Goal: Communication & Community: Participate in discussion

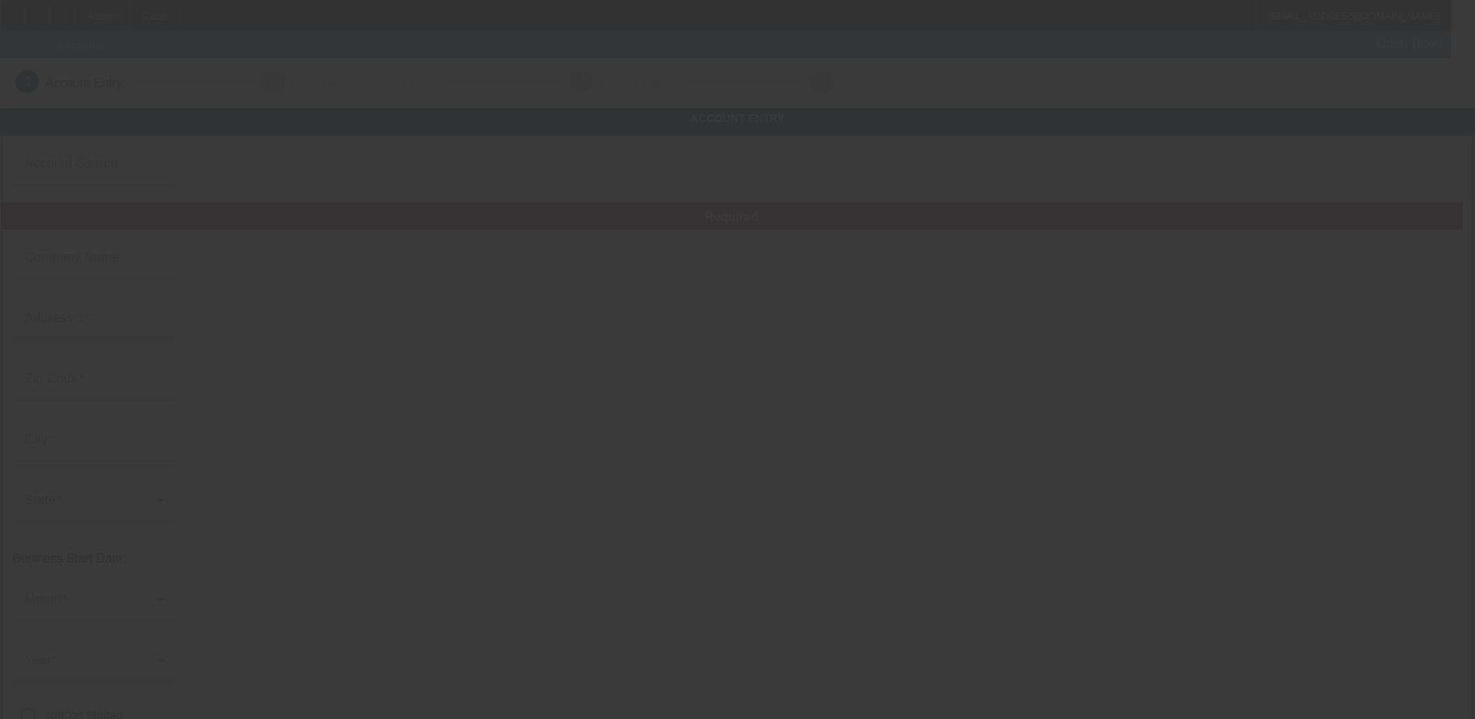
type input "Quick Prints of [PERSON_NAME]"
type input "123 Unknown"
type input "00000"
type input "Alice"
type input "[PHONE_NUMBER]"
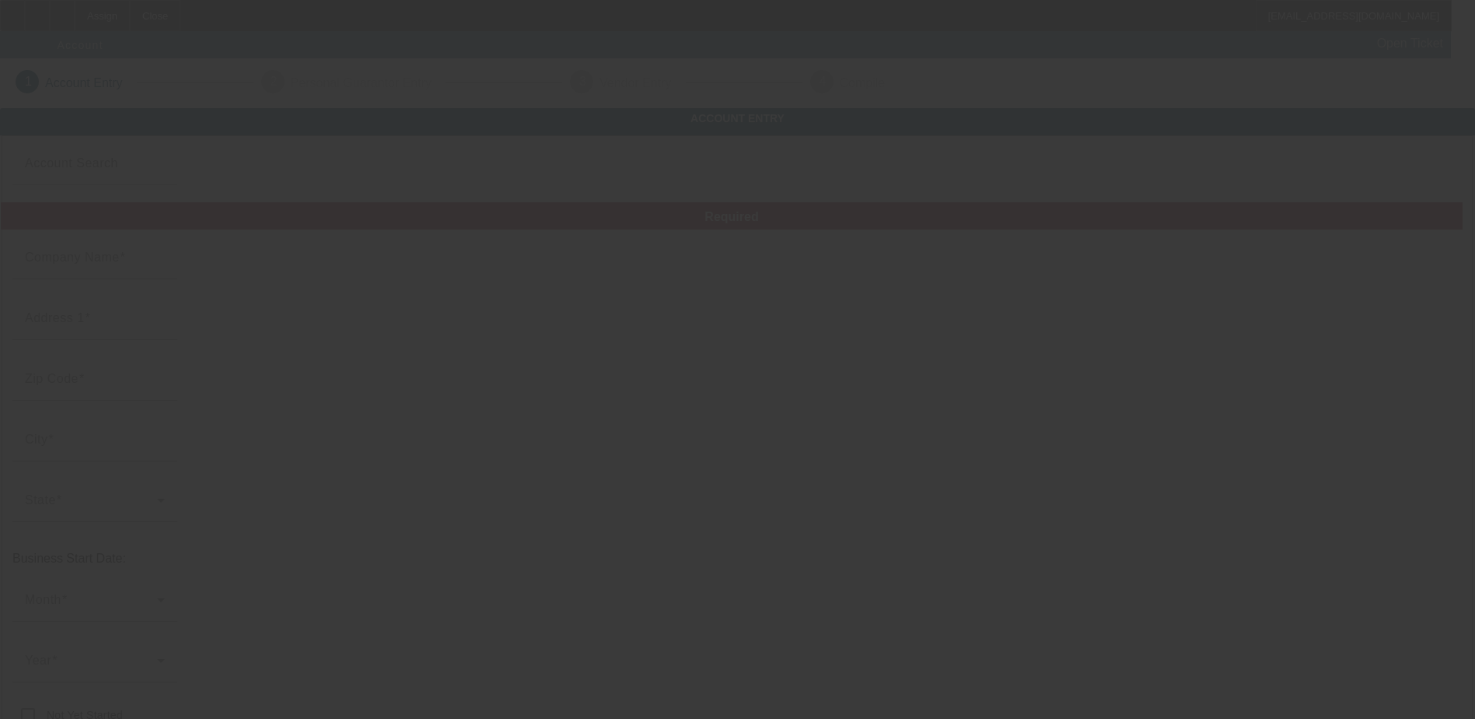
type input "quickprintsofalice@yahoo.com"
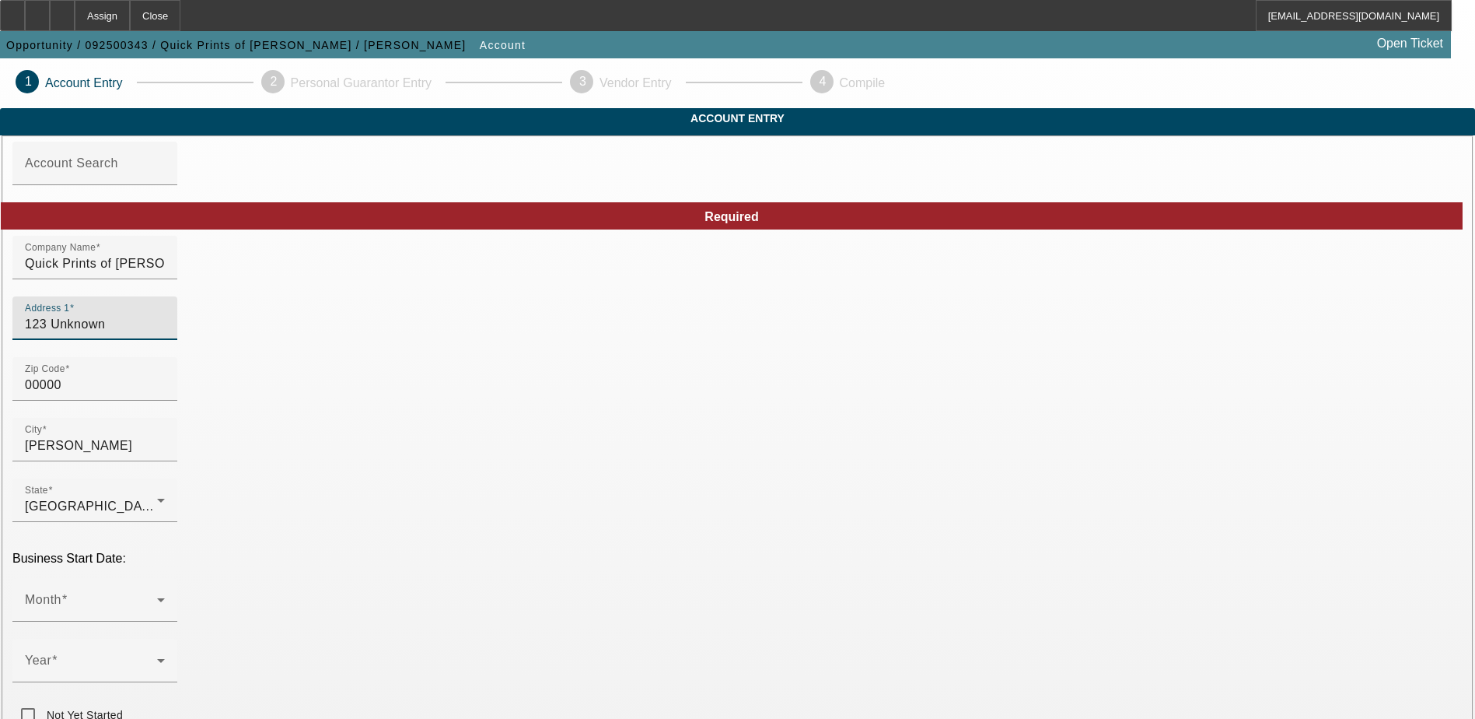
drag, startPoint x: 387, startPoint y: 352, endPoint x: 301, endPoint y: 341, distance: 86.1
click at [177, 340] on div "Address 1 123 Unknown" at bounding box center [94, 318] width 165 height 44
click at [165, 334] on input "Address 1" at bounding box center [95, 324] width 140 height 19
click at [165, 340] on div "Address 1" at bounding box center [95, 318] width 140 height 44
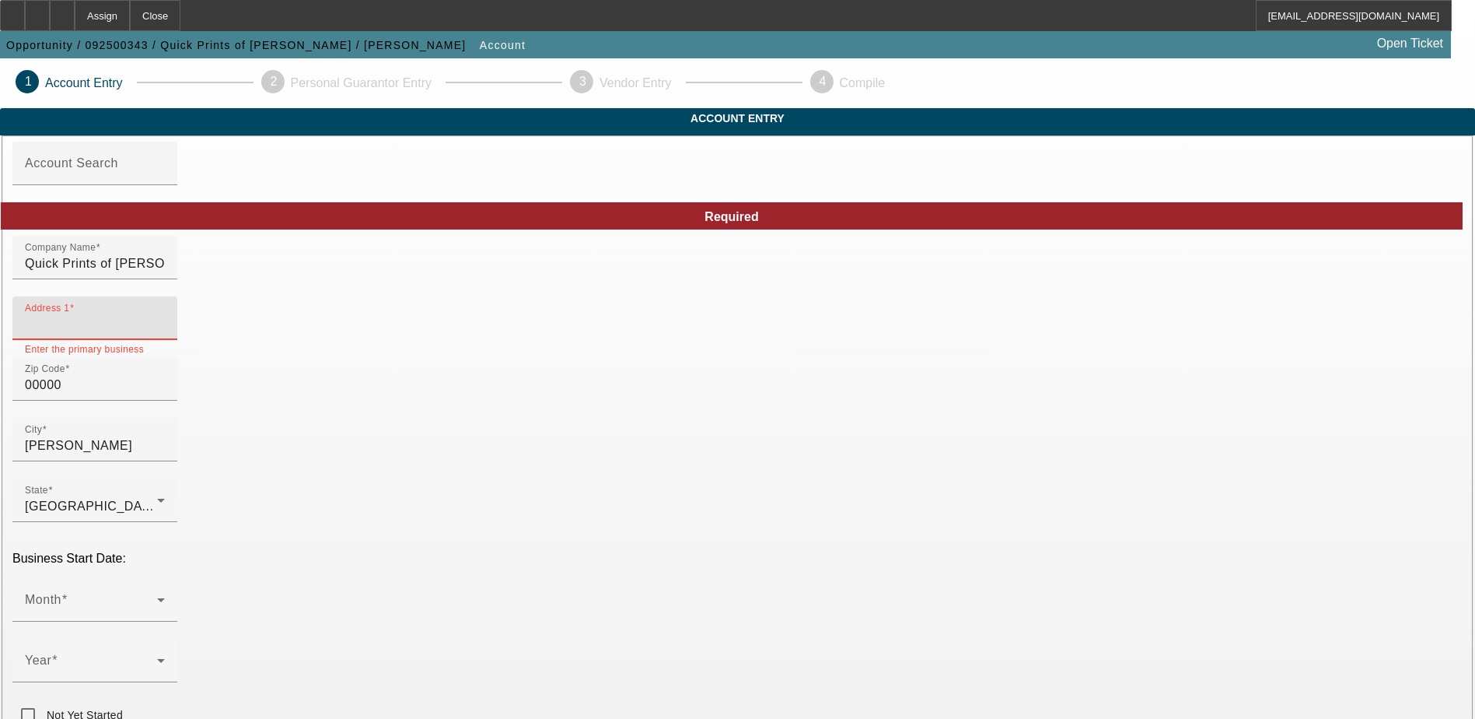
paste input "353 carroll luke"
type input "353 carroll luke"
click at [165, 394] on input "00000" at bounding box center [95, 385] width 140 height 19
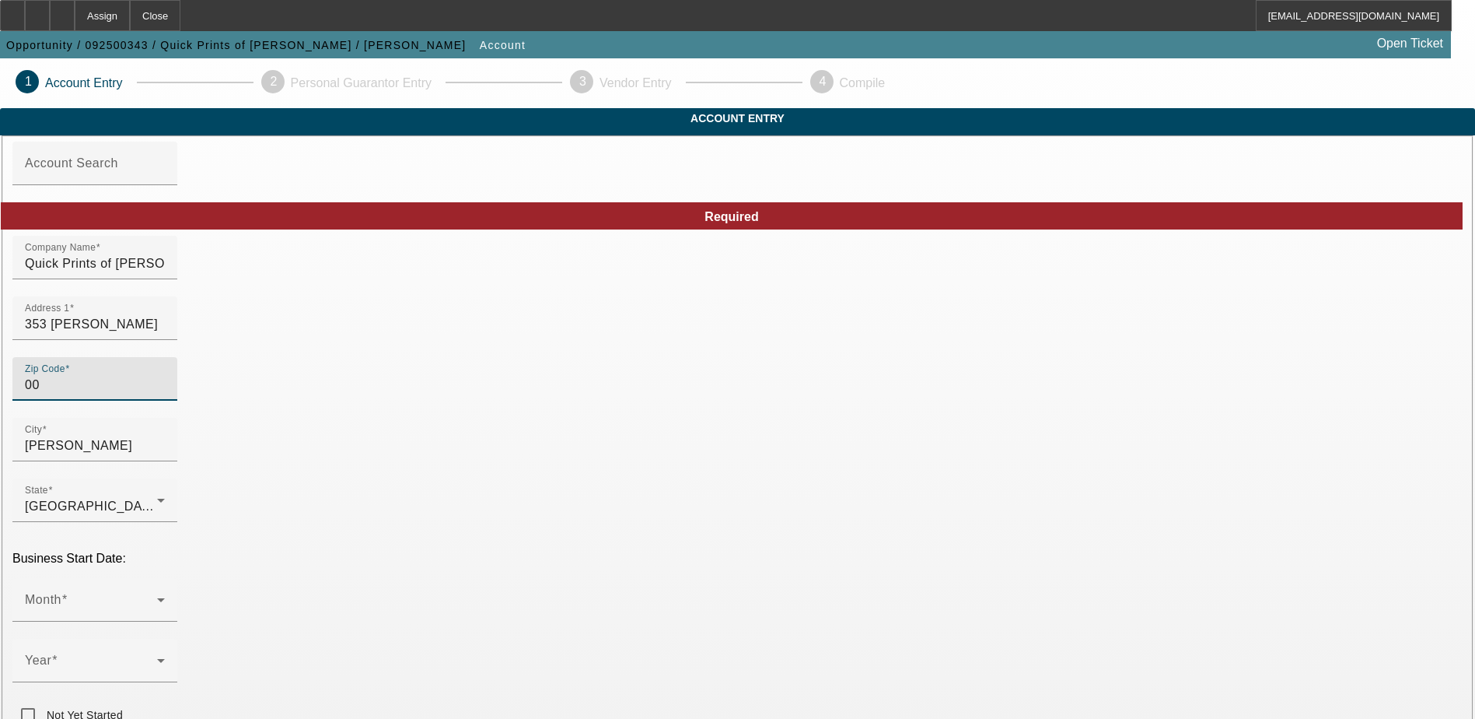
type input "0"
type input "78332"
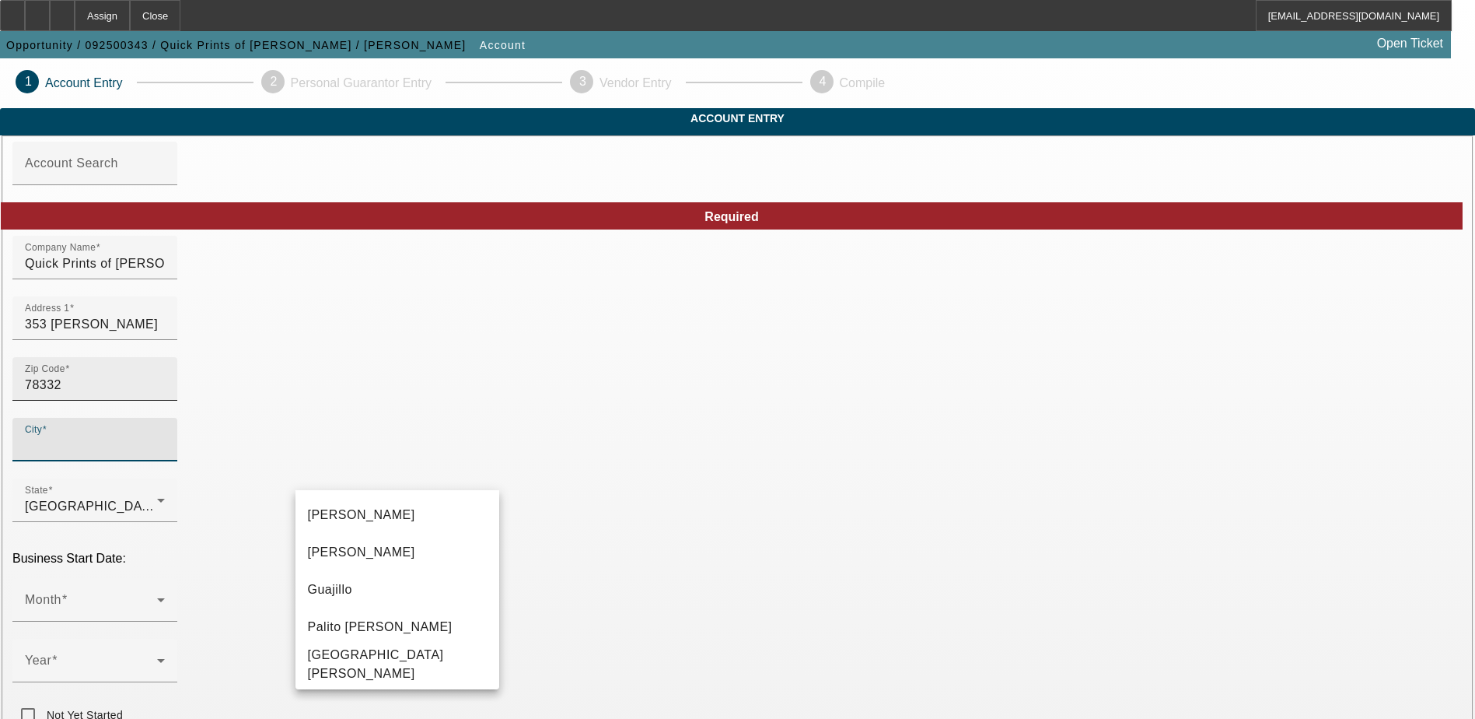
type input "Jim Wells"
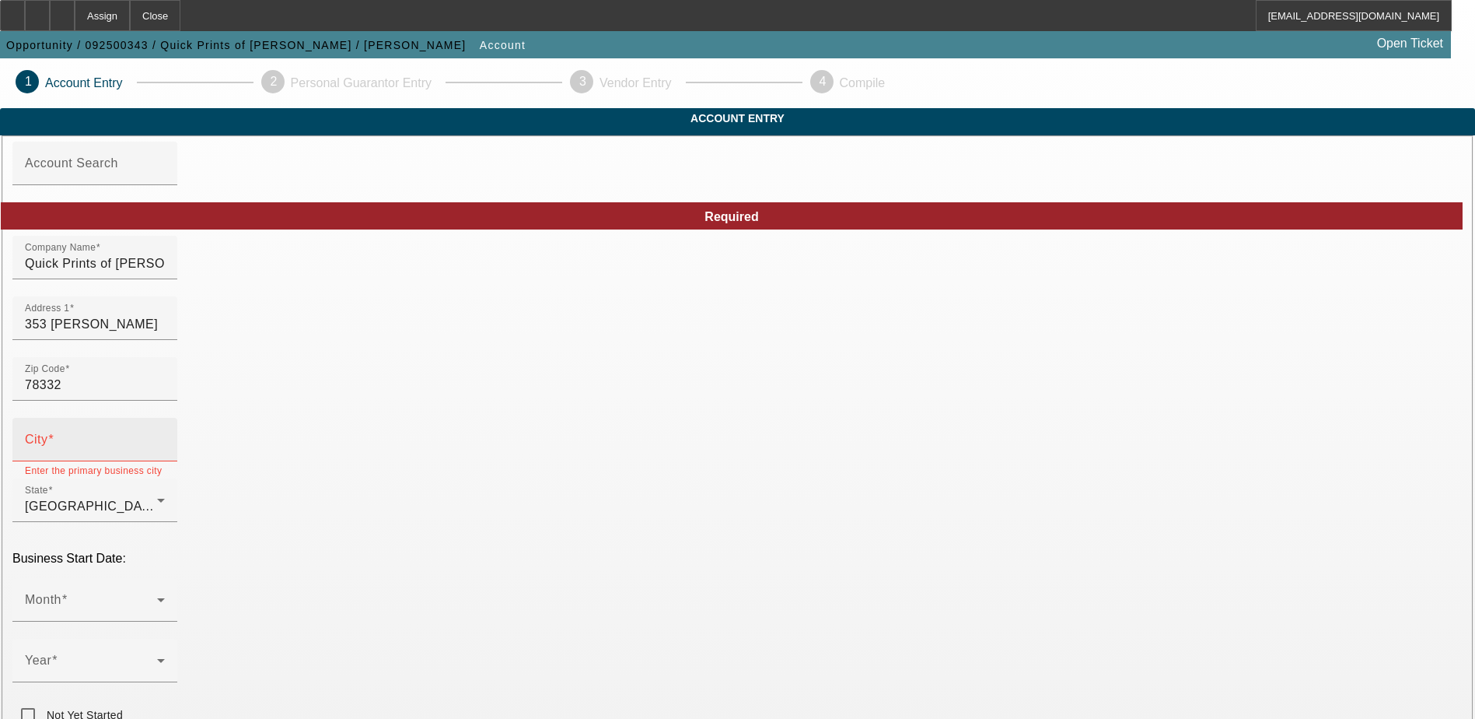
click at [165, 455] on input "City" at bounding box center [95, 445] width 140 height 19
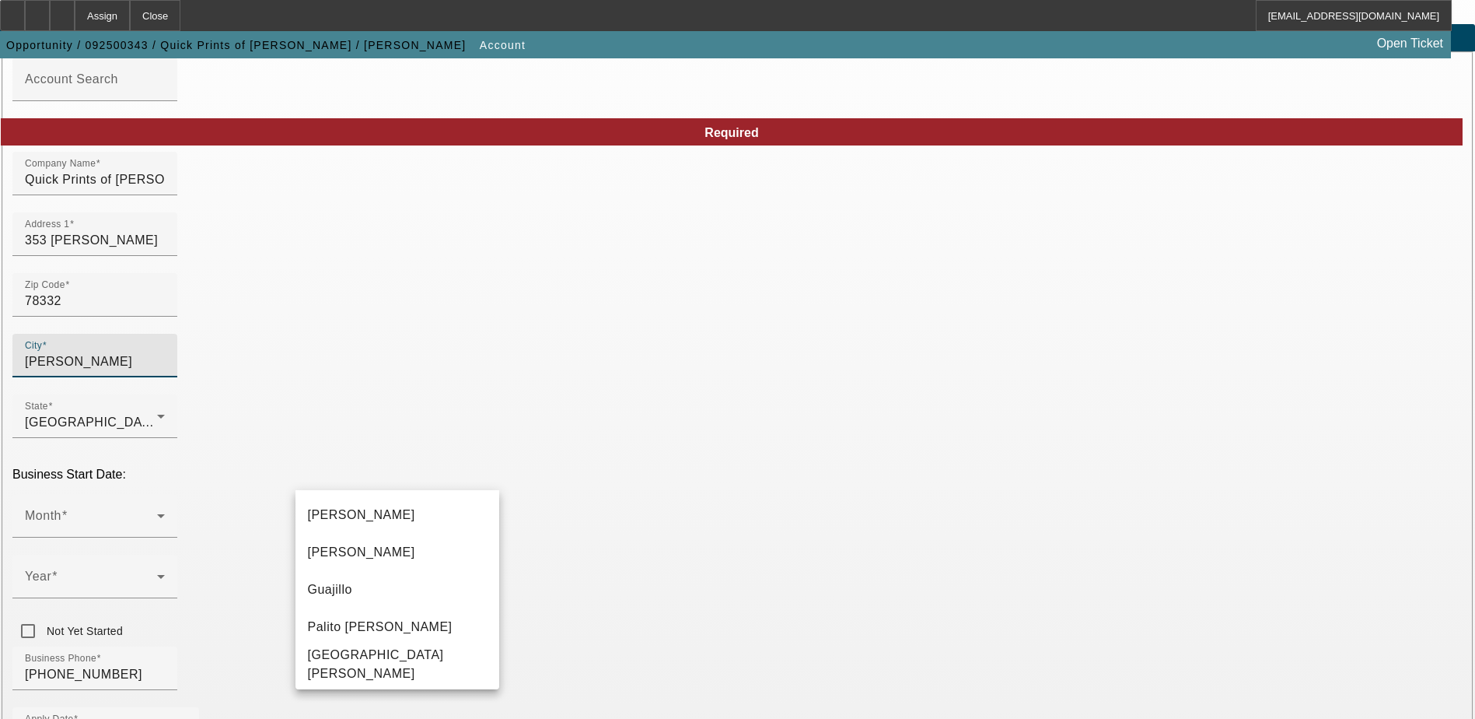
scroll to position [233, 0]
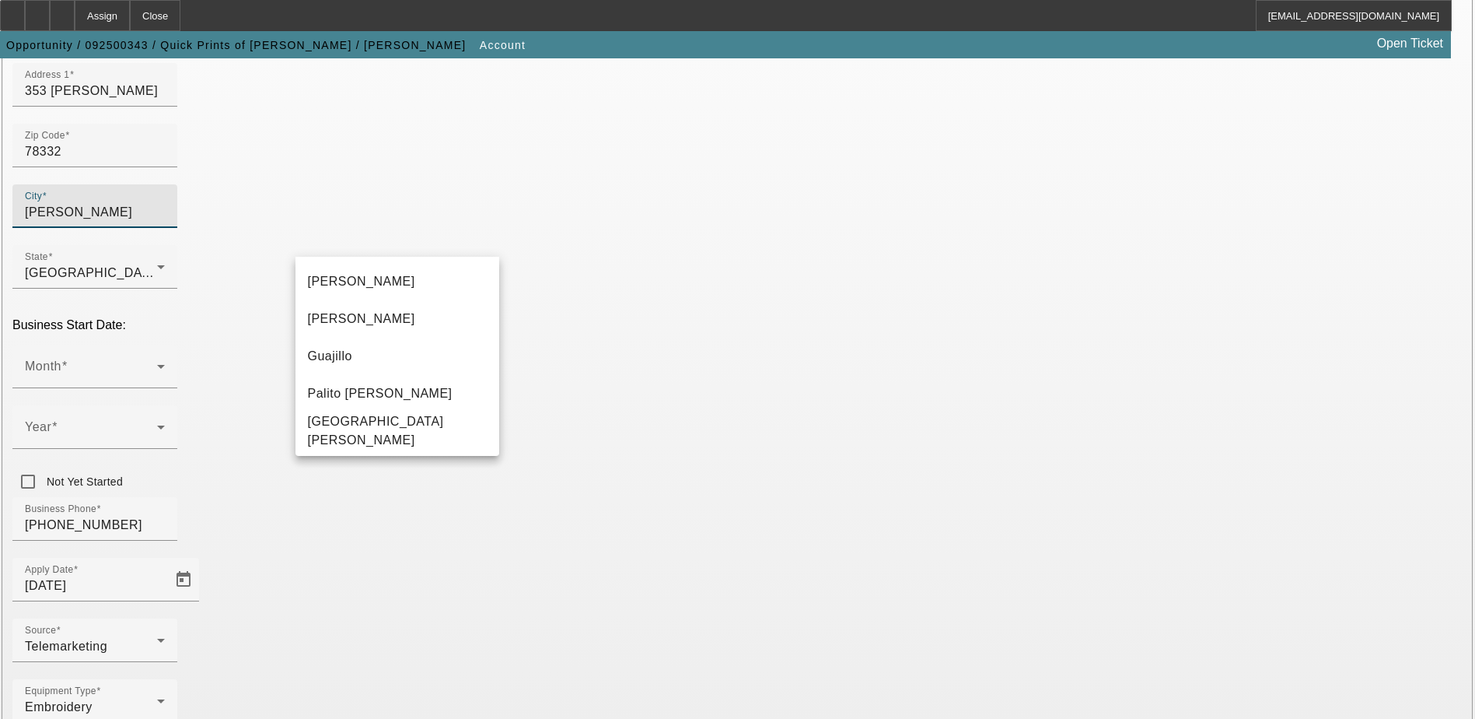
type input "alice"
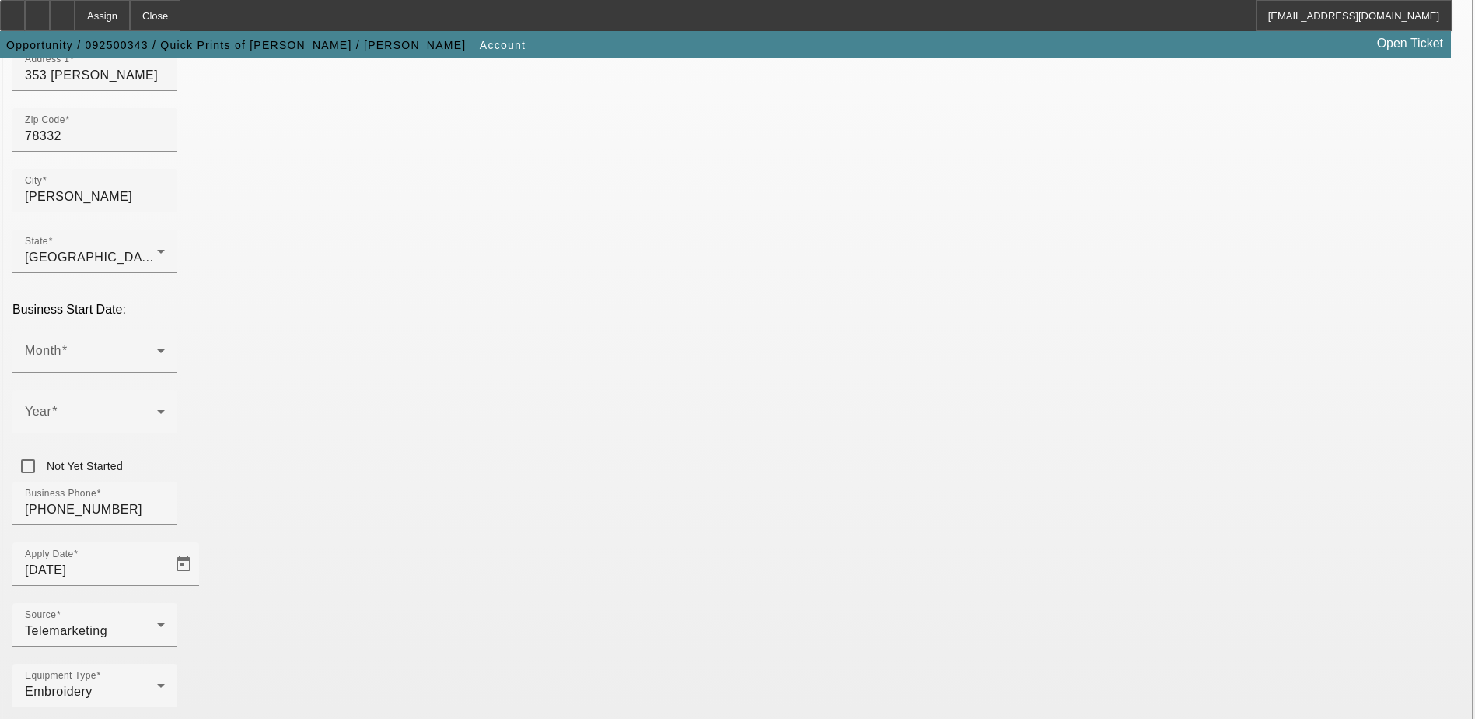
scroll to position [263, 0]
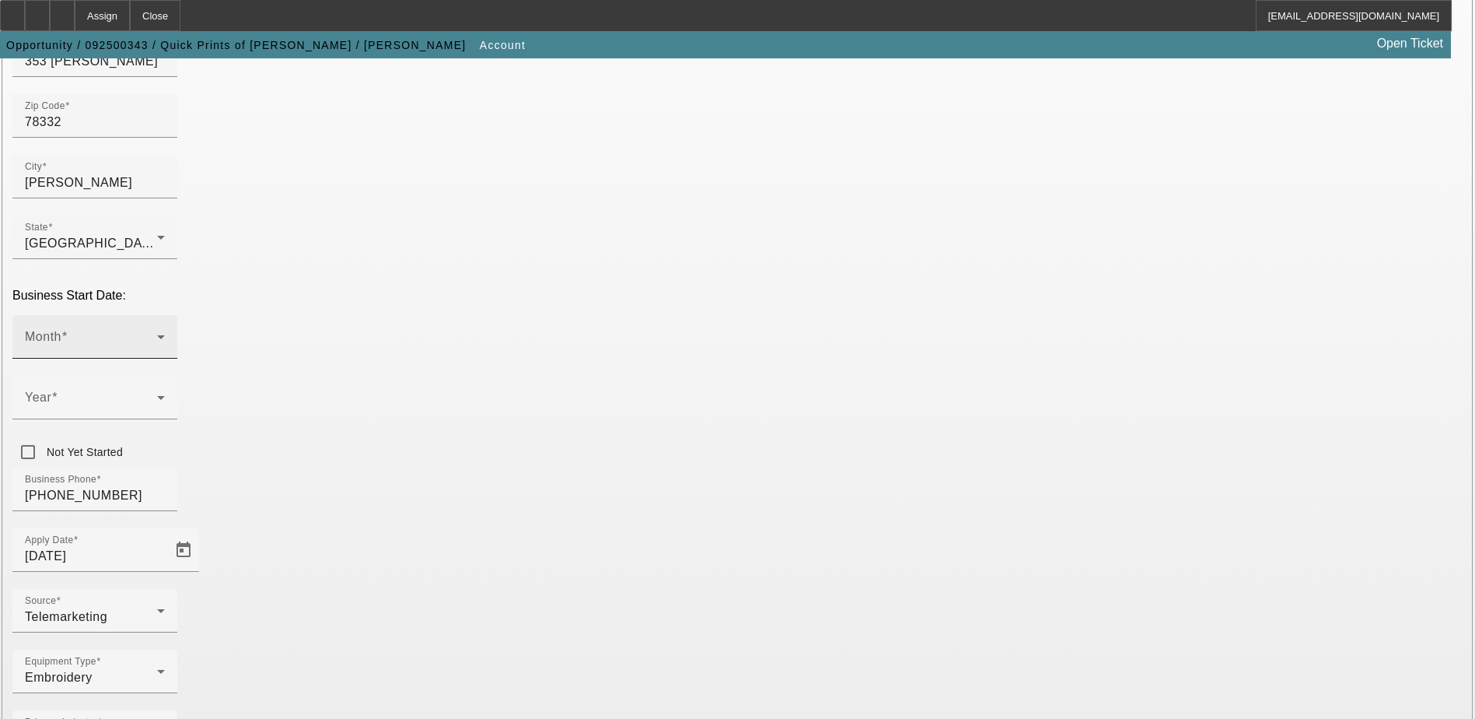
click at [170, 327] on icon at bounding box center [161, 336] width 19 height 19
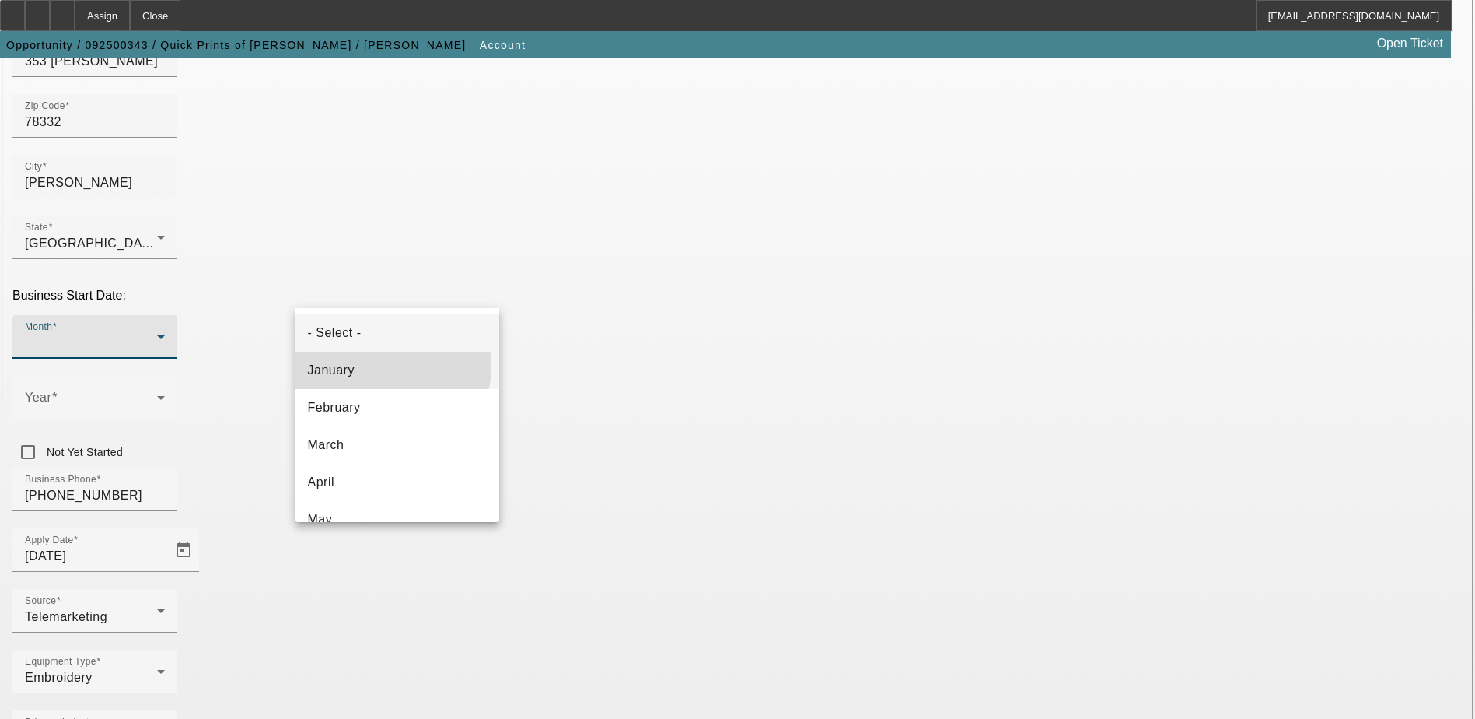
click at [392, 366] on mat-option "January" at bounding box center [398, 370] width 204 height 37
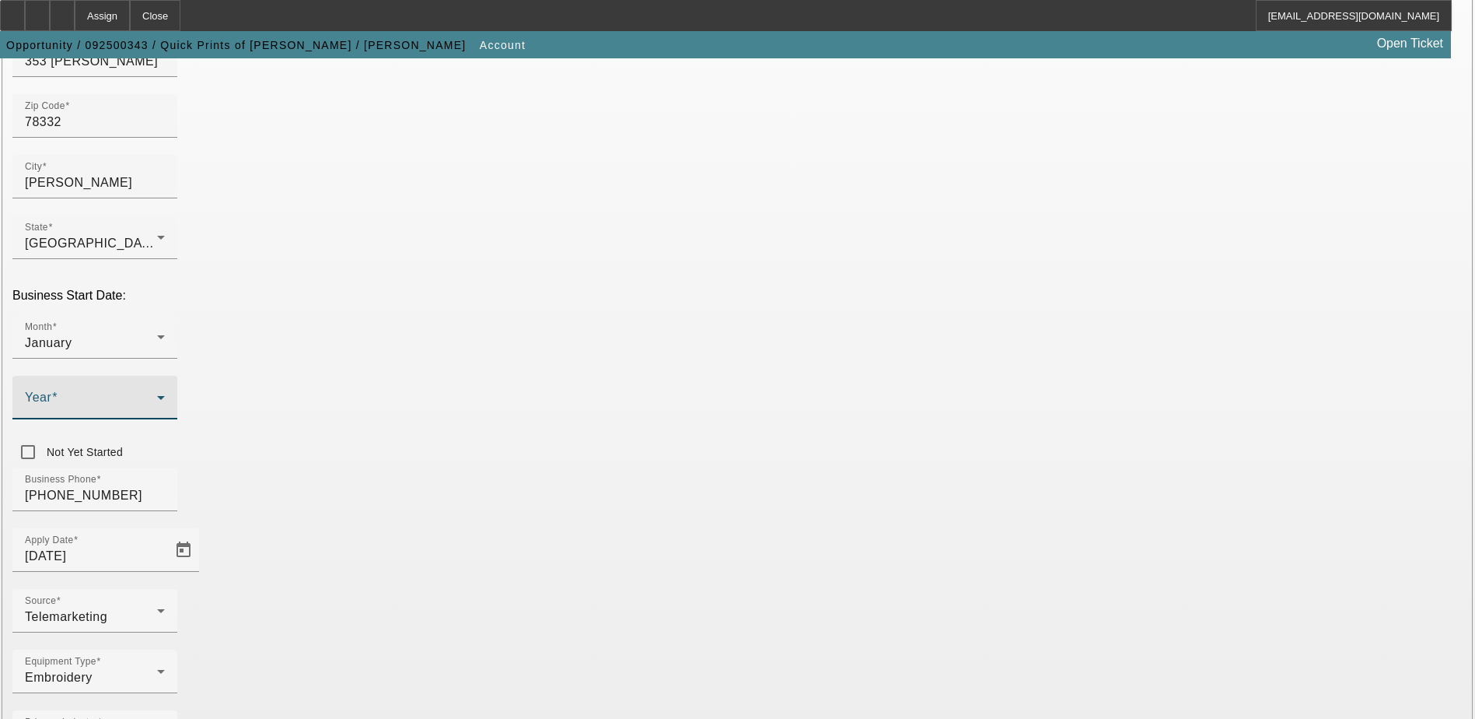
click at [157, 394] on span at bounding box center [91, 403] width 132 height 19
click at [567, 430] on mat-option "2017" at bounding box center [568, 432] width 90 height 37
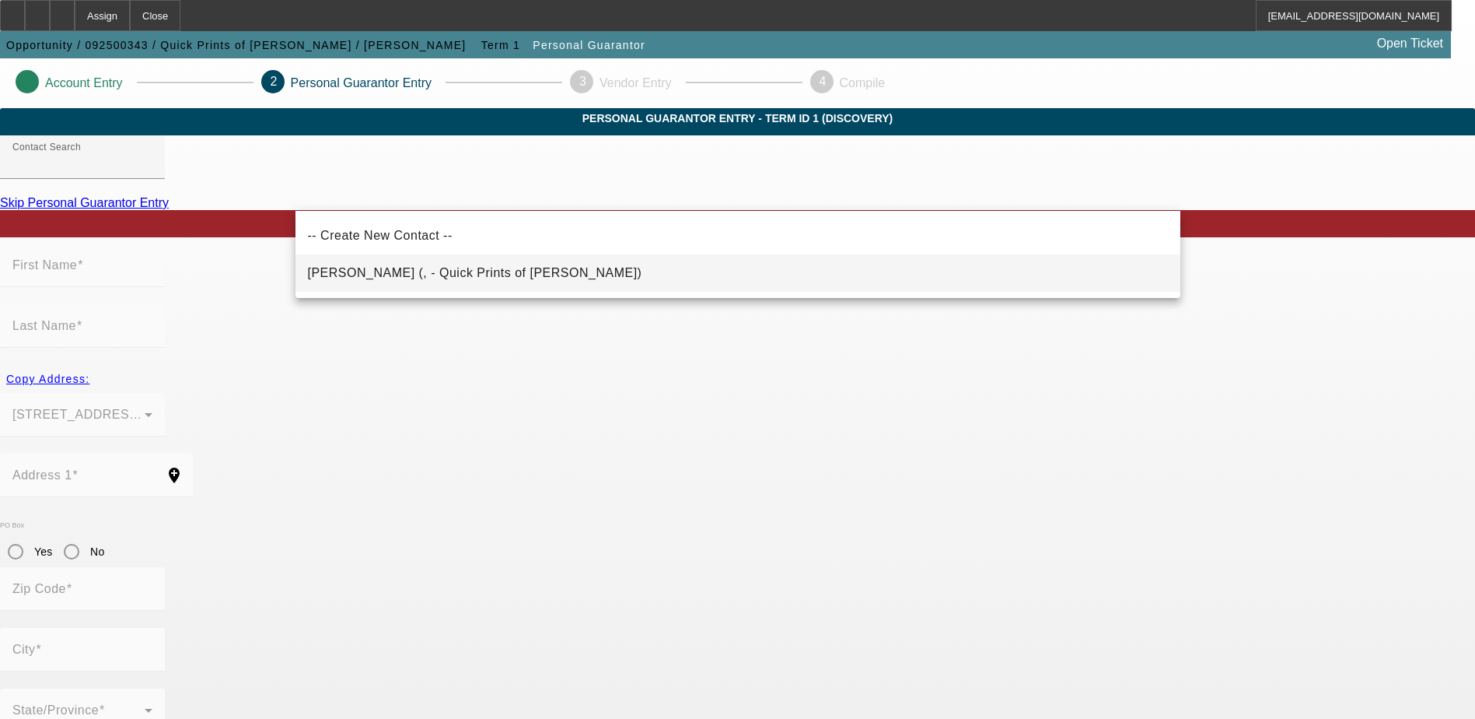
click at [507, 268] on mat-option "Carrillo, Javier (, - Quick Prints of Alice)" at bounding box center [738, 272] width 885 height 37
type input "Carrillo, Javier (, - Quick Prints of Alice)"
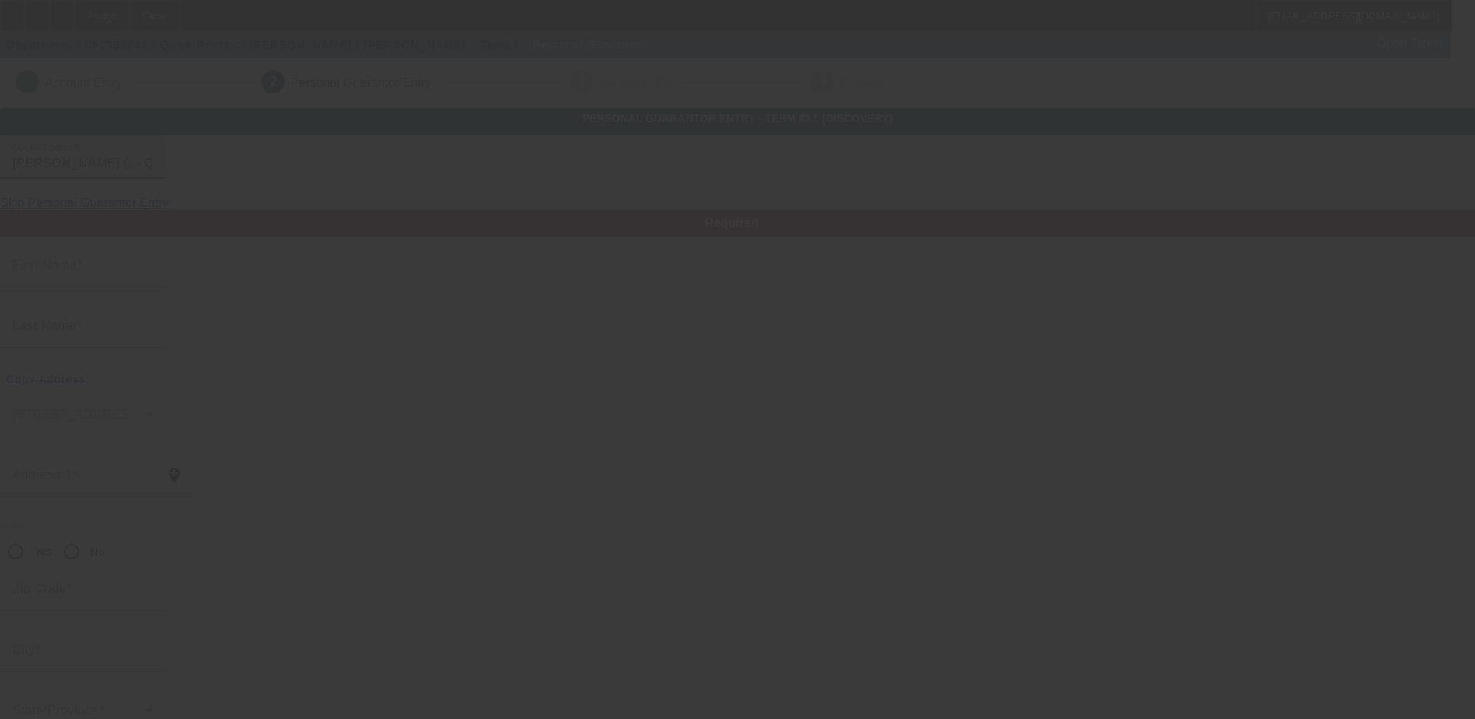
type input "Javier"
type input "Carrillo"
radio input "true"
type input "[PHONE_NUMBER]"
type input "quickprintsofalice@yahoo.com"
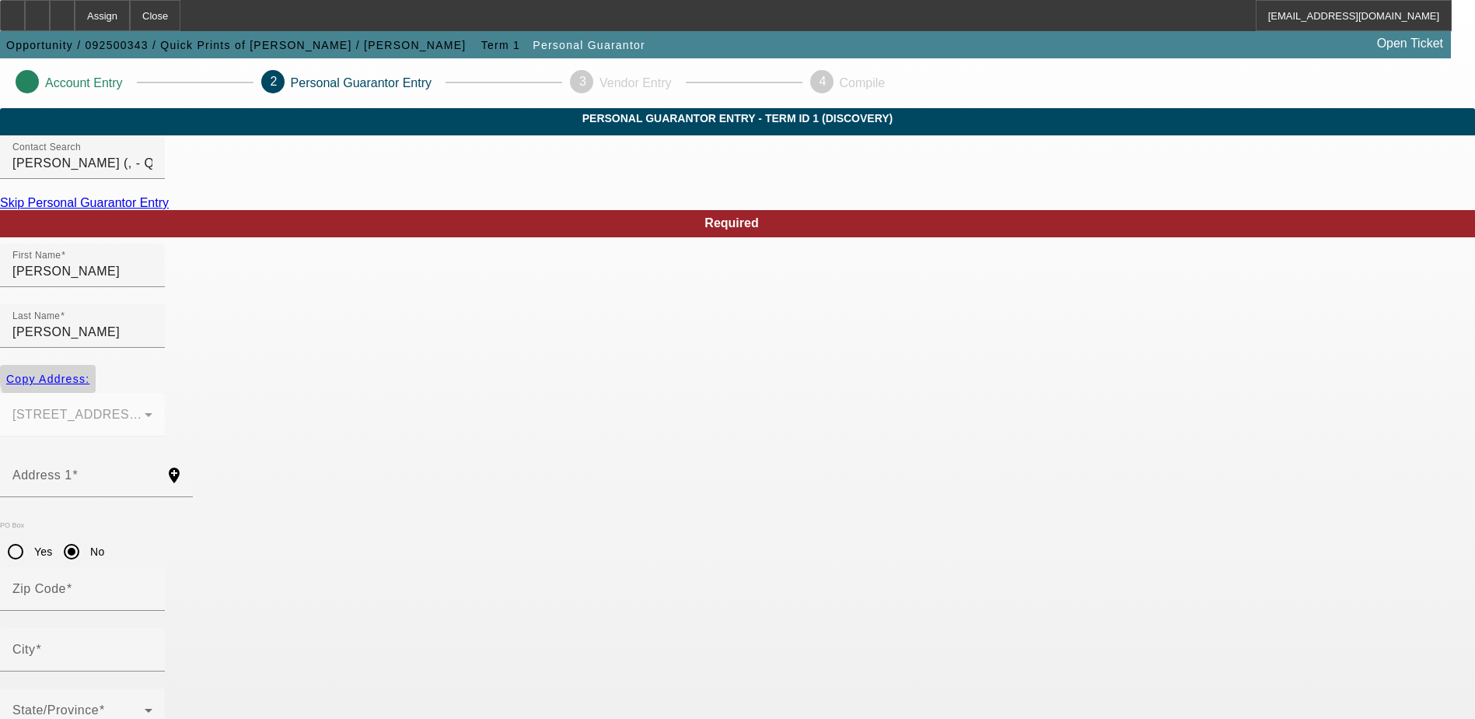
click at [89, 373] on span "Copy Address:" at bounding box center [47, 379] width 83 height 12
type input "353 carroll luke"
radio input "false"
type input "78332"
type input "alice"
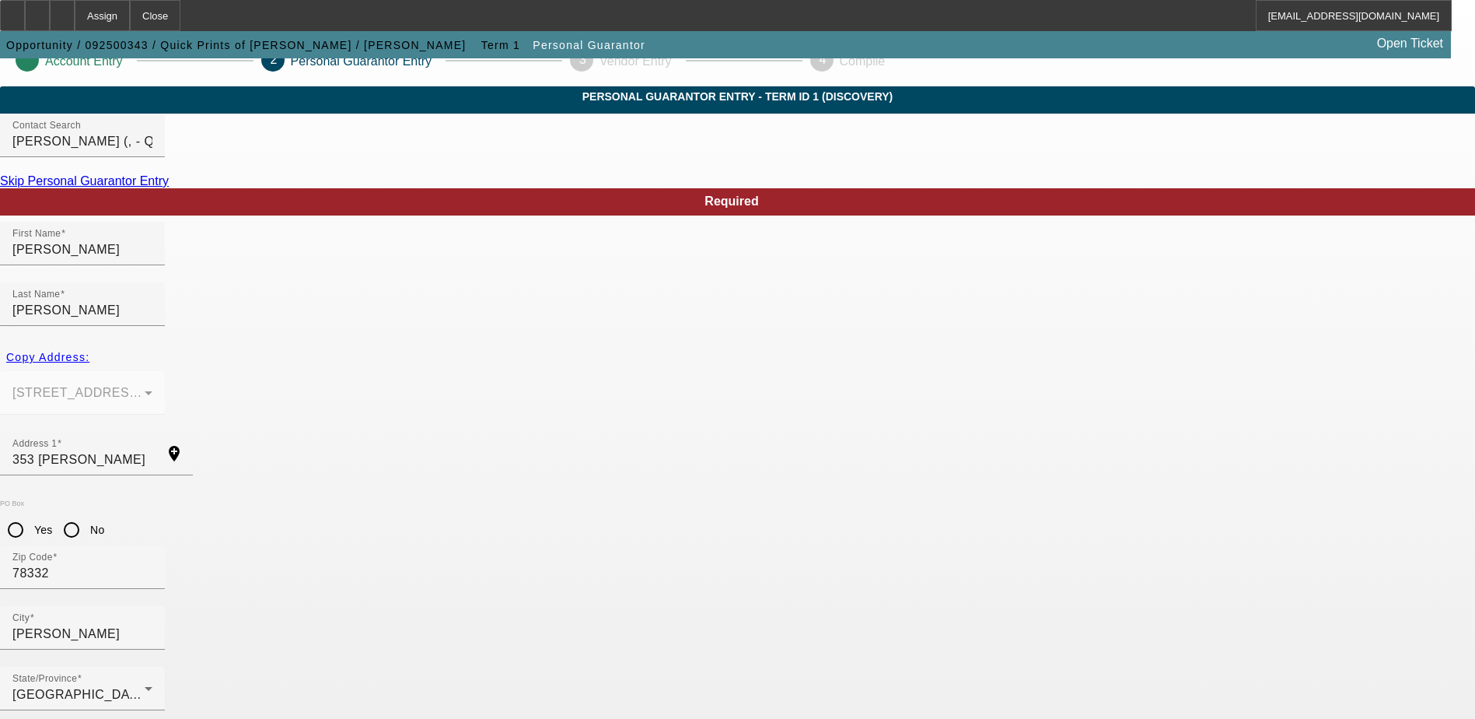
scroll to position [42, 0]
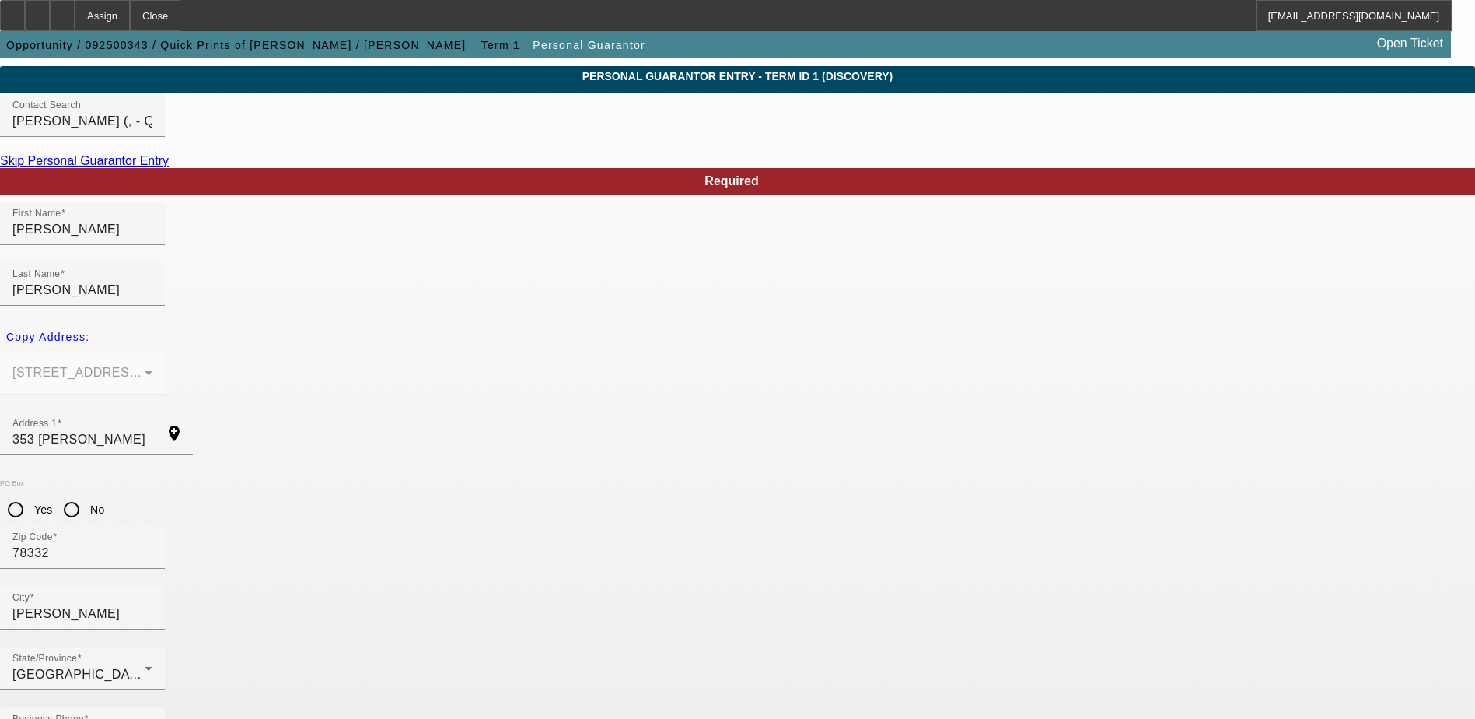
click at [87, 494] on input "No" at bounding box center [71, 509] width 31 height 31
radio input "true"
type input "467-15-6547"
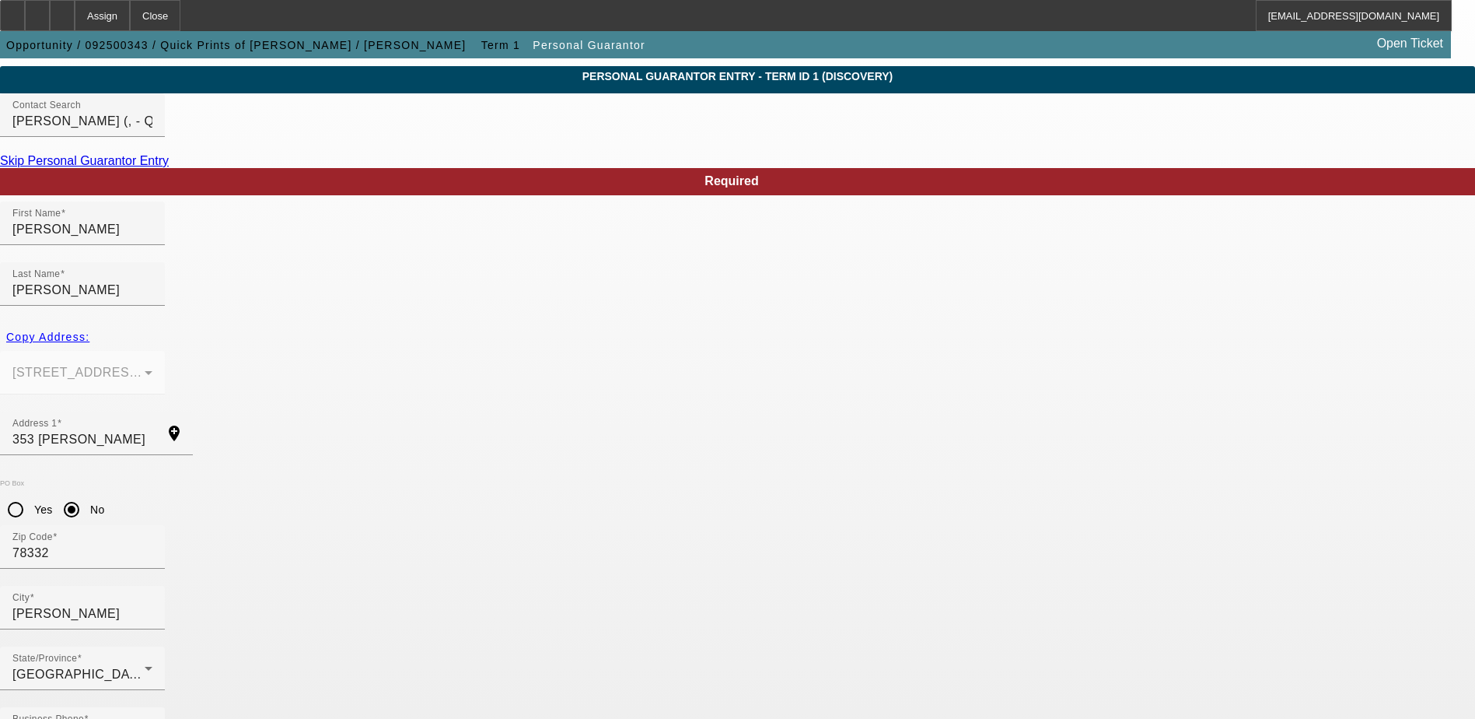
type input "100"
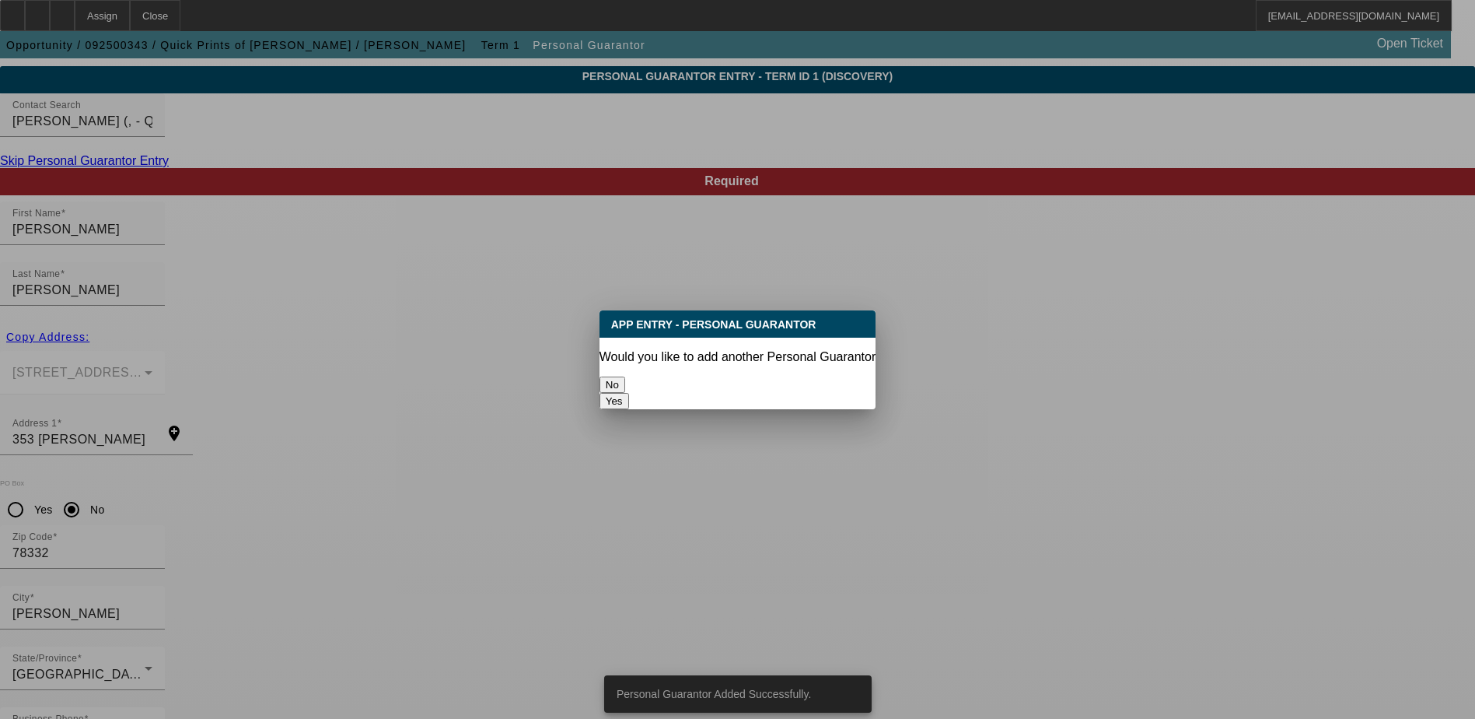
scroll to position [0, 0]
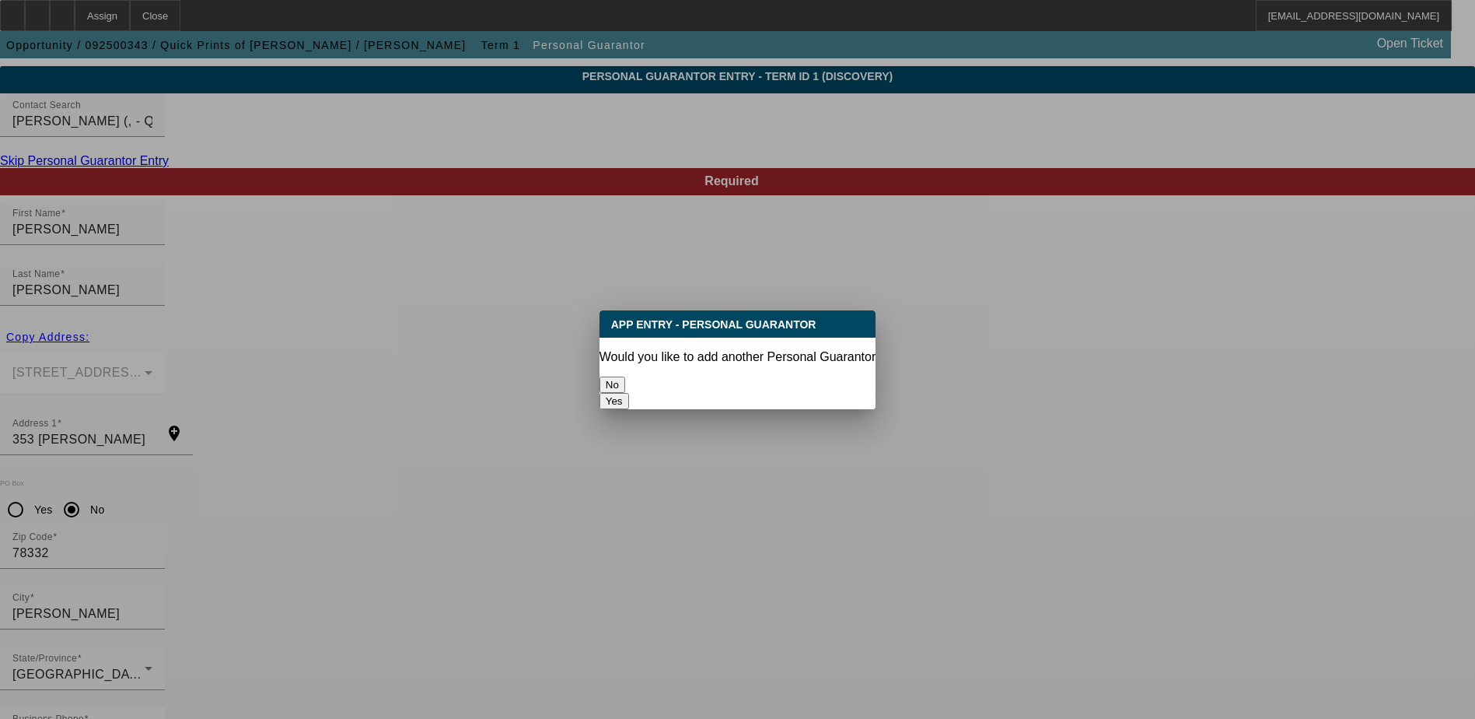
drag, startPoint x: 687, startPoint y: 377, endPoint x: 677, endPoint y: 383, distance: 11.5
click at [625, 377] on button "No" at bounding box center [613, 384] width 26 height 16
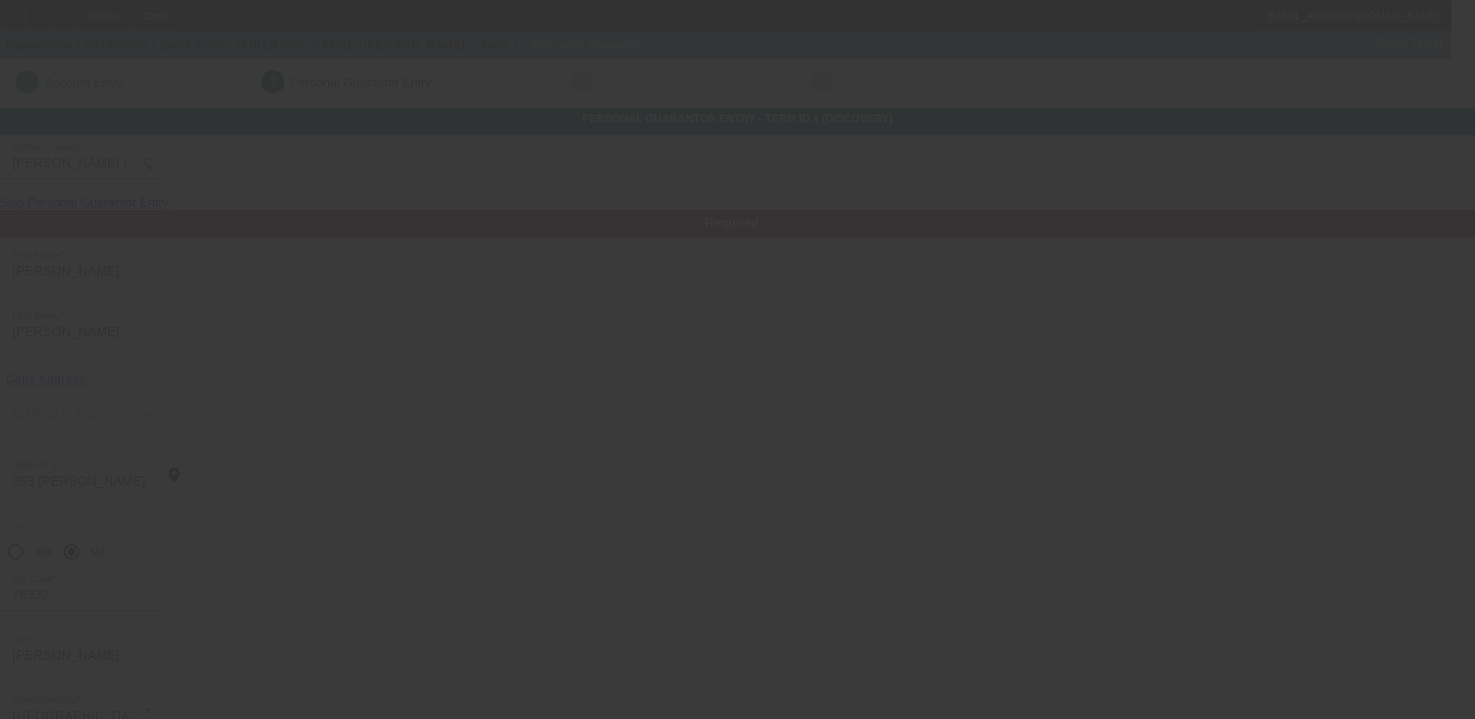
scroll to position [42, 0]
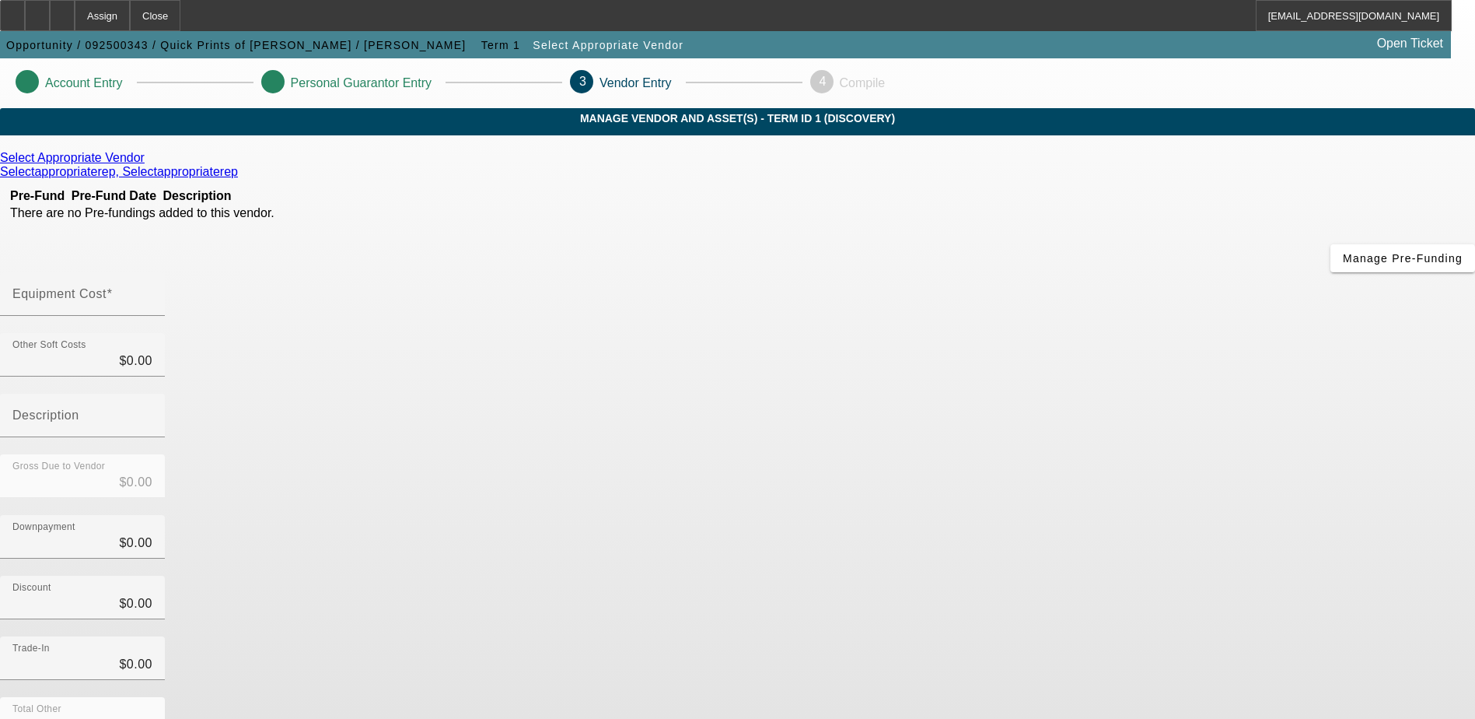
click at [242, 178] on icon at bounding box center [242, 171] width 0 height 13
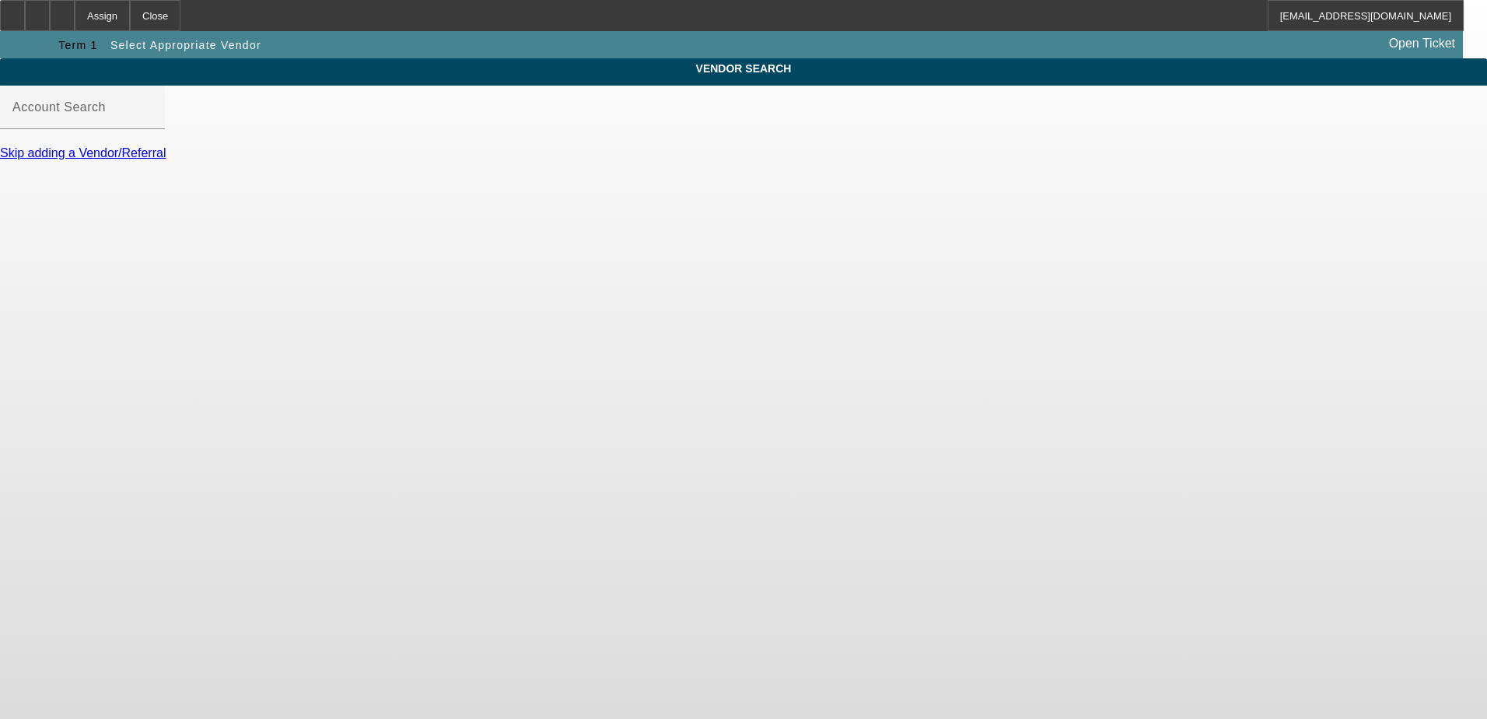
type input "Select Appropriate Vendor (Northbrook, IL) - Selectappropriaterep, Selectapprop…"
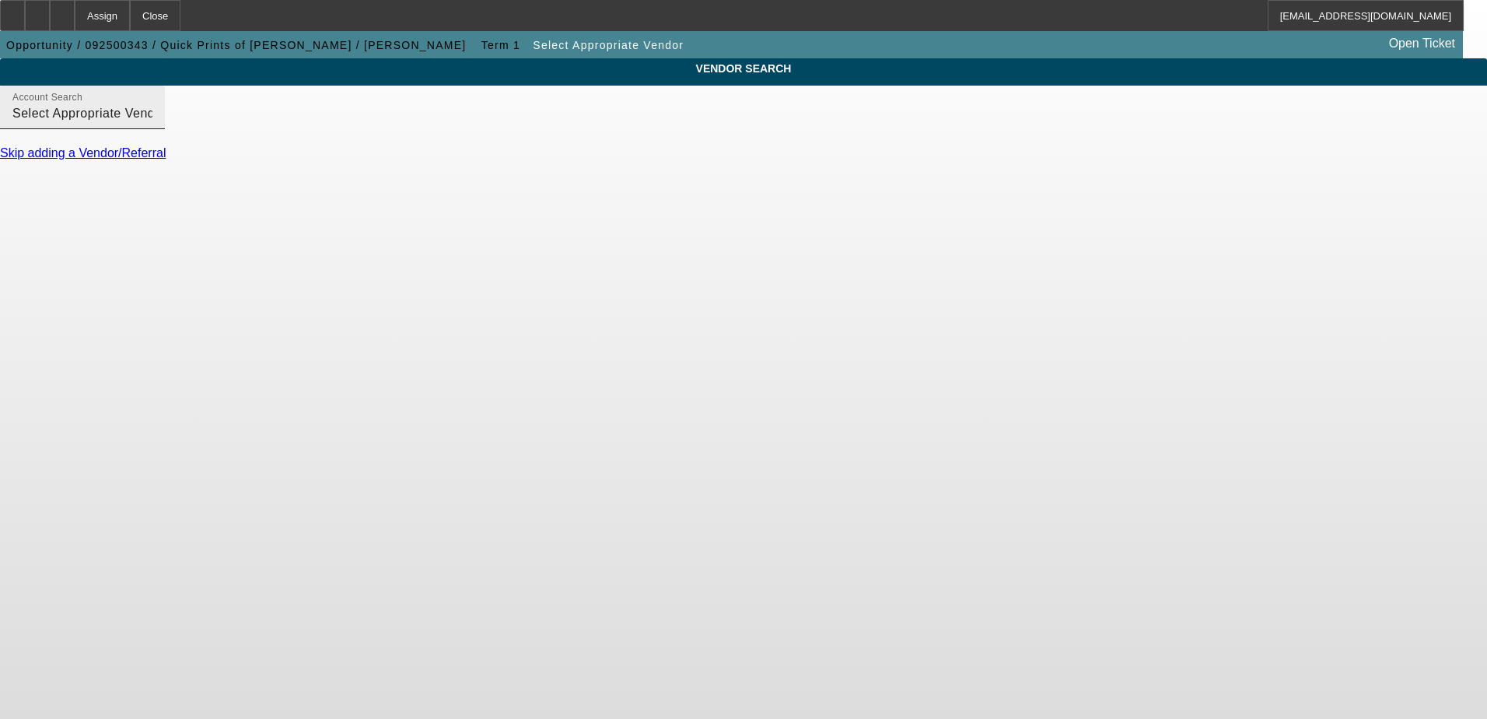
click at [152, 129] on div "Account Search Select Appropriate Vendor (Northbrook, IL) - Selectappropriatere…" at bounding box center [82, 108] width 140 height 44
click at [433, 274] on body "Assign Close ROMalley@beaconfunding.com Opportunity / 092500343 / Quick Prints …" at bounding box center [743, 359] width 1487 height 719
click at [166, 159] on link "Skip adding a Vendor/Referral" at bounding box center [83, 152] width 166 height 13
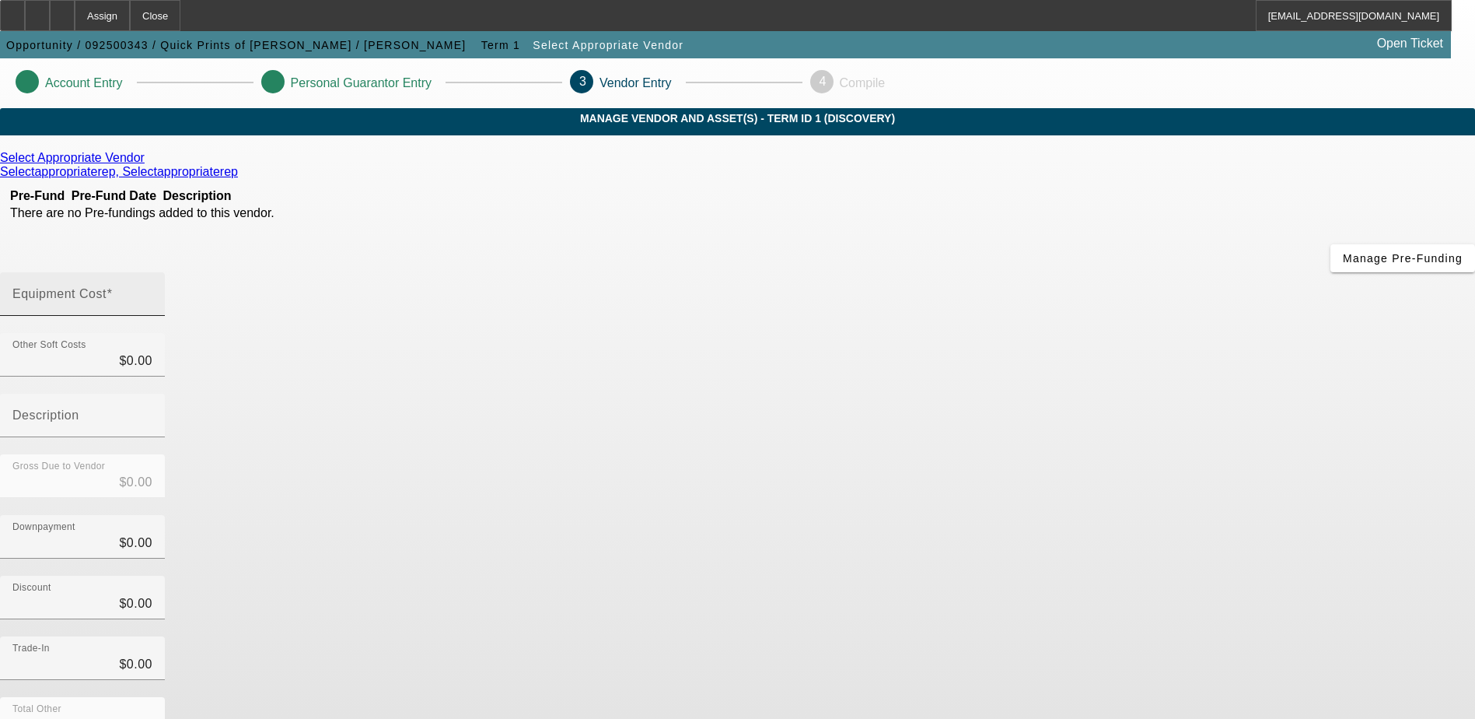
click at [152, 291] on input "Equipment Cost" at bounding box center [82, 300] width 140 height 19
type input "3"
type input "$3.00"
type input "35"
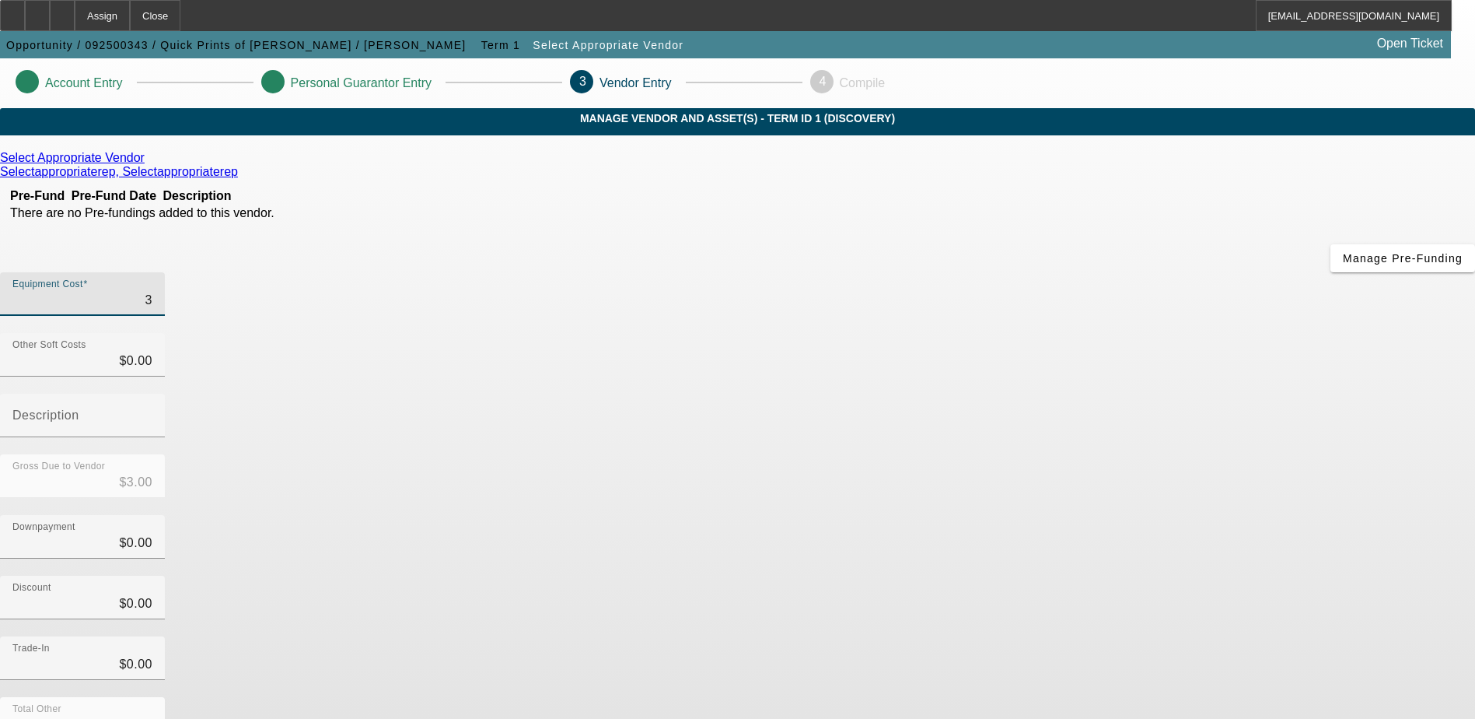
type input "$35.00"
type input "350"
type input "$350.00"
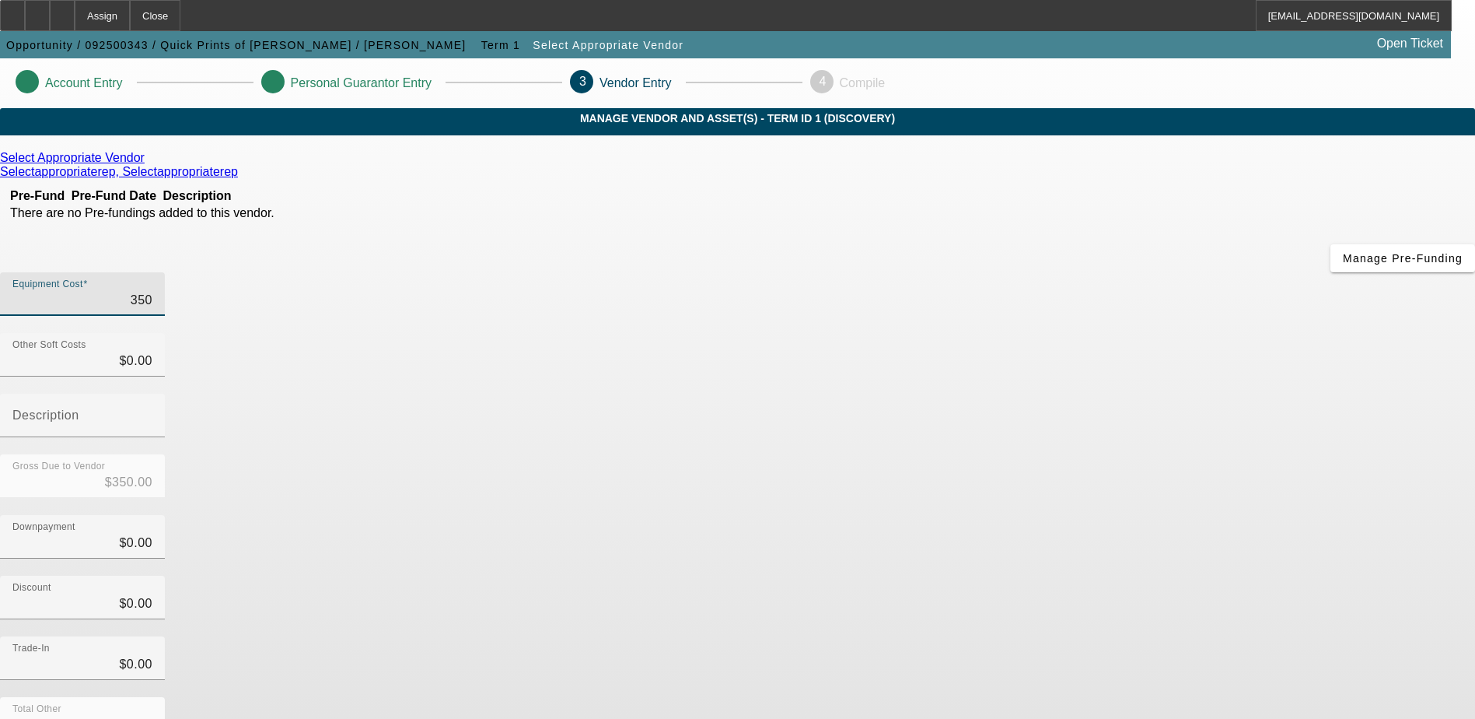
type input "3500"
type input "$3,500.00"
type input "35000"
type input "$35,000.00"
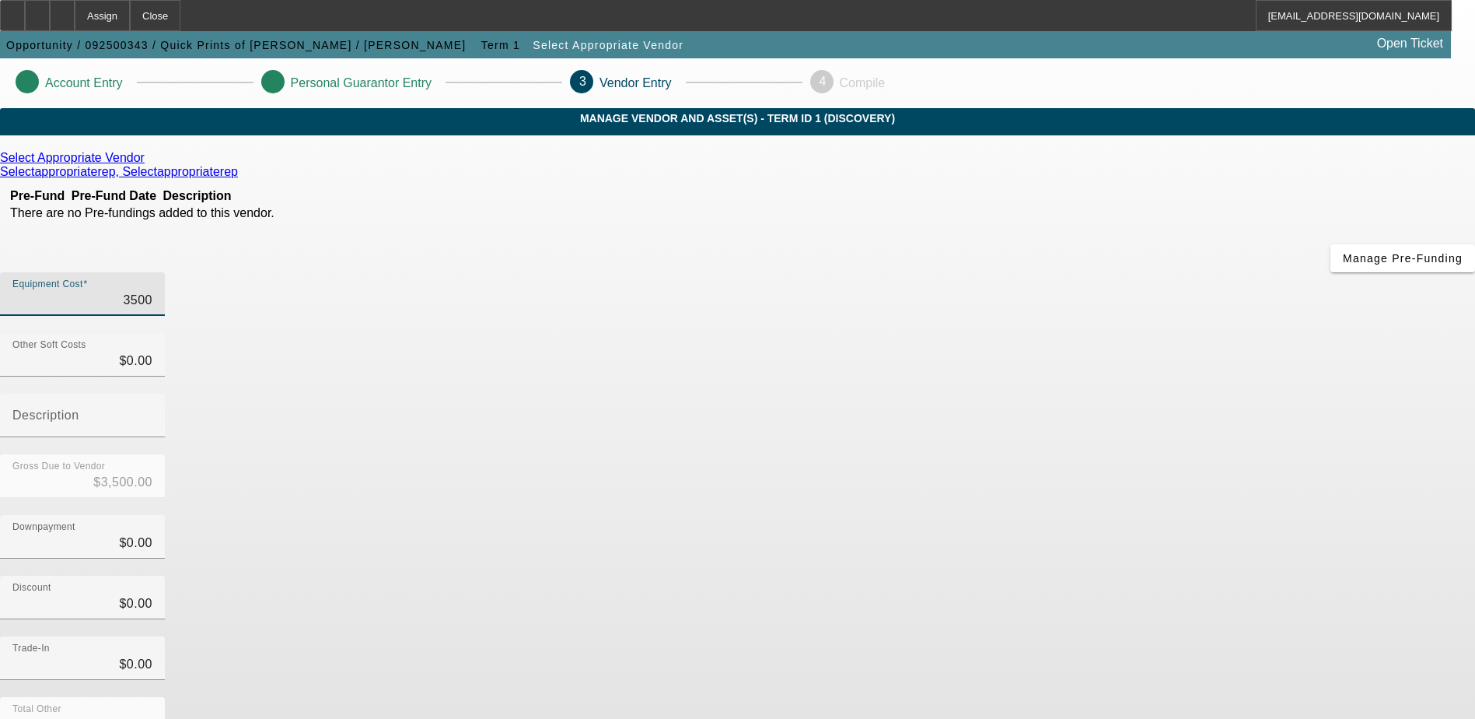
type input "$35,000.00"
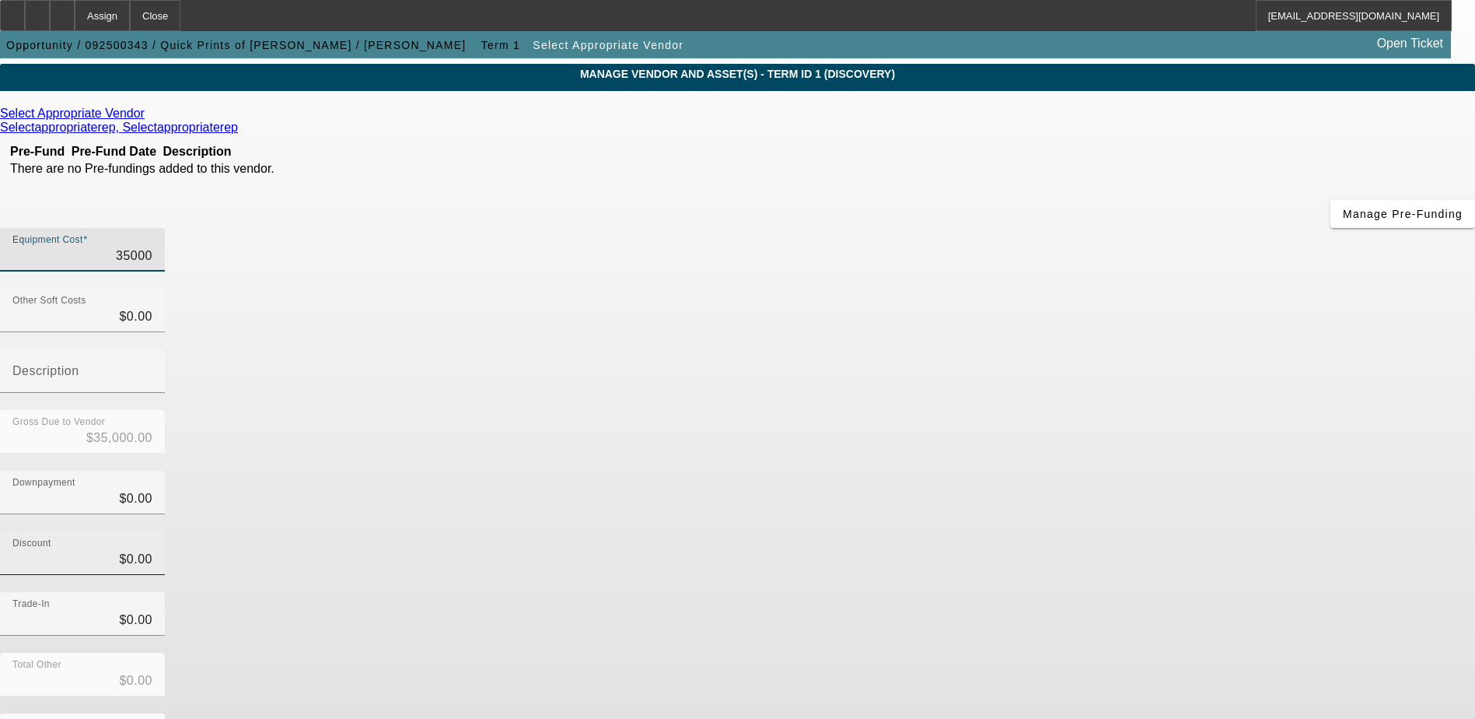
scroll to position [69, 0]
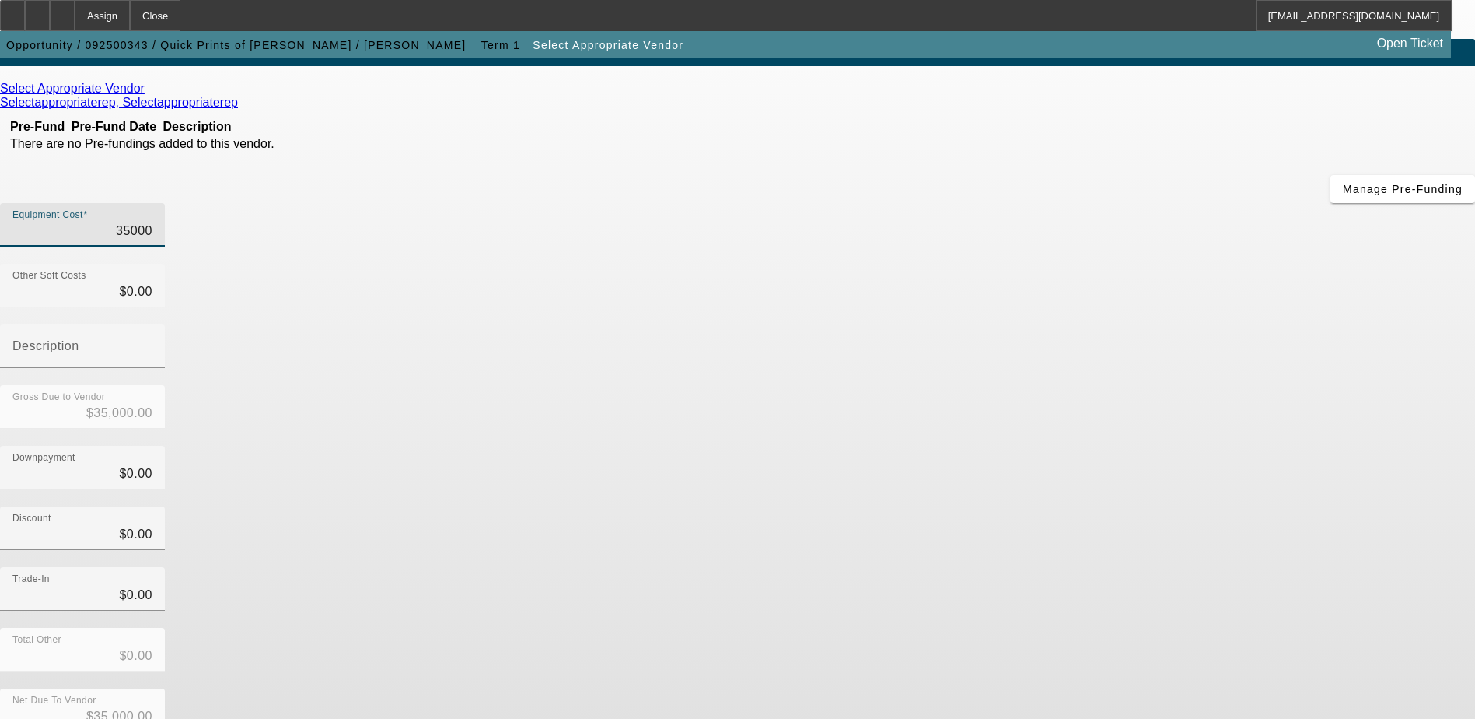
type input "$35,000.00"
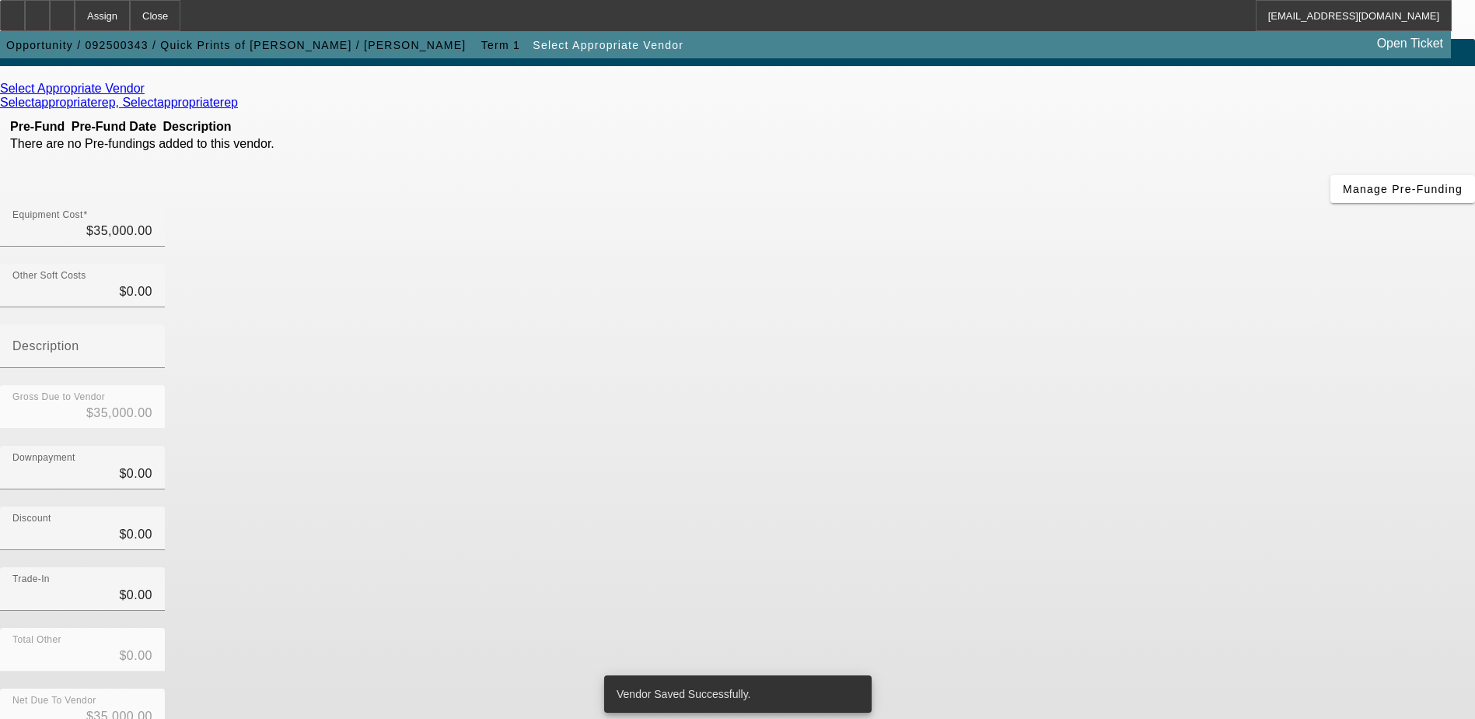
scroll to position [0, 0]
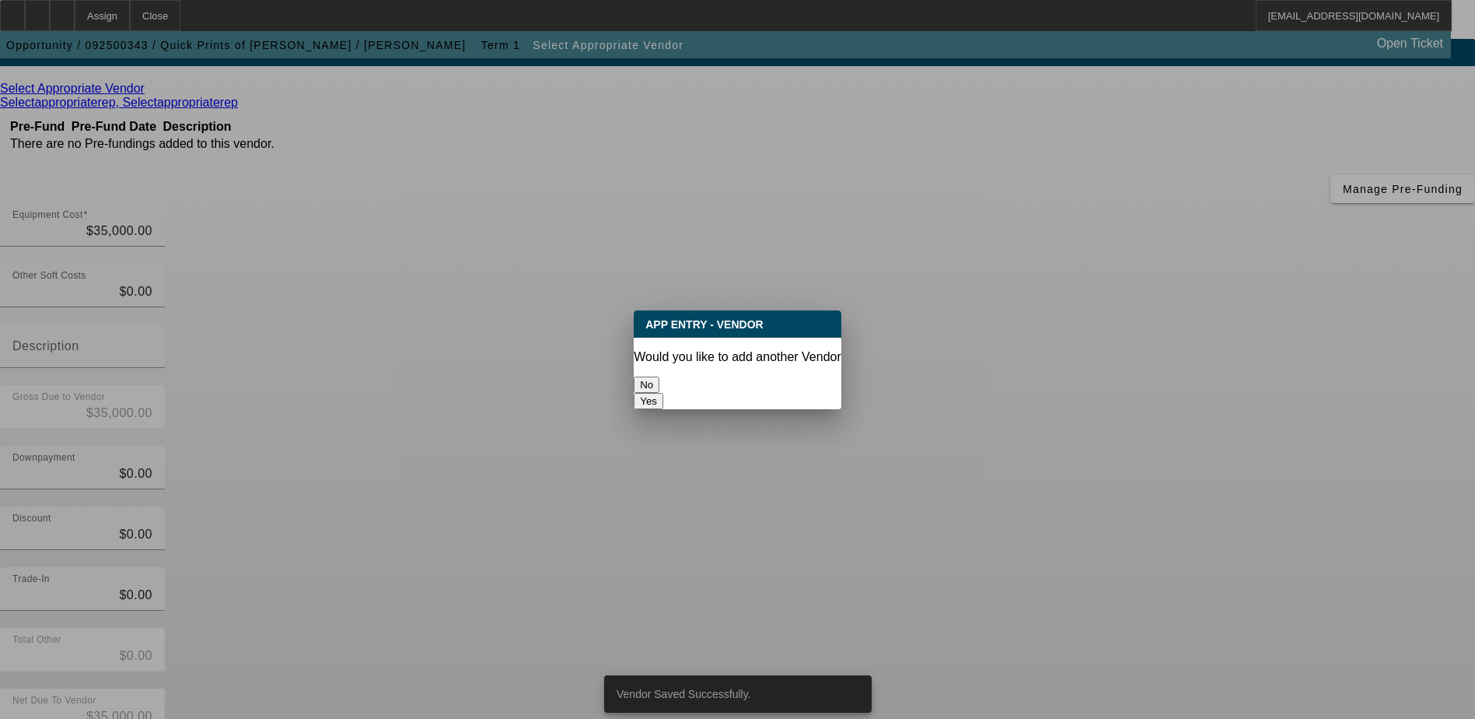
click at [659, 380] on button "No" at bounding box center [647, 384] width 26 height 16
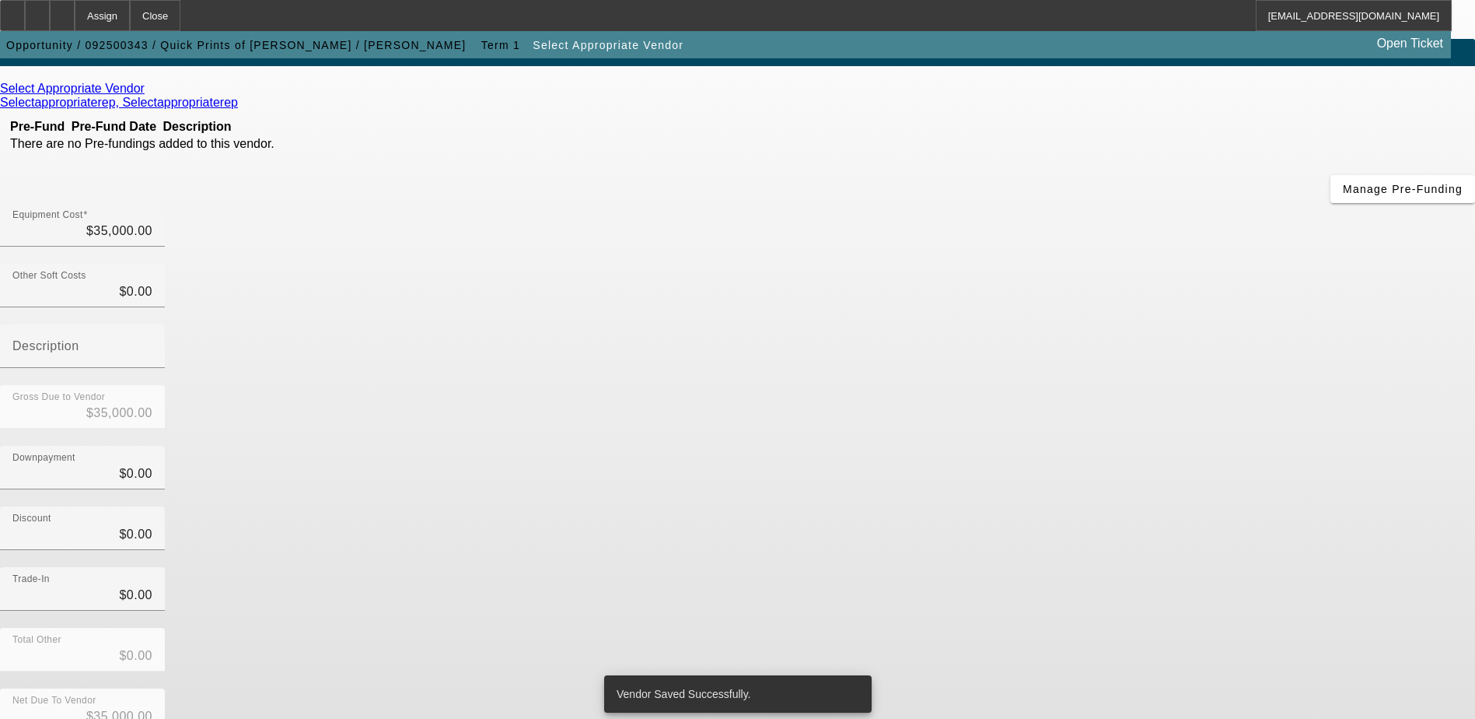
scroll to position [69, 0]
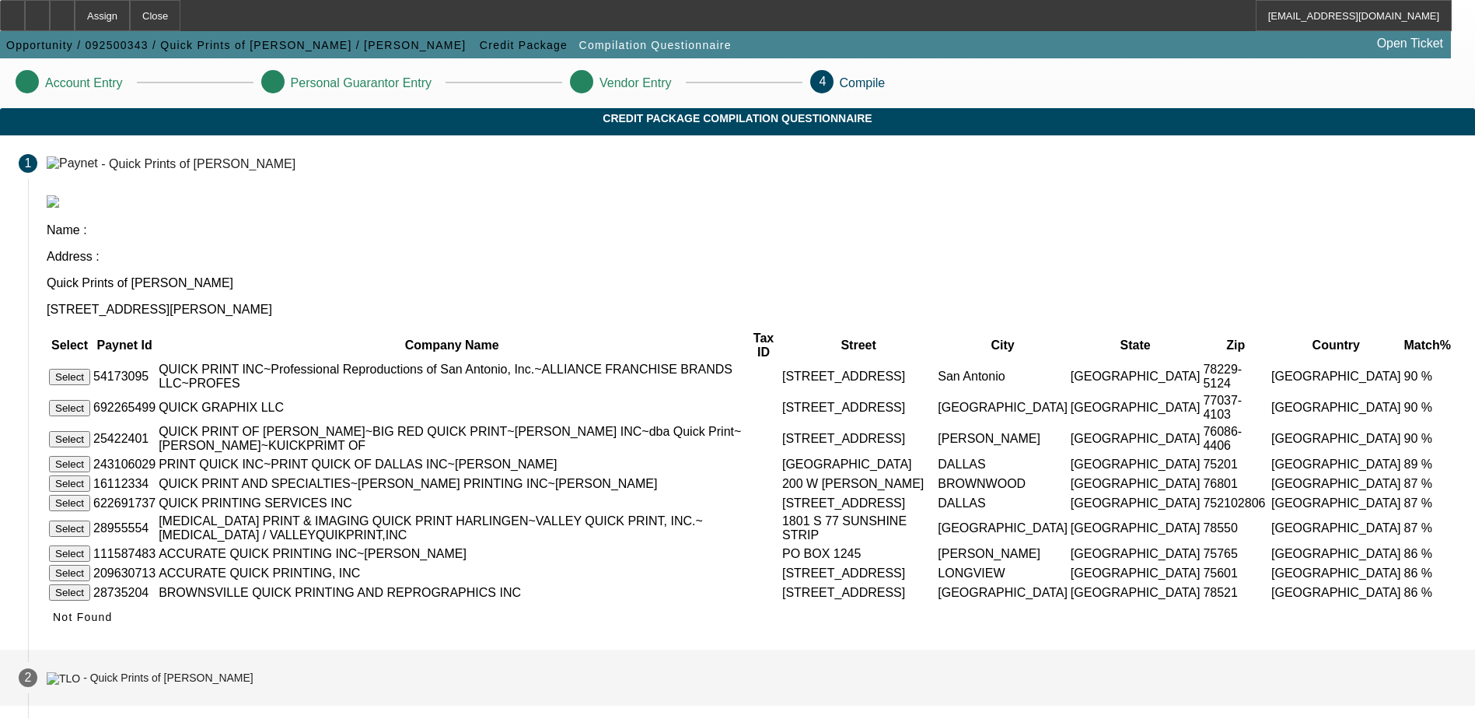
click at [254, 677] on div "- Quick Prints of Alice" at bounding box center [168, 678] width 170 height 12
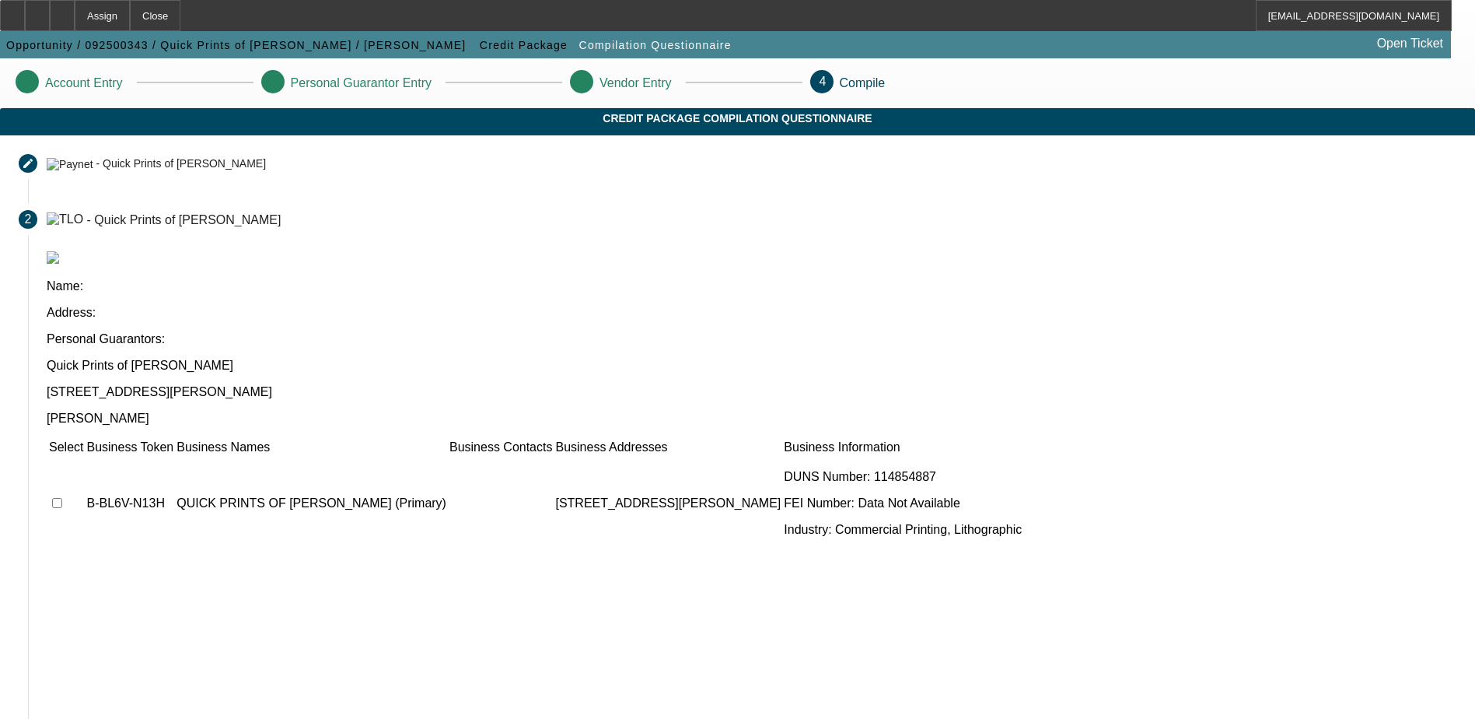
click at [62, 498] on input "checkbox" at bounding box center [57, 503] width 10 height 10
checkbox input "true"
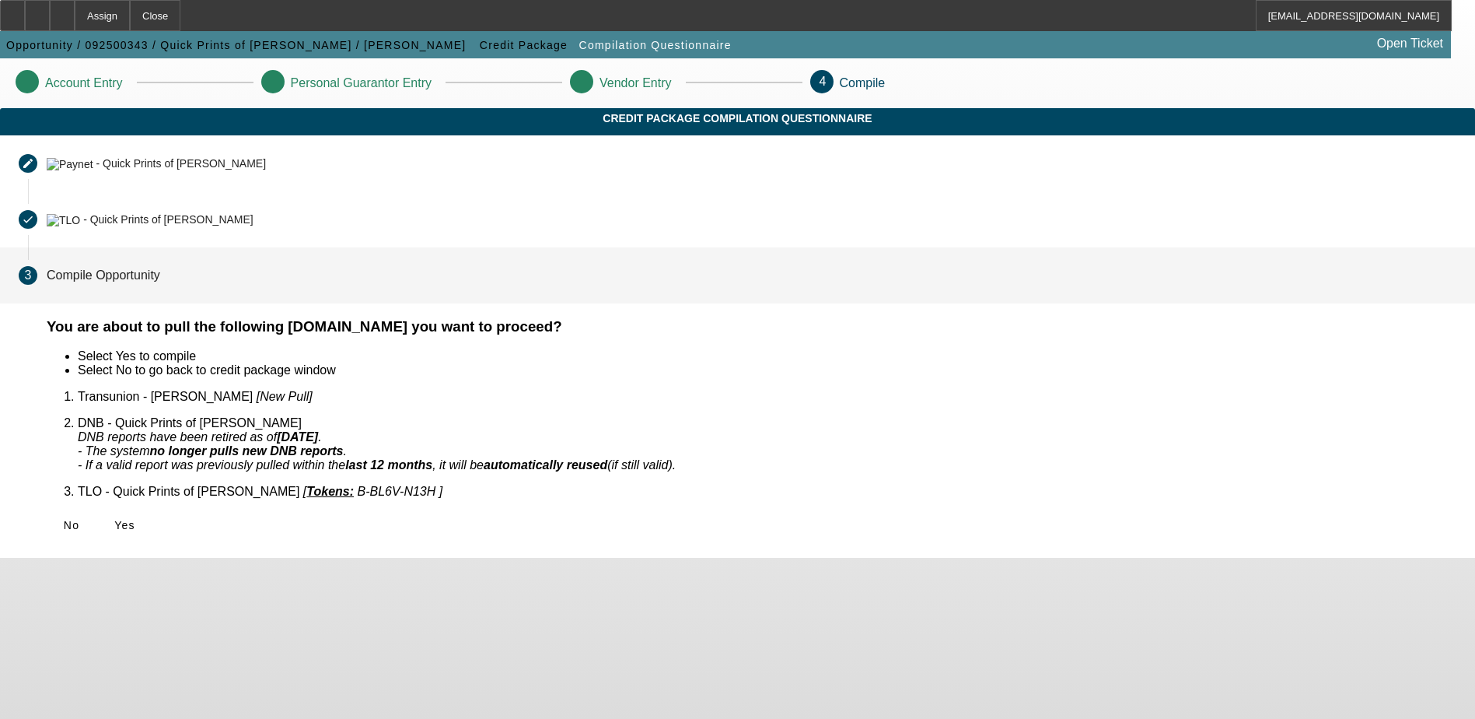
scroll to position [0, 0]
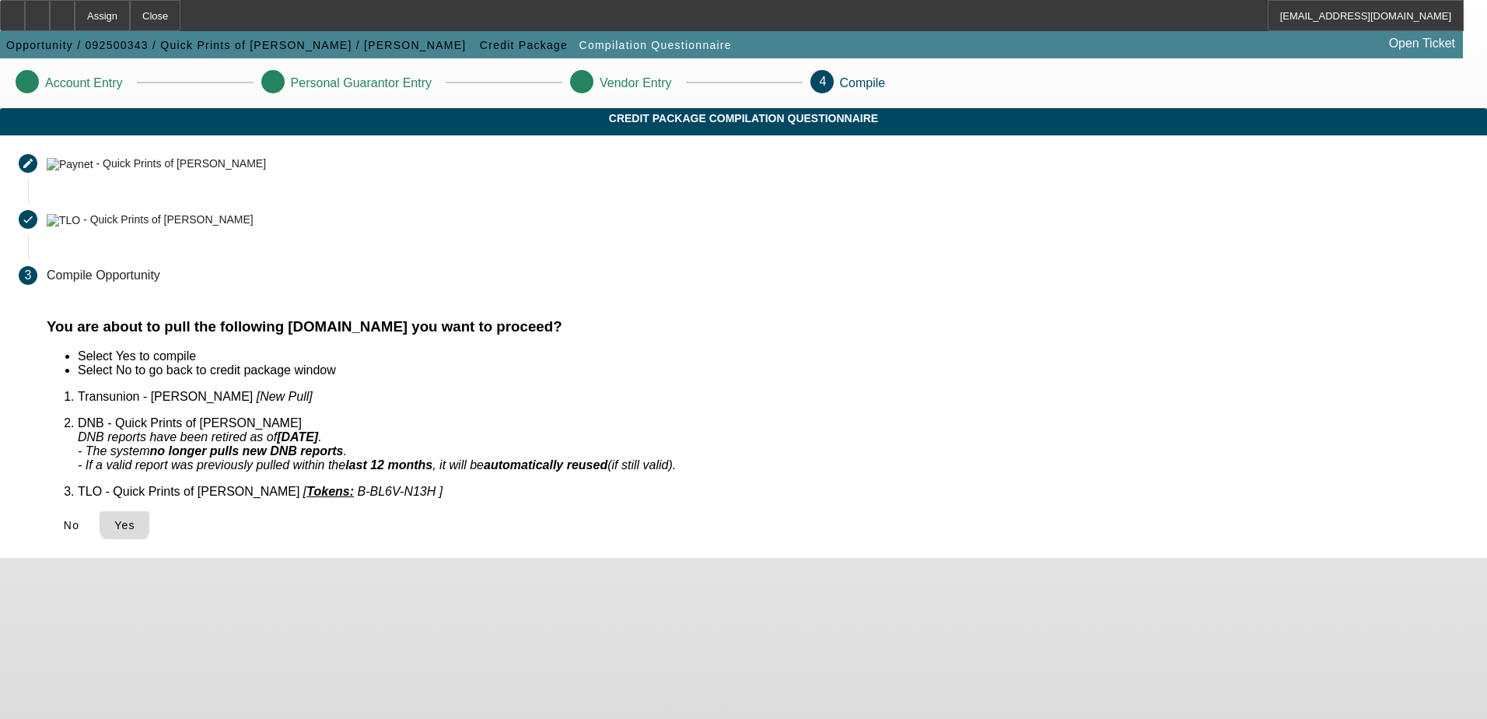
click at [135, 519] on span "Yes" at bounding box center [124, 525] width 21 height 12
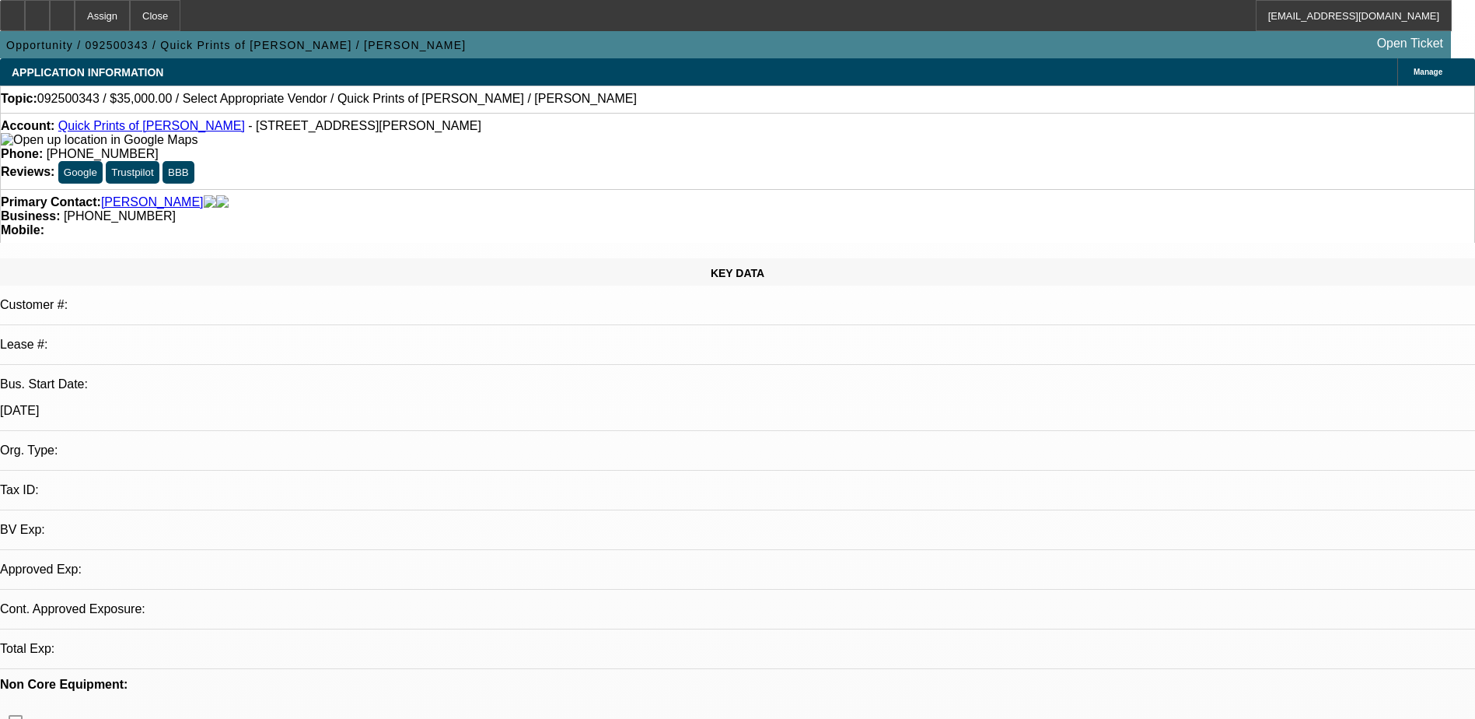
select select "0"
select select "2"
select select "0.1"
select select "4"
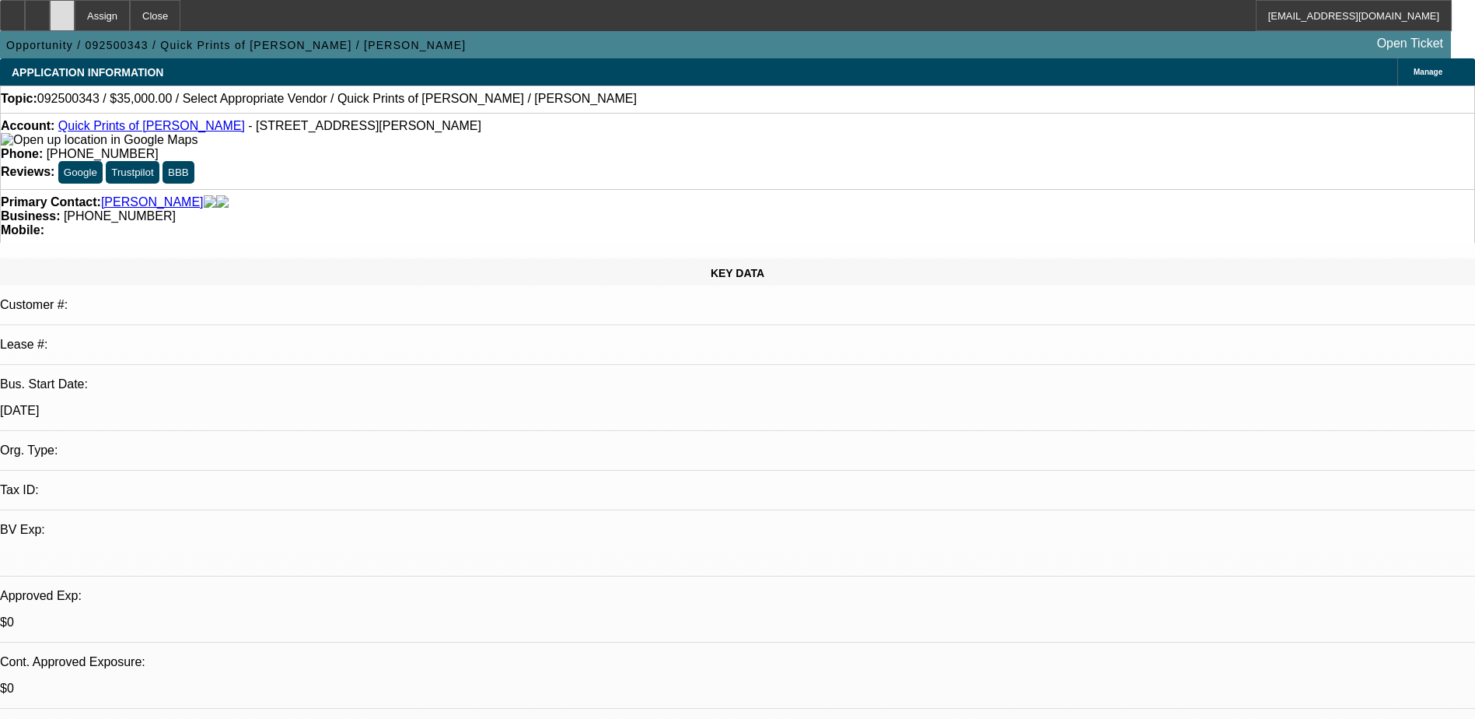
click at [62, 10] on icon at bounding box center [62, 10] width 0 height 0
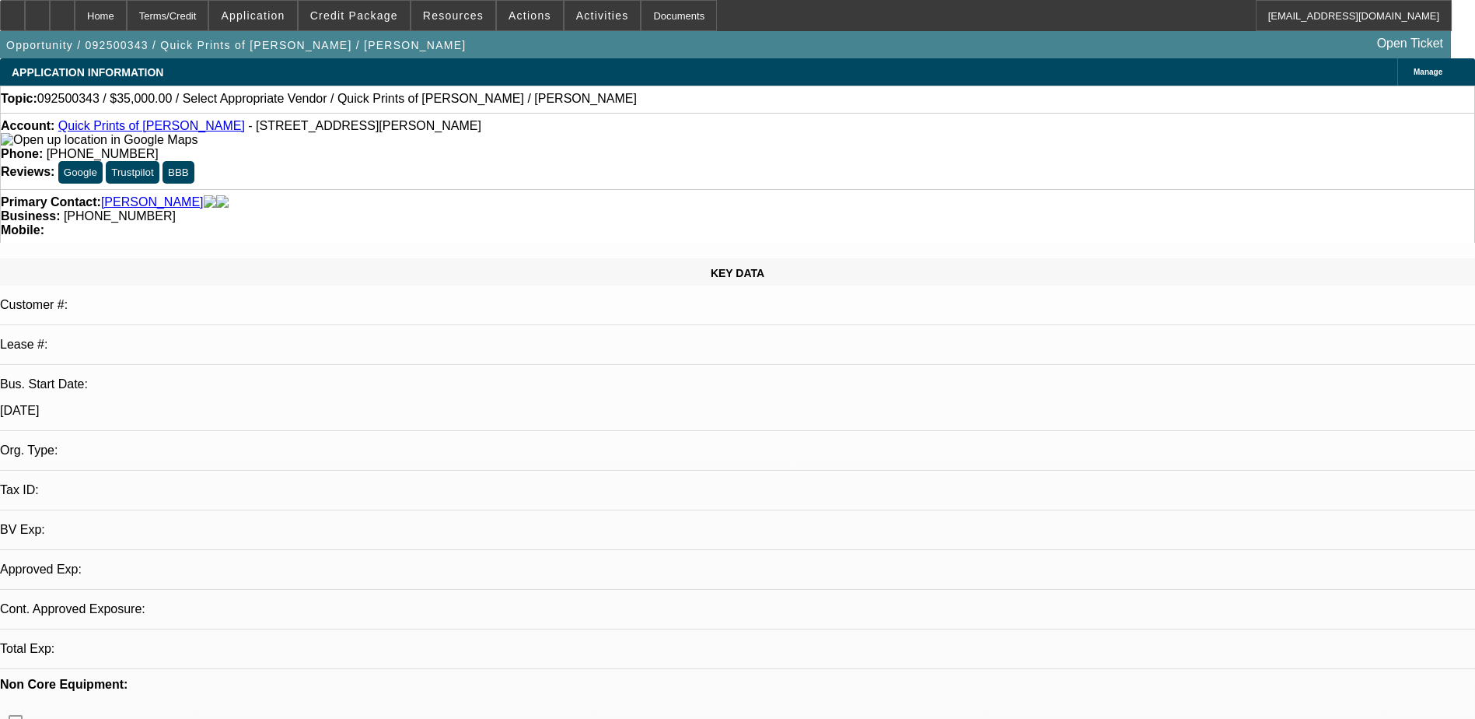
select select "0"
select select "2"
select select "0.1"
select select "1"
select select "2"
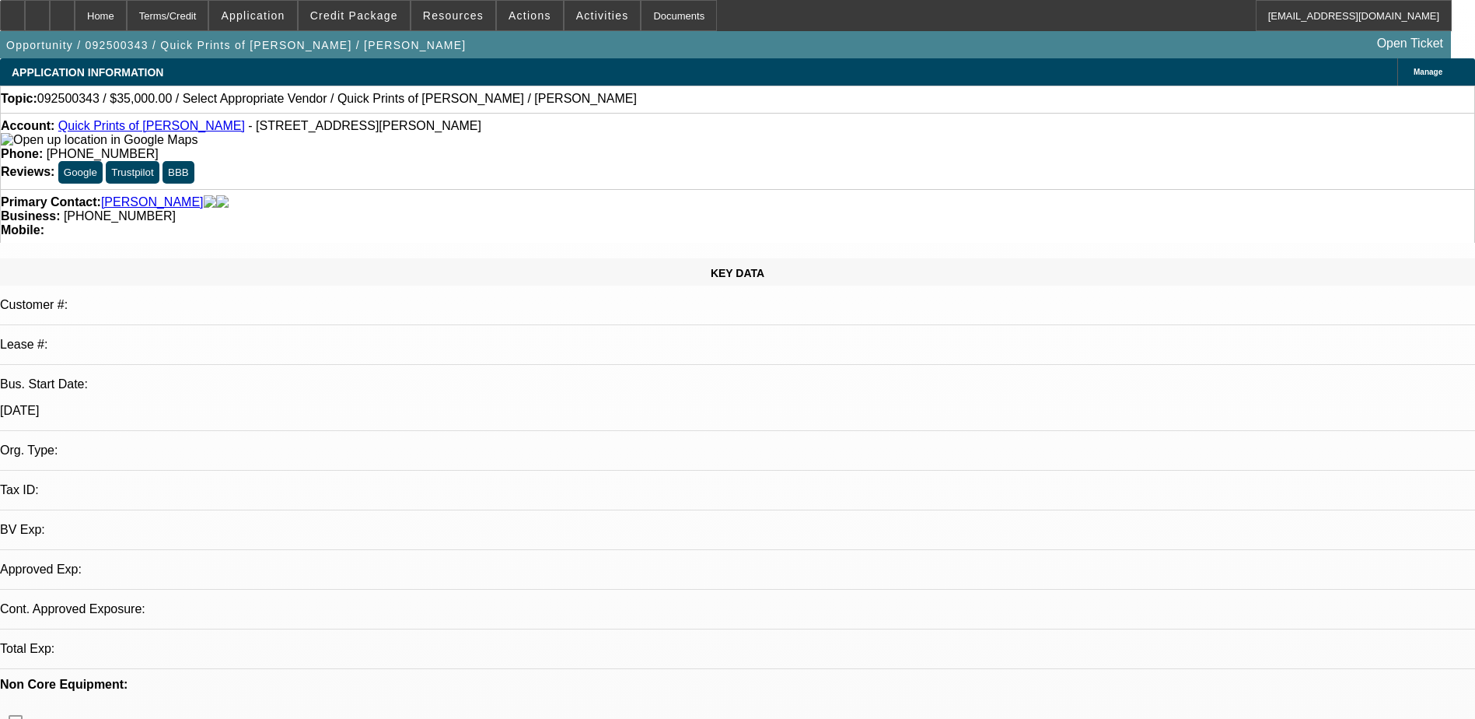
select select "4"
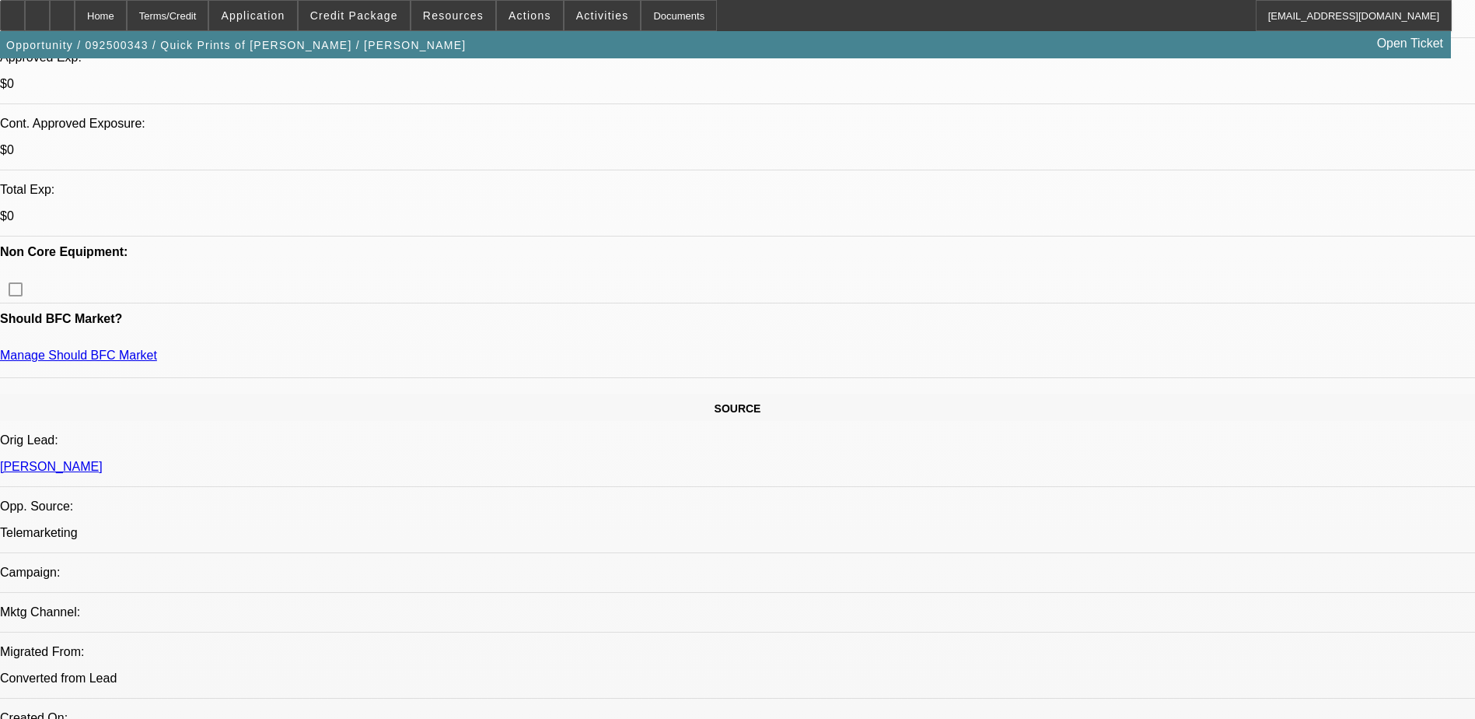
scroll to position [544, 0]
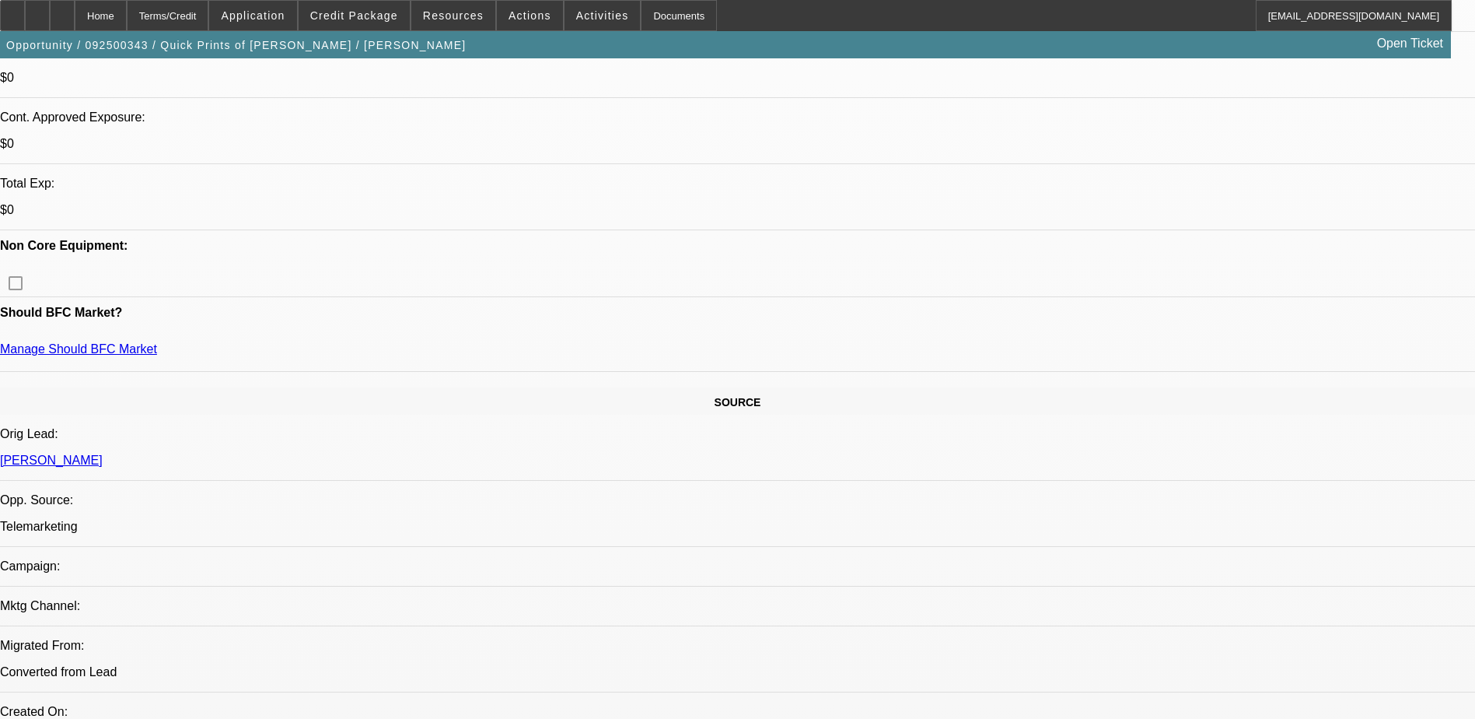
radio input "true"
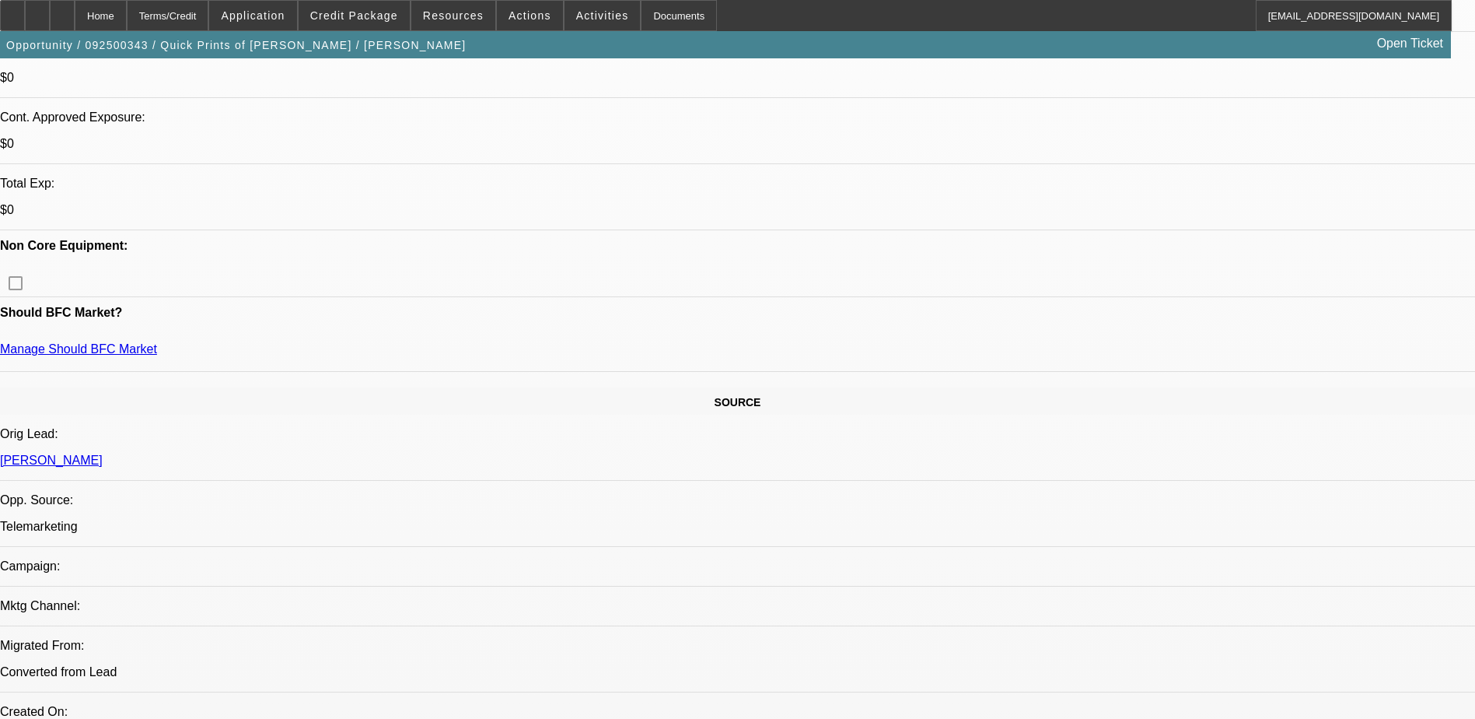
paste textarea "Tajima 6 head used 30,500, 2007, started the business 2017, sole prop, 353 carr…"
drag, startPoint x: 1278, startPoint y: 317, endPoint x: 924, endPoint y: 268, distance: 357.2
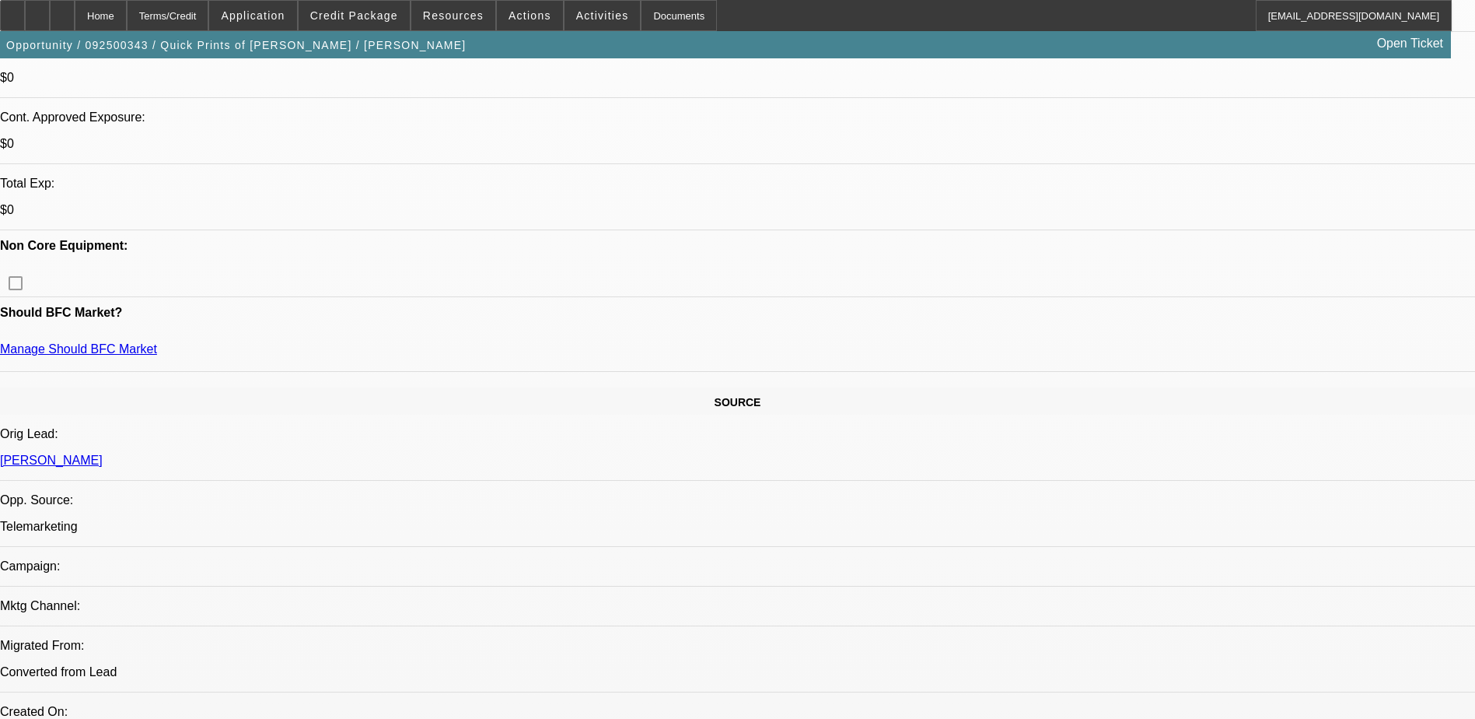
drag, startPoint x: 1265, startPoint y: 317, endPoint x: 1205, endPoint y: 312, distance: 60.1
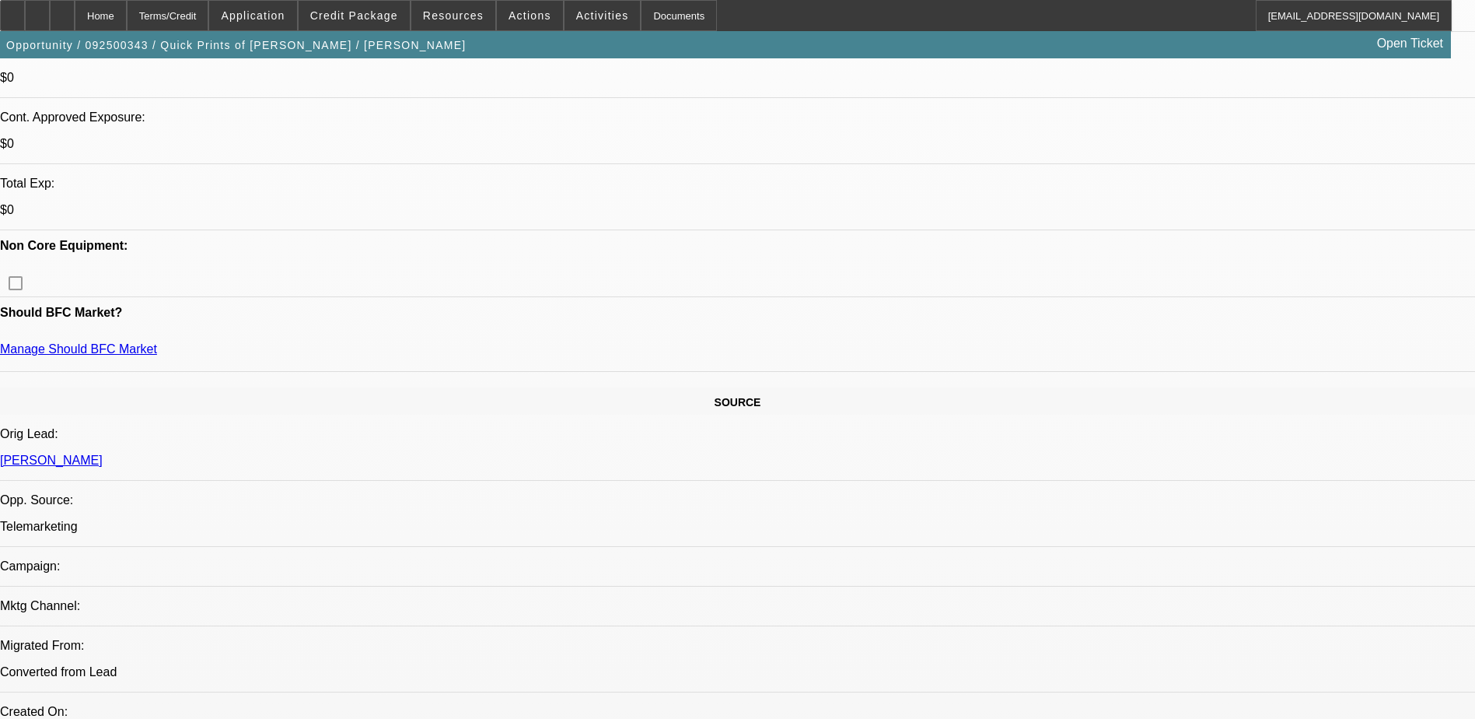
drag, startPoint x: 1062, startPoint y: 316, endPoint x: 1008, endPoint y: 252, distance: 83.3
type textarea "Tajima 6 head used 30,500, 2007, started the business 2017, sole prop, 353 carr…"
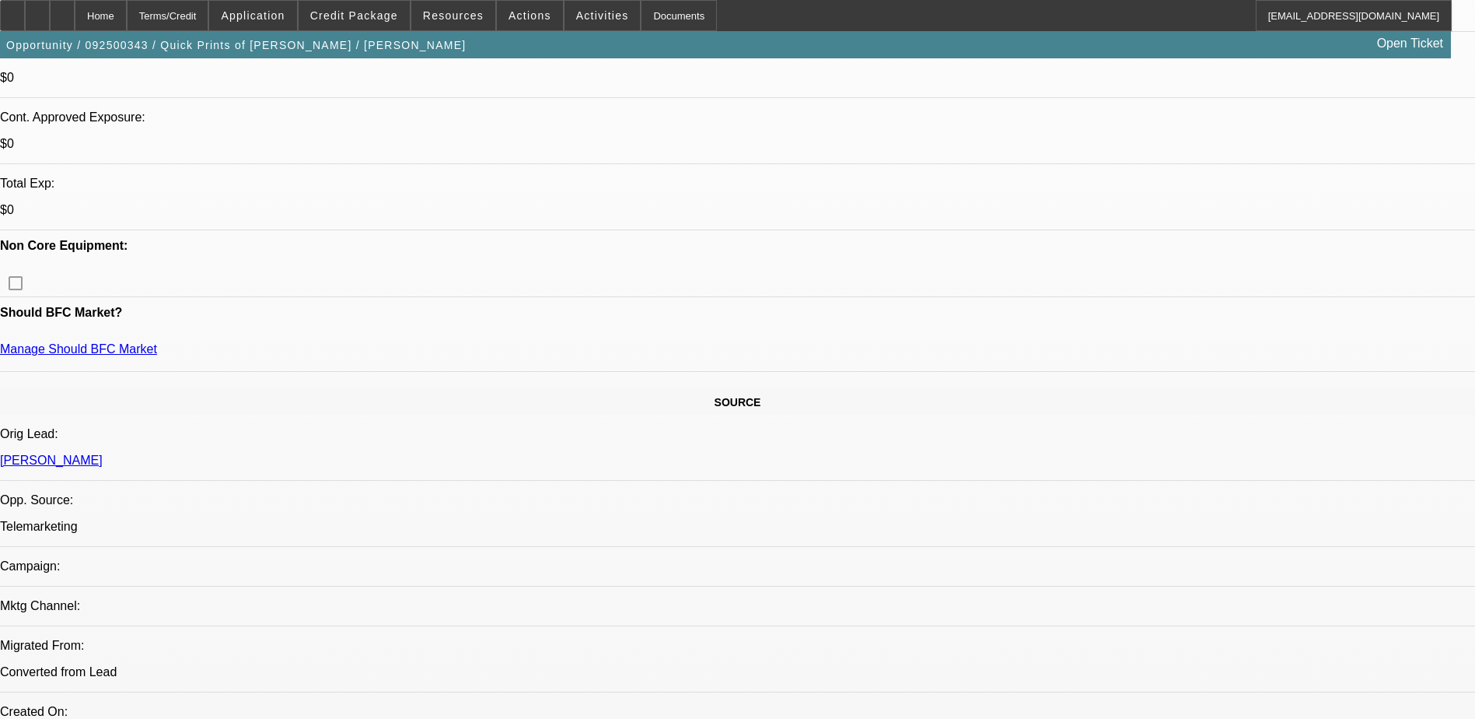
paste textarea "is looking to purchase a used 2007 Tajima 6-head embroidery machine for $30,500…"
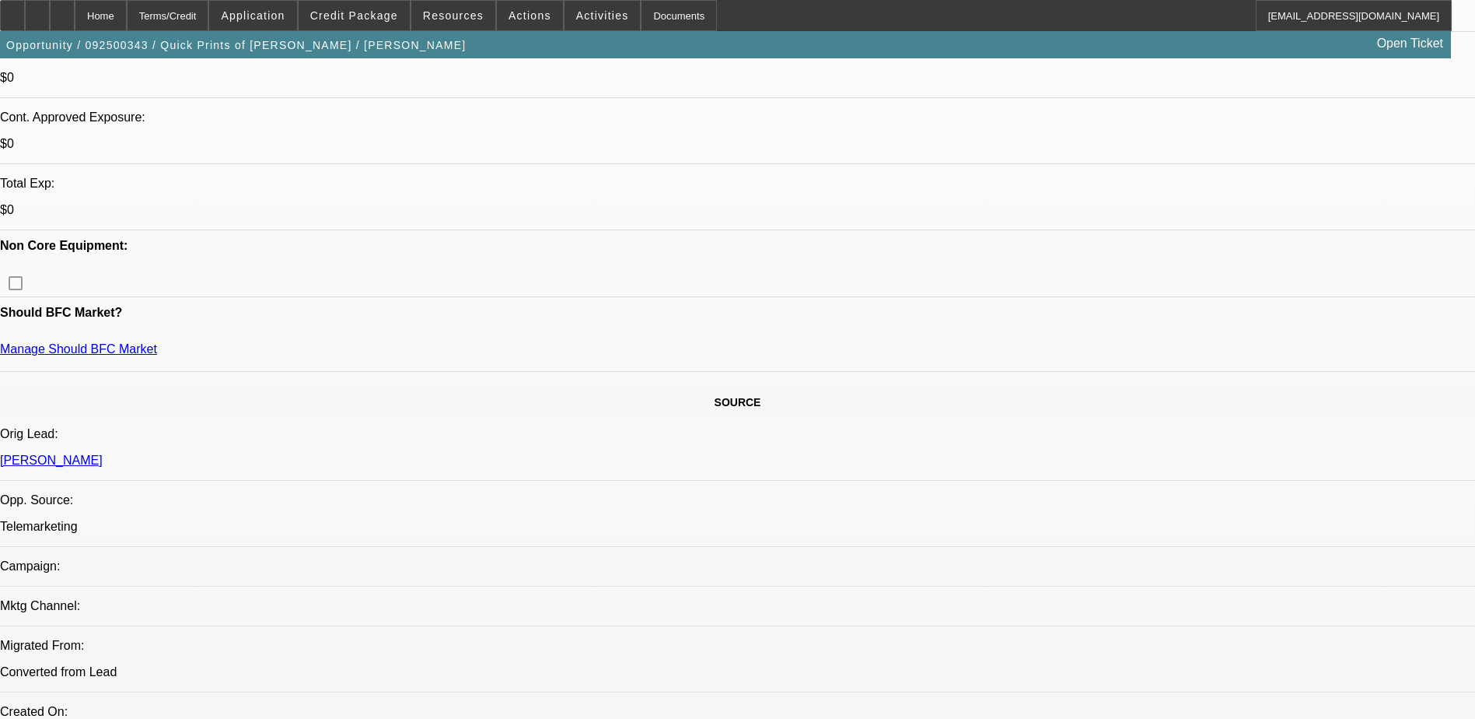
type textarea "[PERSON_NAME] is looking to purchase a used 2007 Tajima 6-head embroidery machi…"
radio input "true"
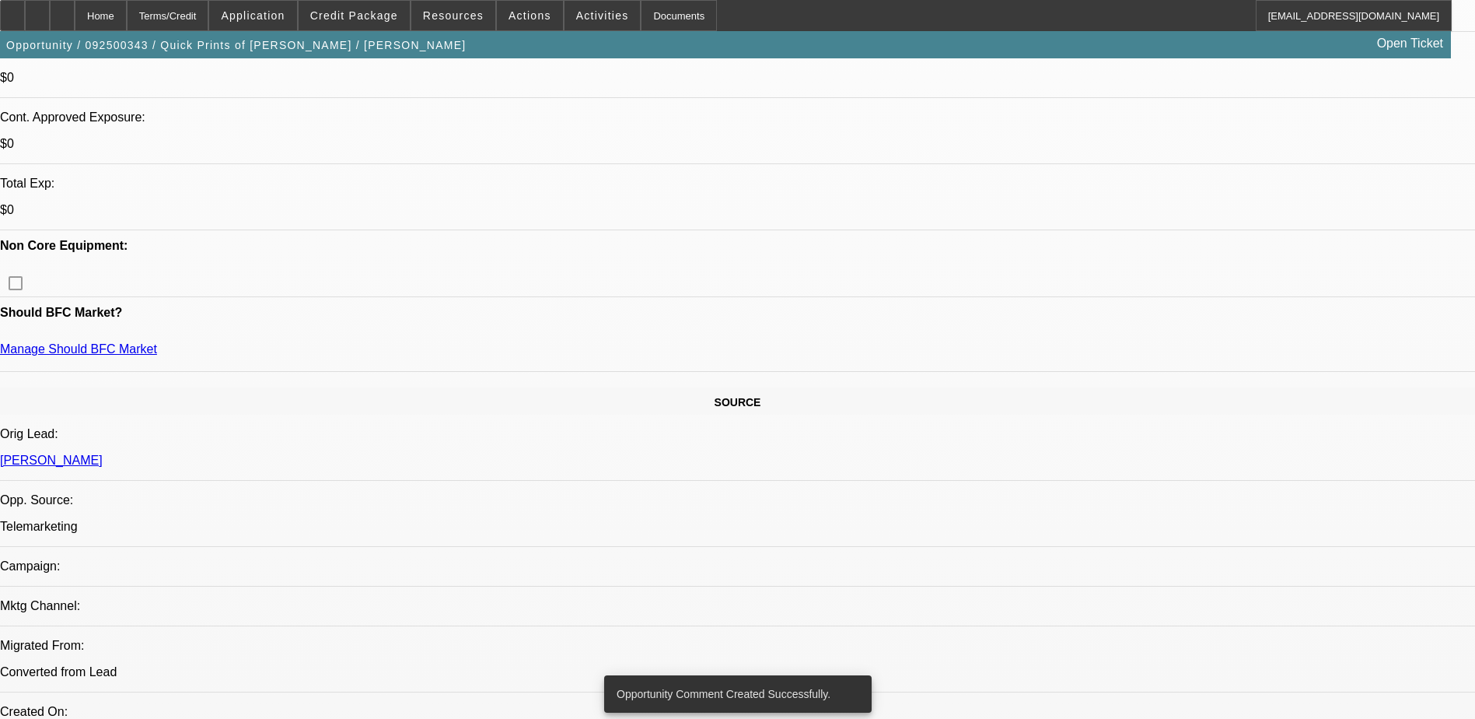
scroll to position [78, 0]
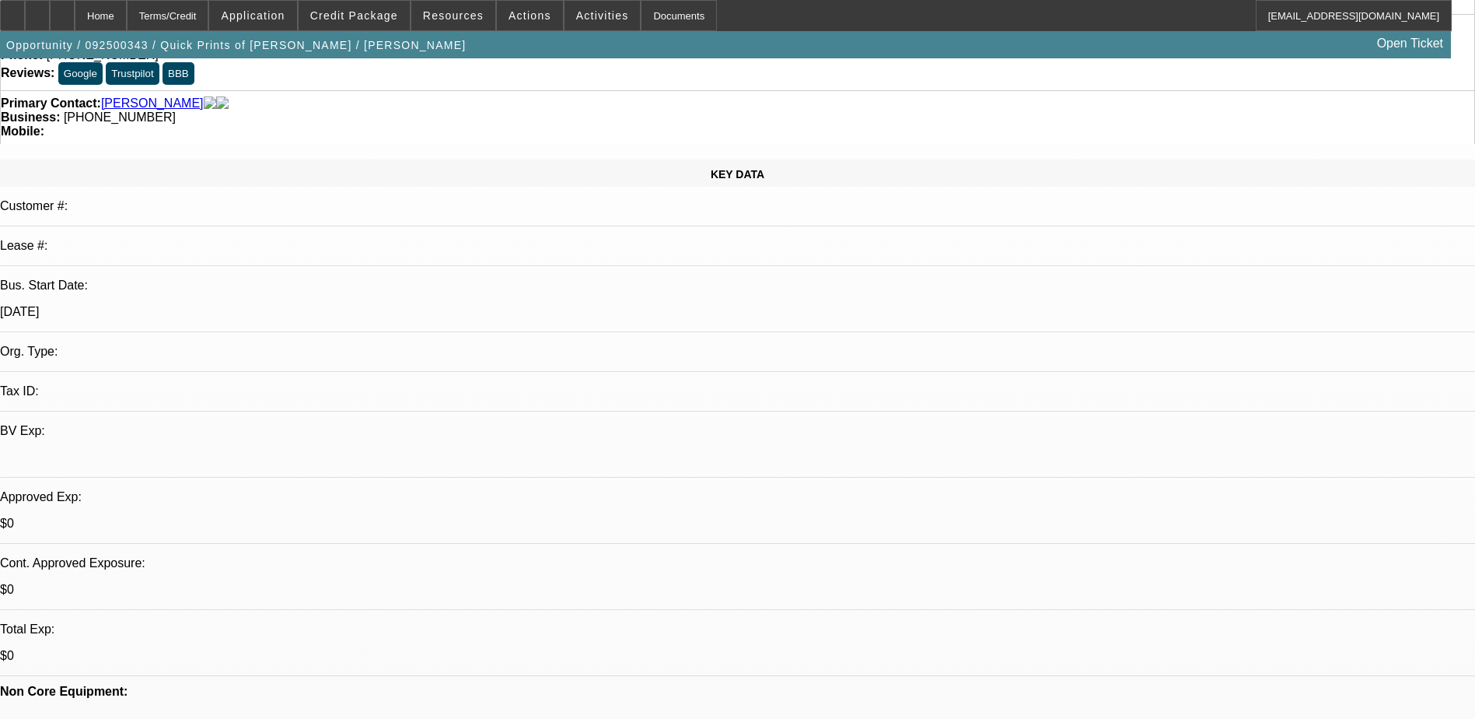
scroll to position [0, 0]
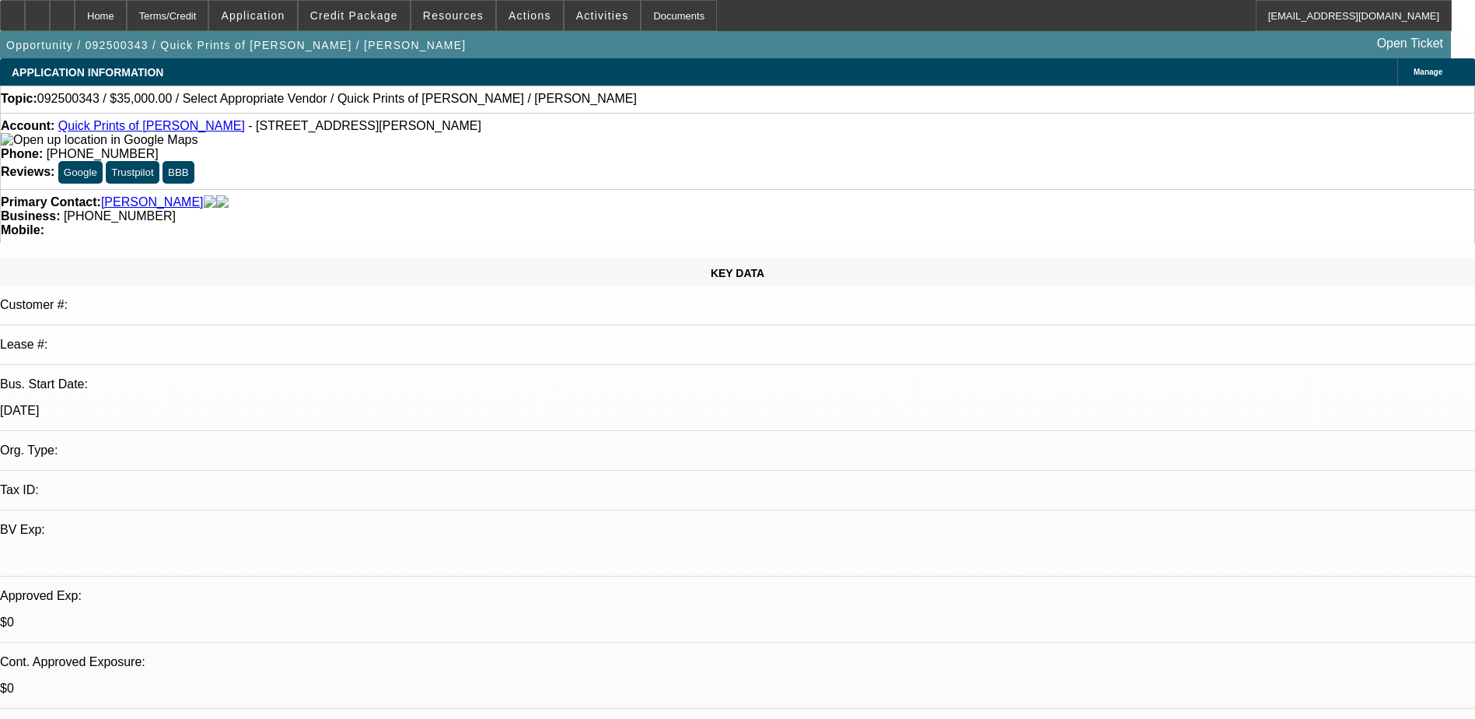
click at [392, 9] on span at bounding box center [354, 15] width 111 height 37
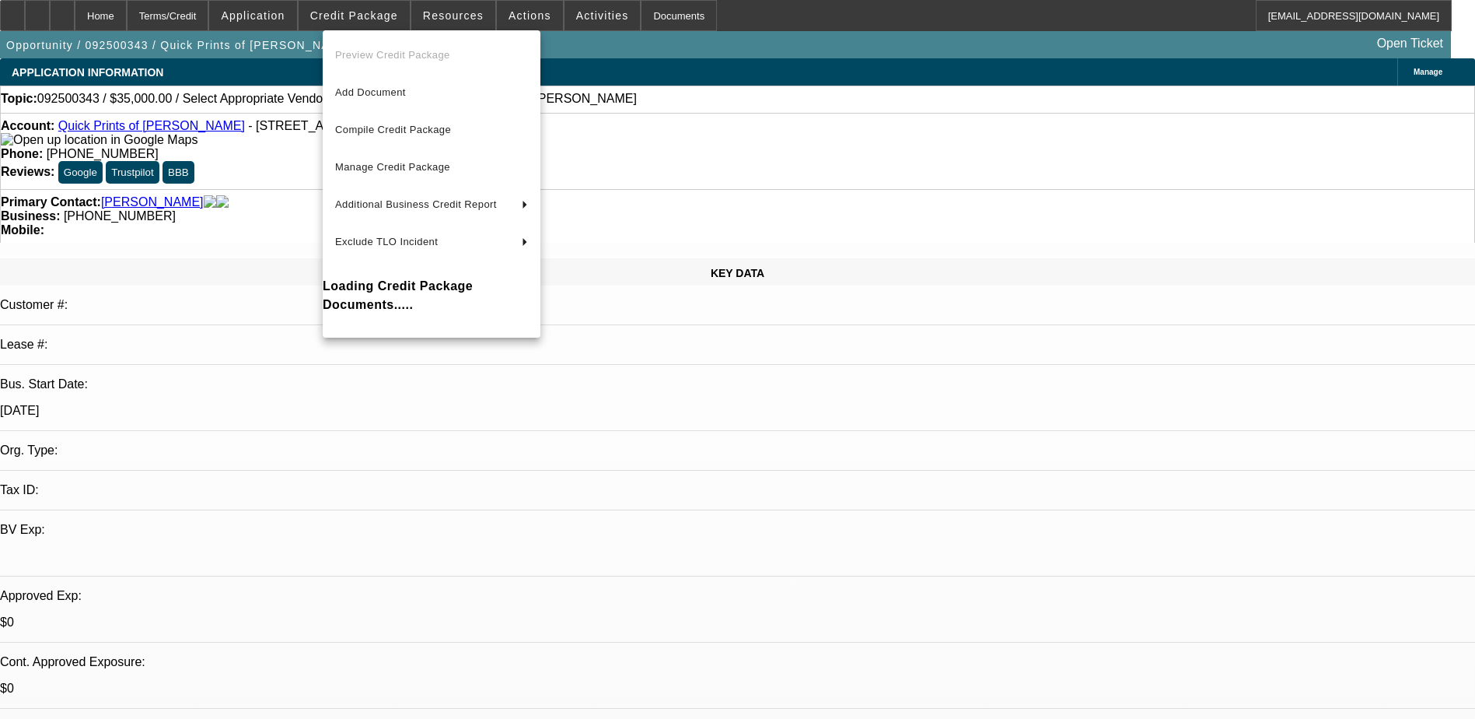
click at [521, 8] on div at bounding box center [737, 359] width 1475 height 719
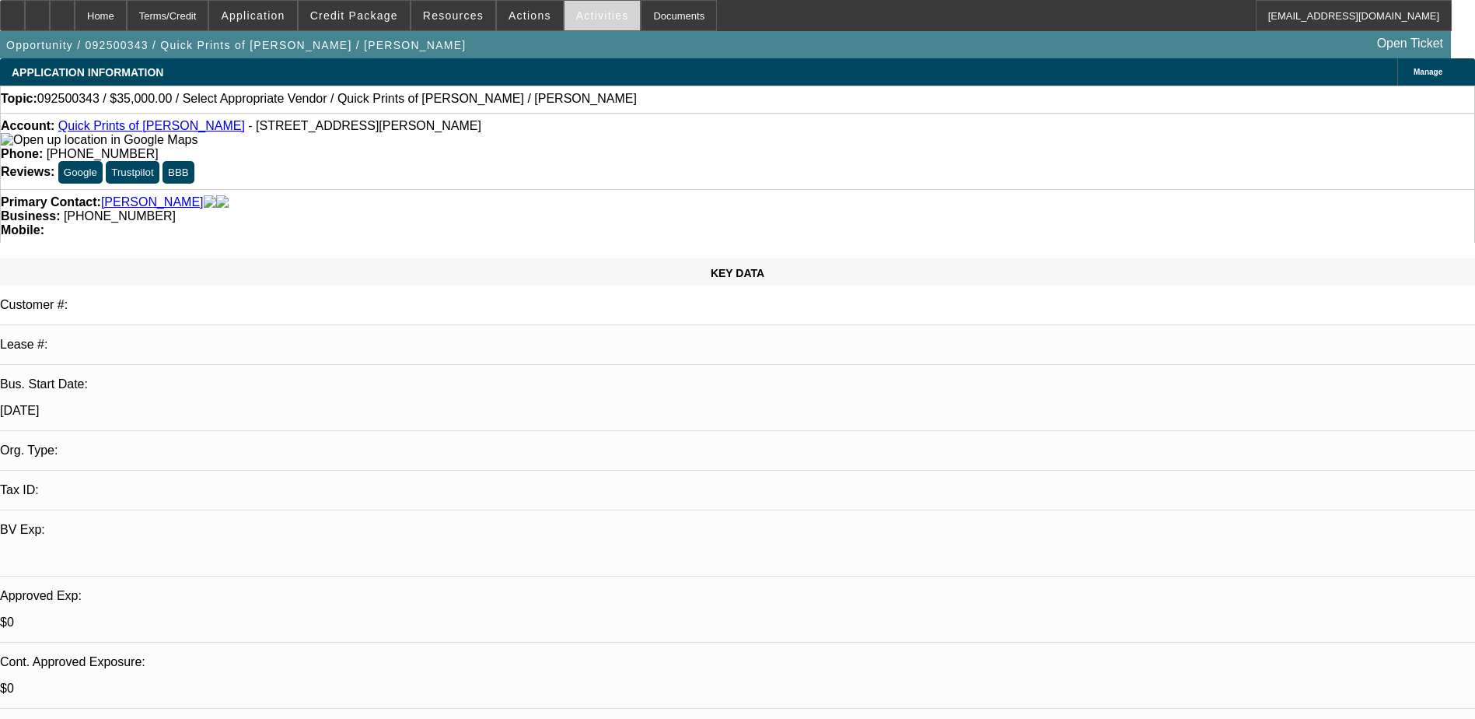
click at [576, 15] on span "Activities" at bounding box center [602, 15] width 53 height 12
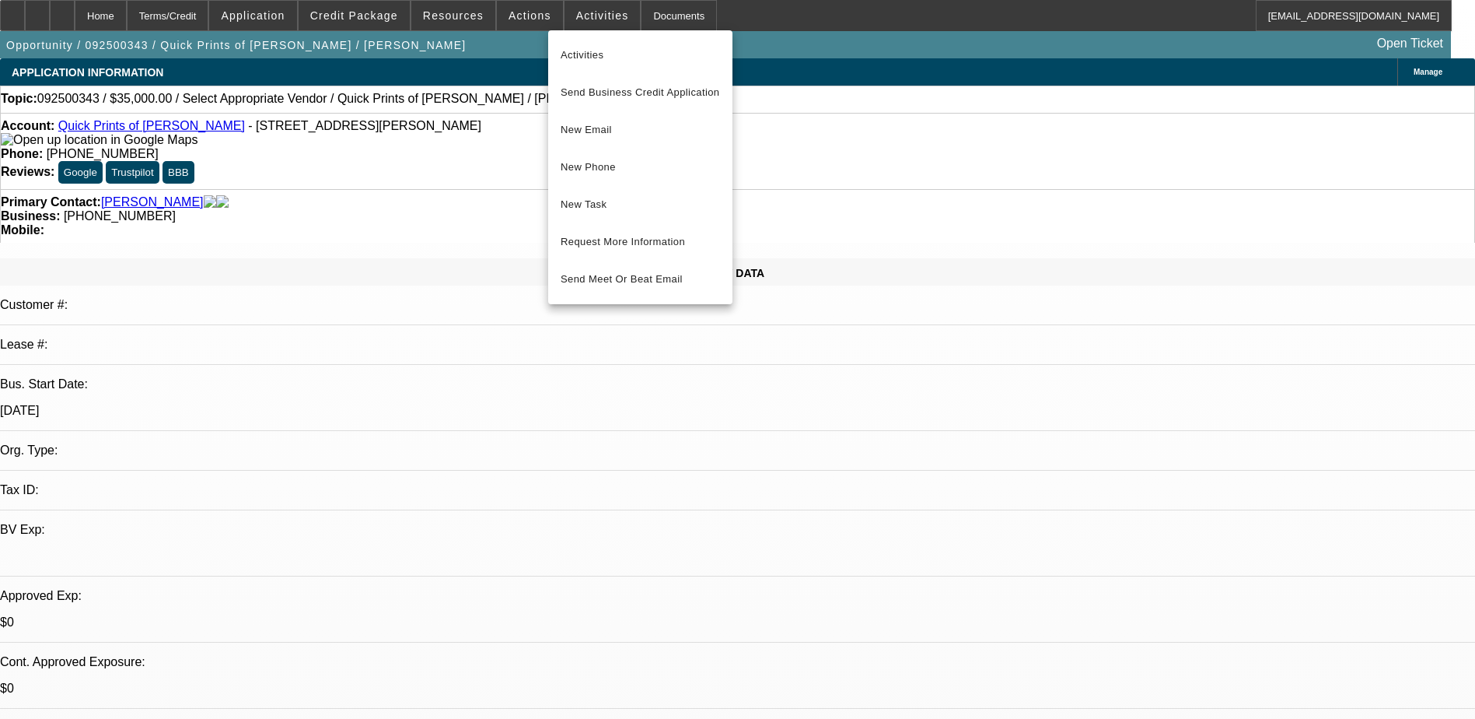
drag, startPoint x: 641, startPoint y: 93, endPoint x: 391, endPoint y: 146, distance: 255.3
click at [391, 146] on div "Activities Send Business Credit Application New Email New Phone New Task Reques…" at bounding box center [737, 359] width 1475 height 719
click at [677, 91] on span "Send Business Credit Application" at bounding box center [640, 92] width 159 height 19
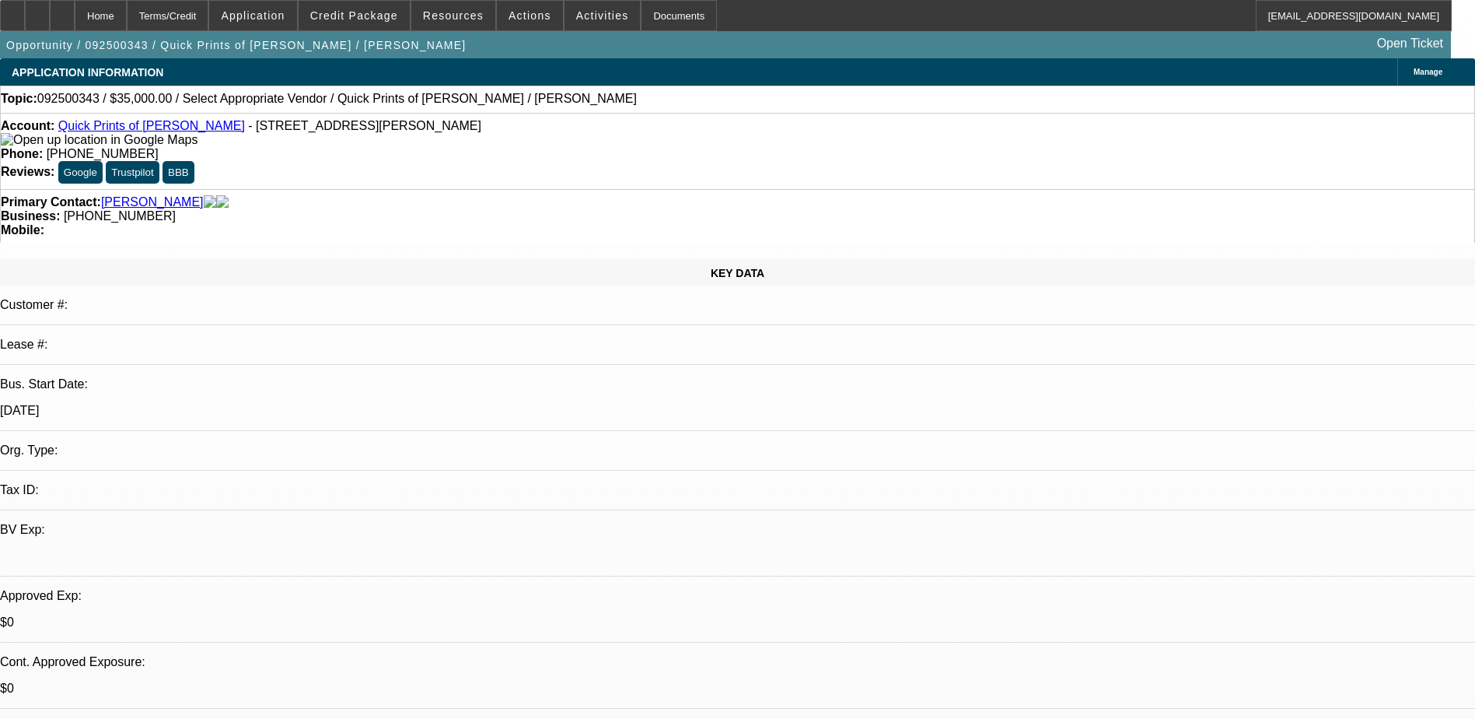
click at [677, 91] on div "Activities Send Business Credit Application New Email New Phone New Task Reques…" at bounding box center [640, 167] width 184 height 274
click at [392, 16] on span "Credit Package" at bounding box center [354, 15] width 88 height 12
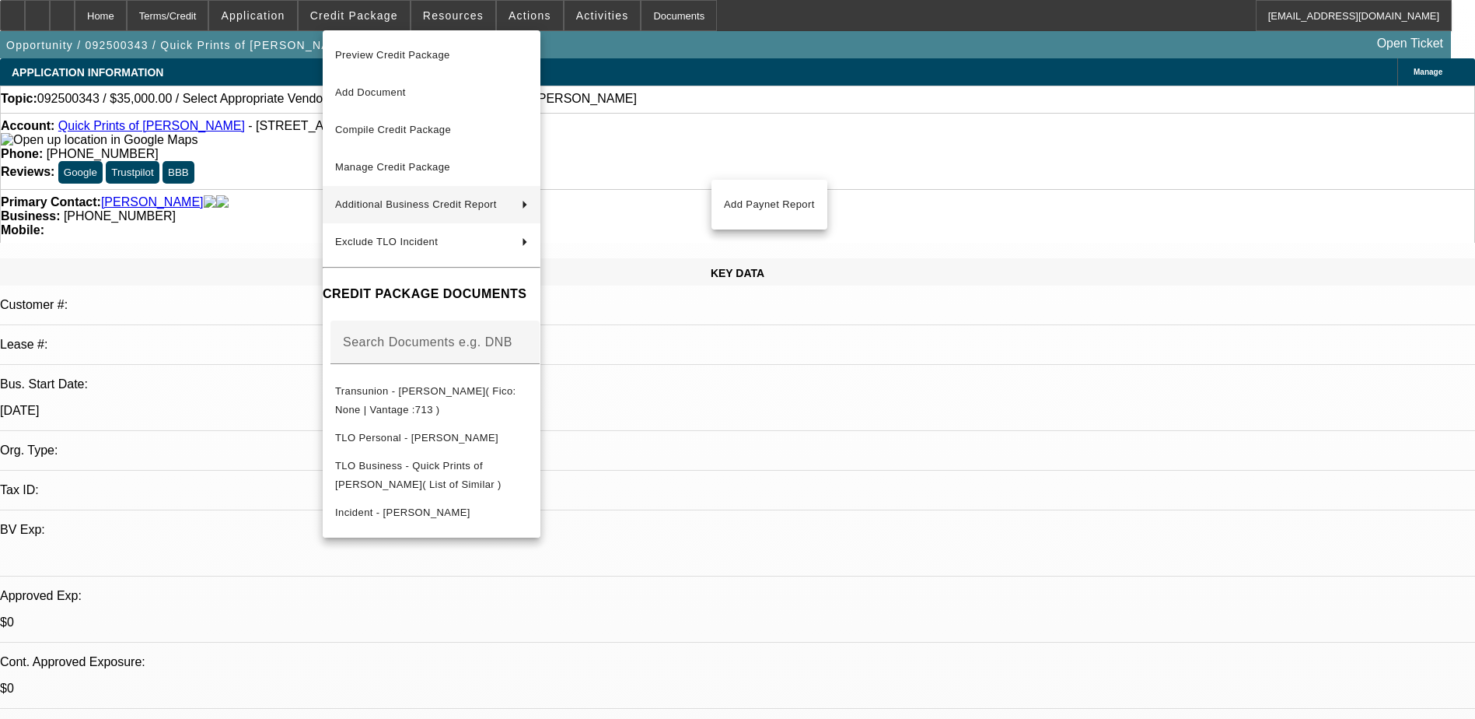
click at [278, 217] on div at bounding box center [737, 359] width 1475 height 719
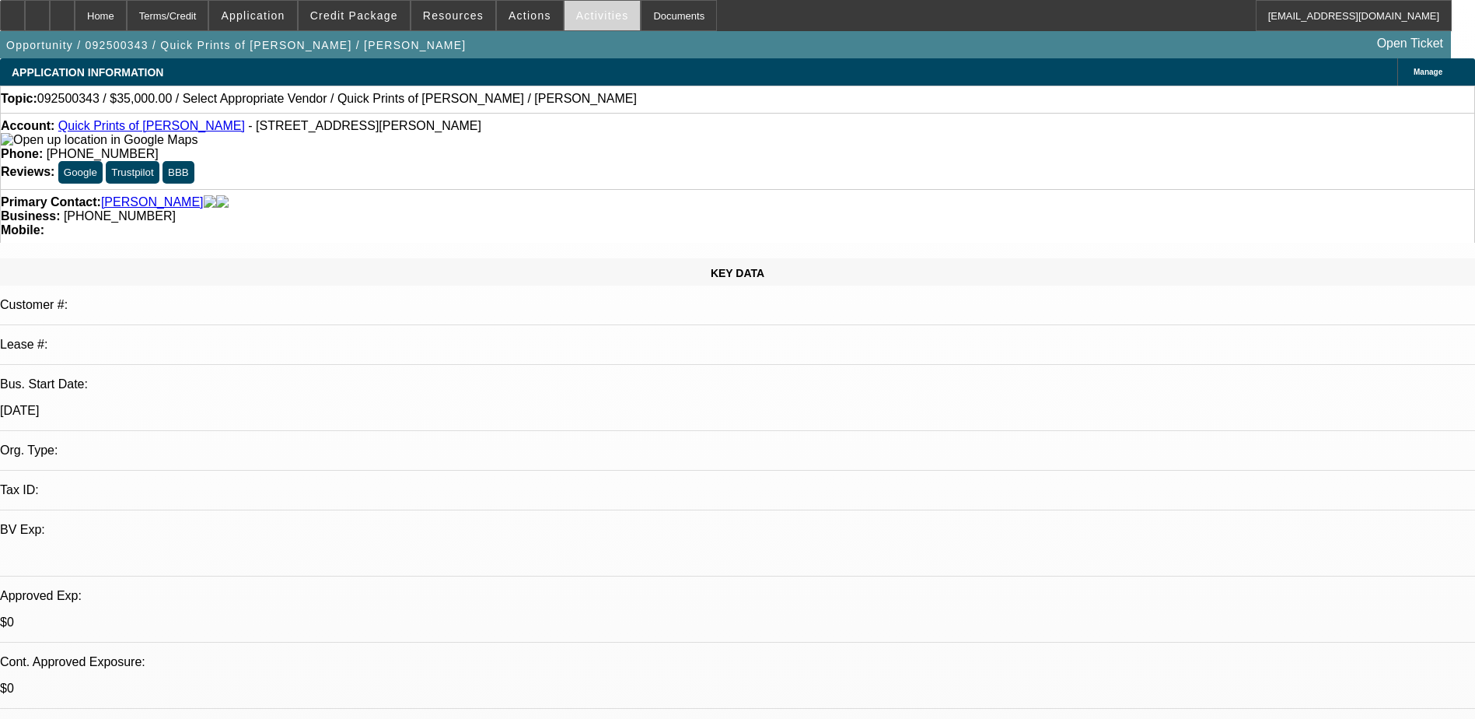
click at [580, 16] on span "Activities" at bounding box center [602, 15] width 53 height 12
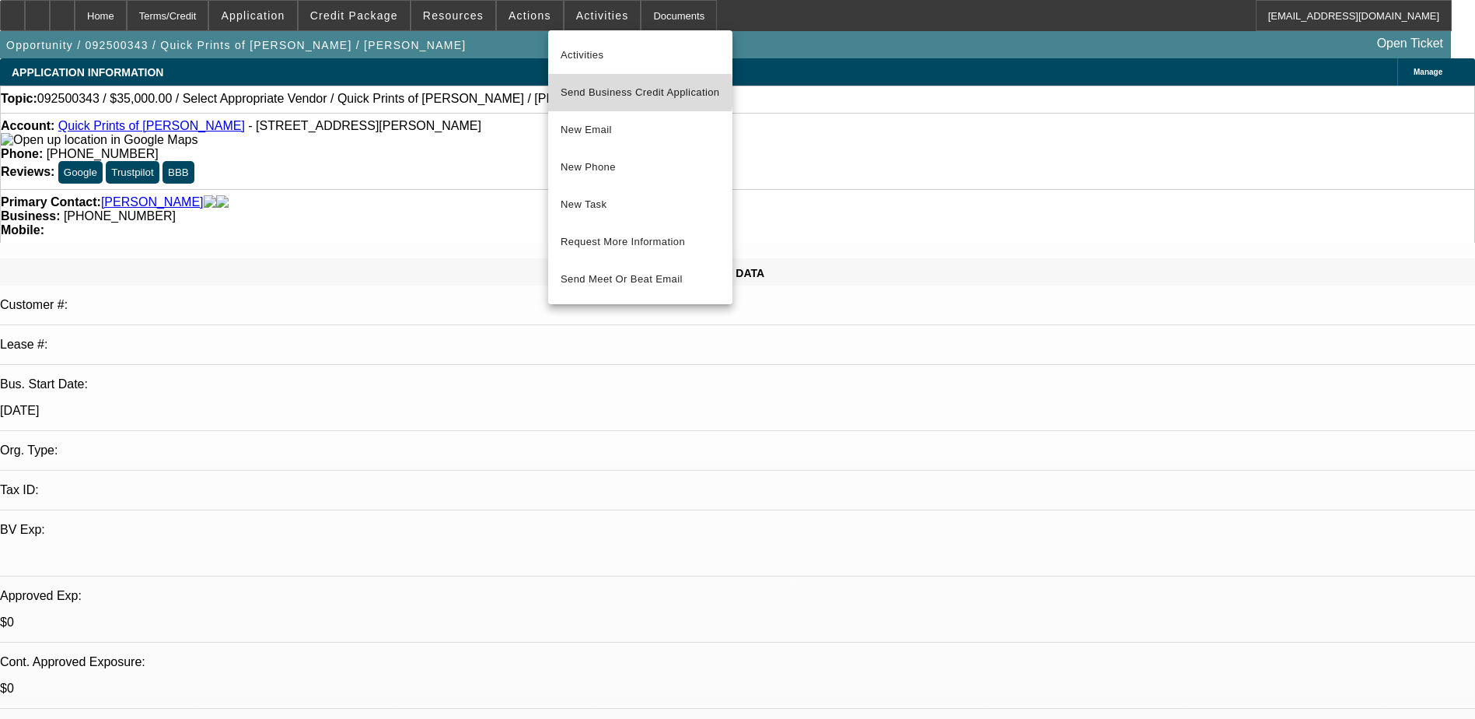
click at [618, 92] on span "Send Business Credit Application" at bounding box center [640, 92] width 159 height 19
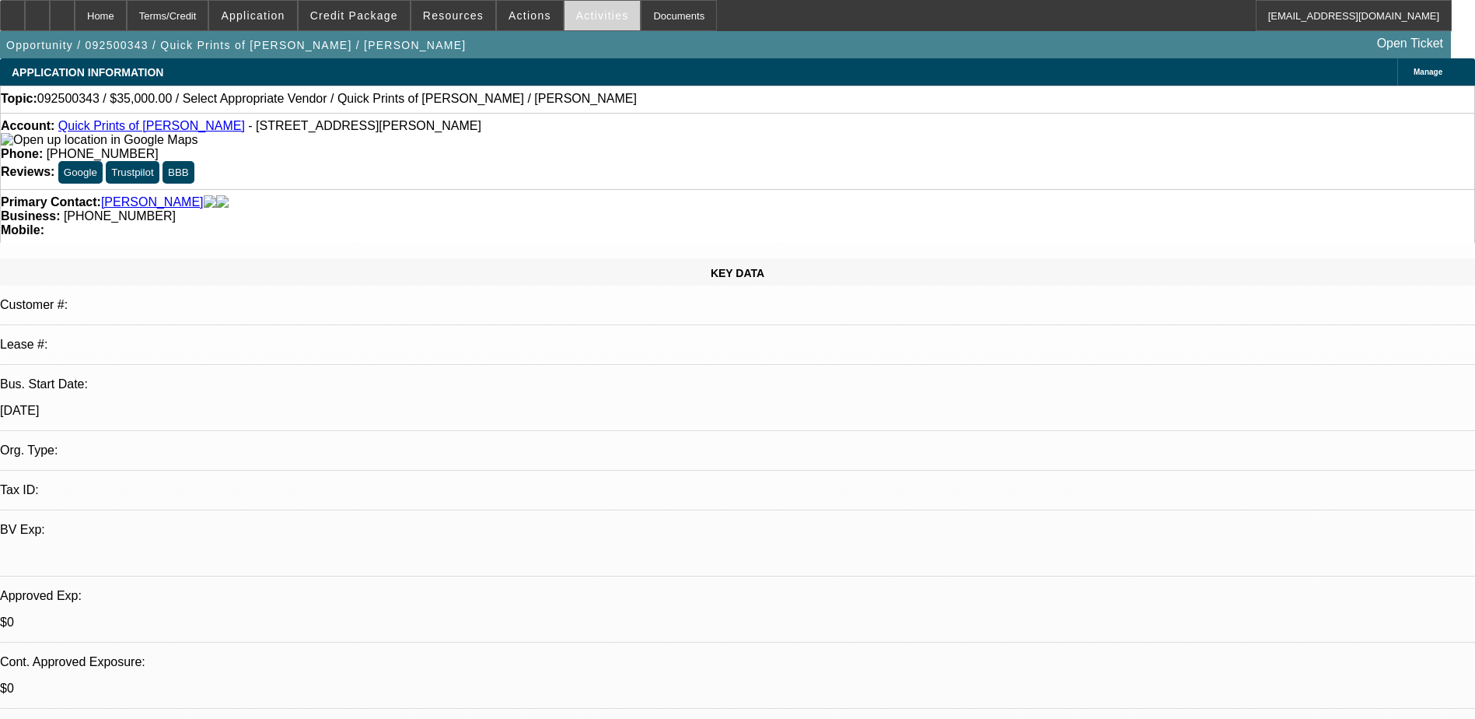
click at [577, 16] on span "Activities" at bounding box center [602, 15] width 53 height 12
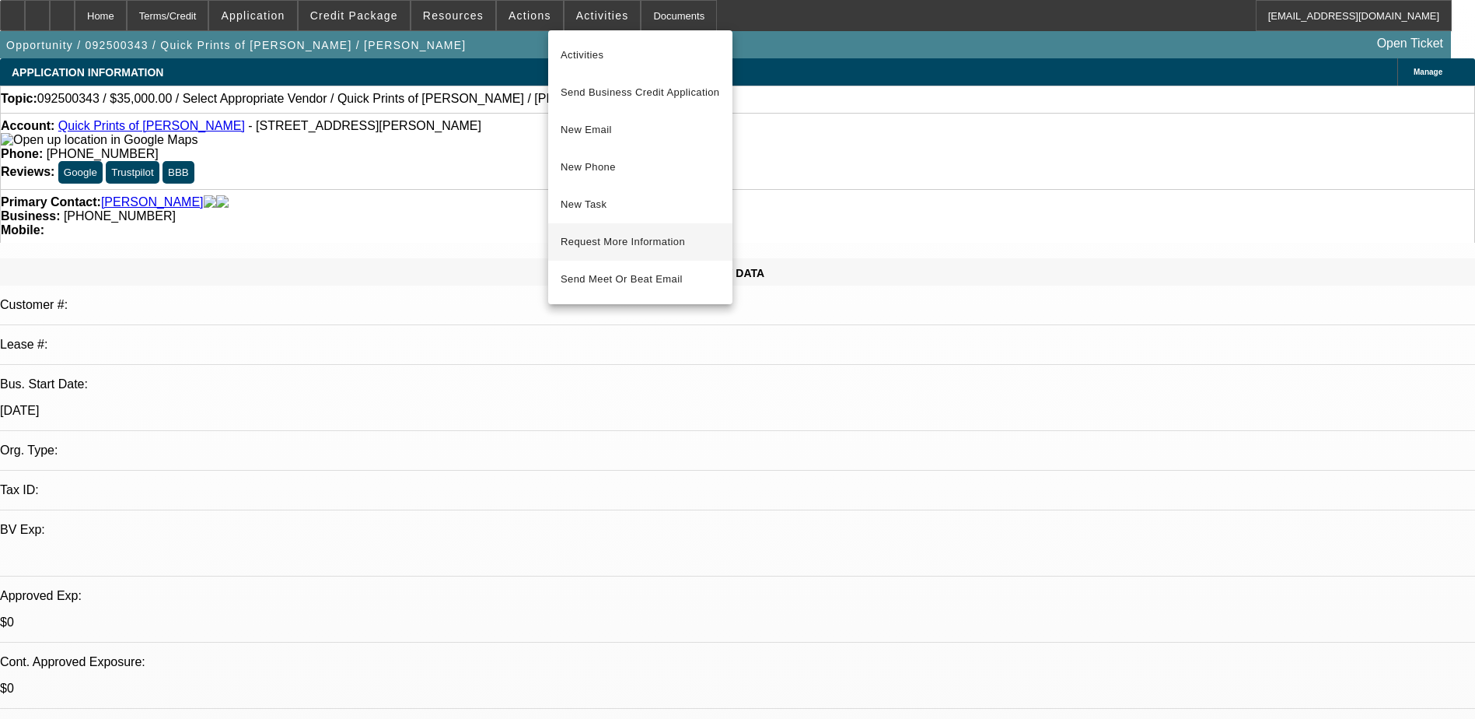
click at [646, 240] on span "Request More Information" at bounding box center [640, 242] width 159 height 19
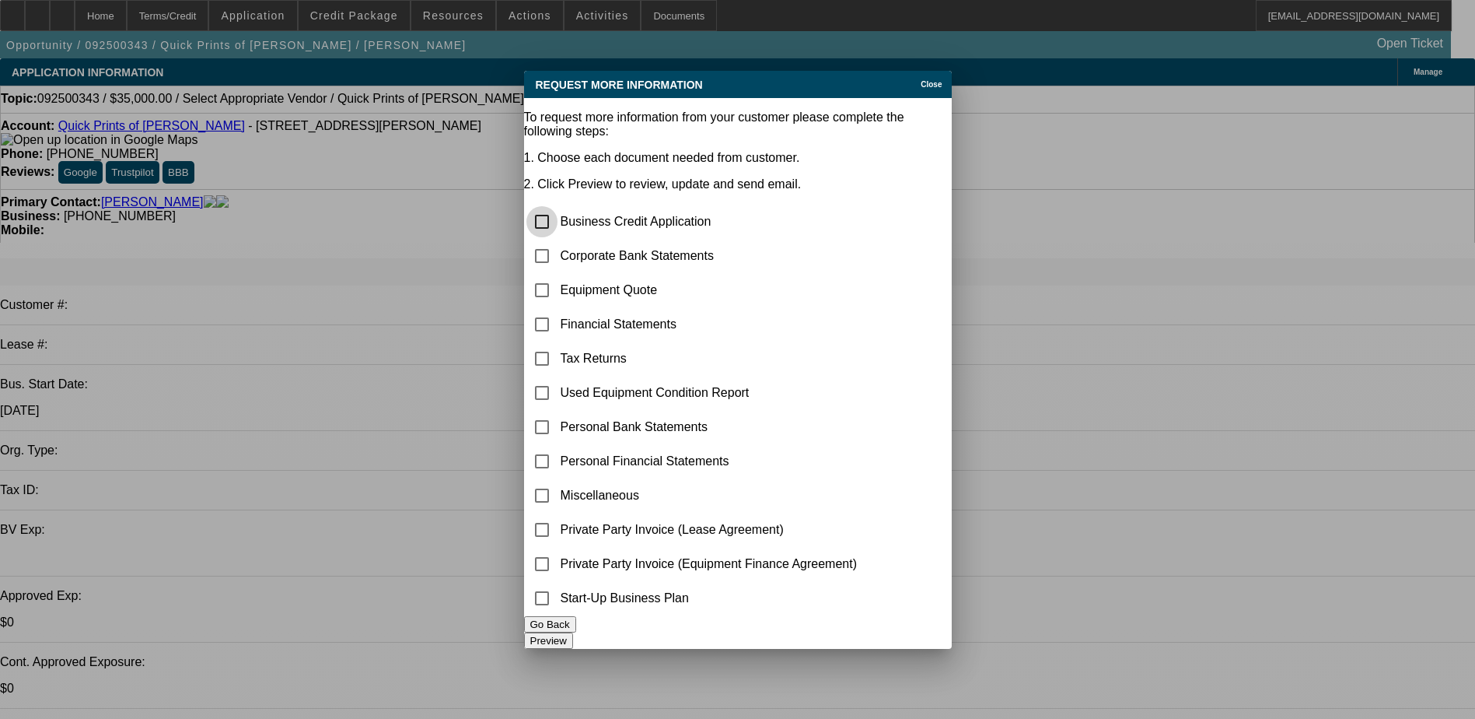
click at [558, 206] on input "checkbox" at bounding box center [541, 221] width 31 height 31
checkbox input "true"
click at [558, 240] on input "checkbox" at bounding box center [541, 255] width 31 height 31
checkbox input "true"
click at [558, 206] on input "checkbox" at bounding box center [541, 221] width 31 height 31
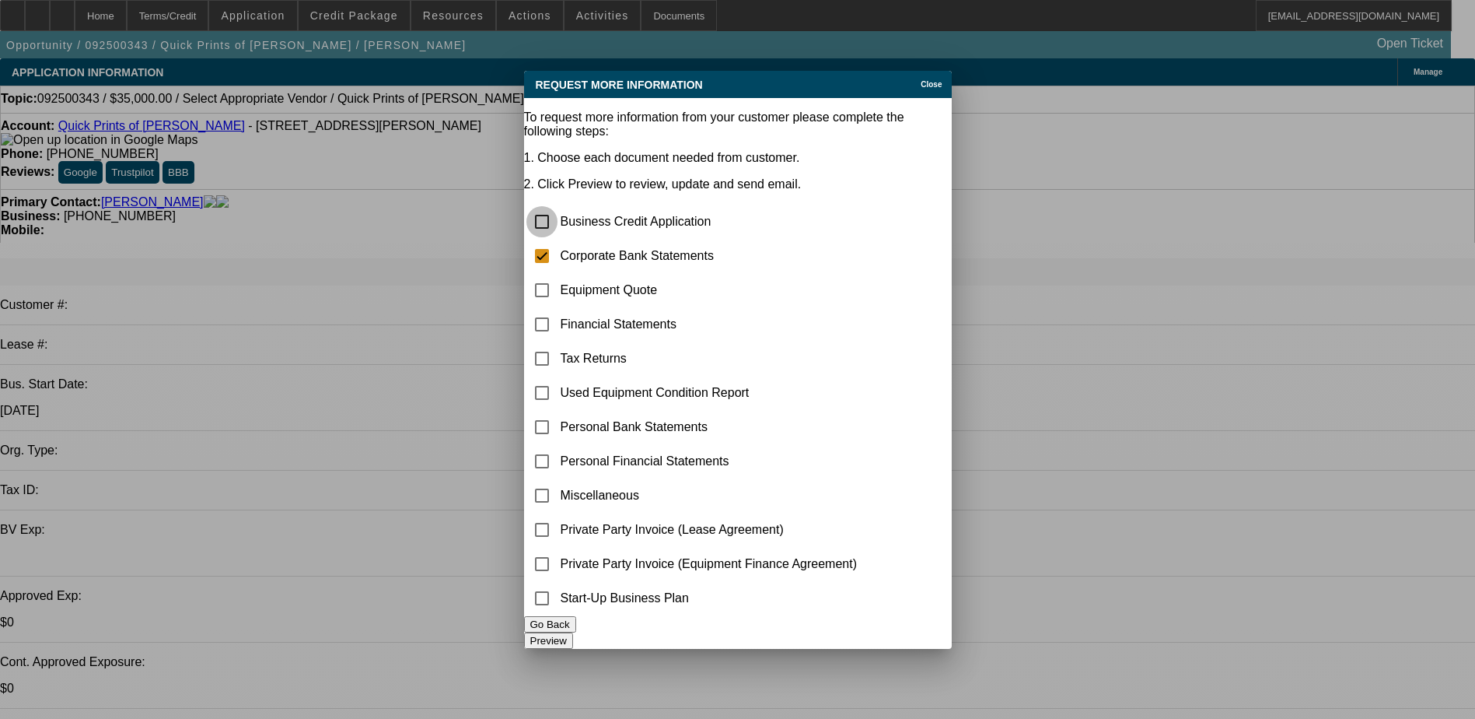
checkbox input "false"
click at [573, 632] on button "Preview" at bounding box center [548, 640] width 49 height 16
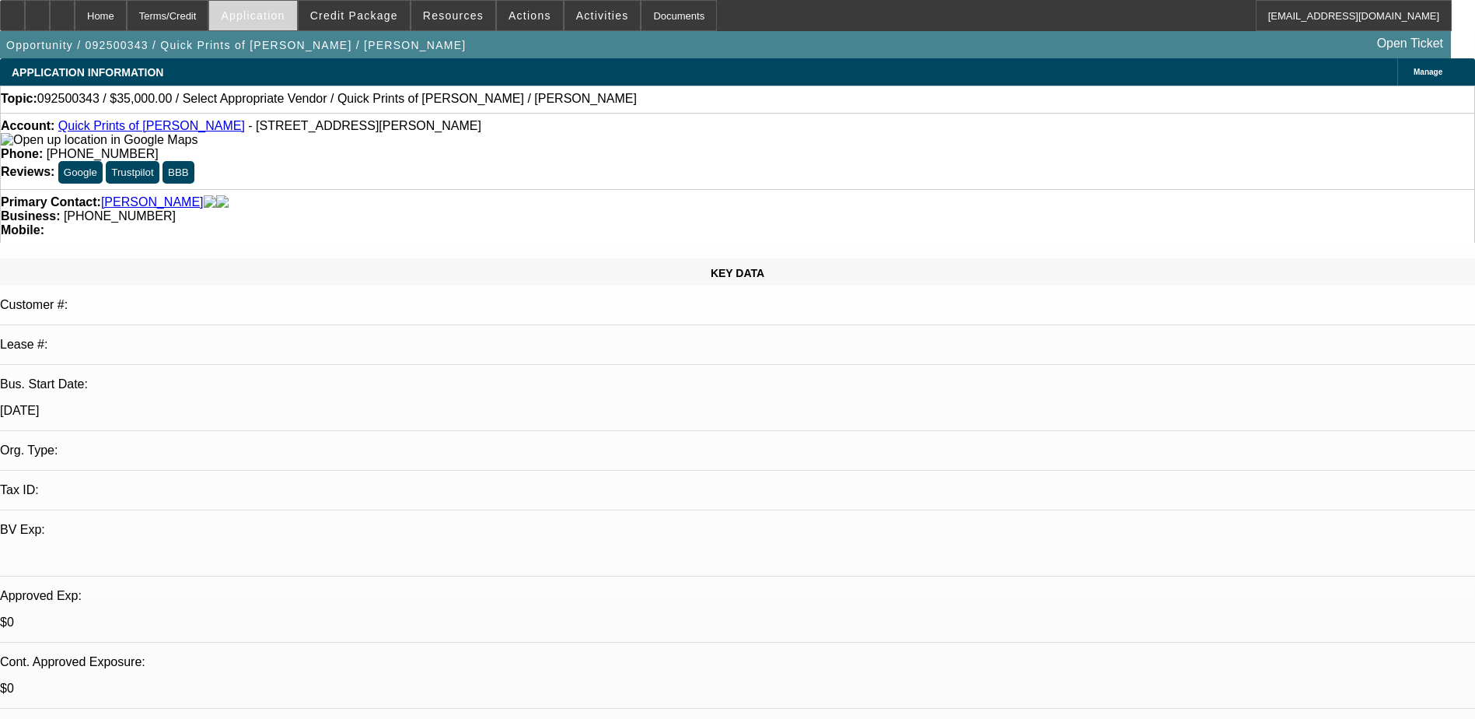
click at [285, 10] on span "Application" at bounding box center [253, 15] width 64 height 12
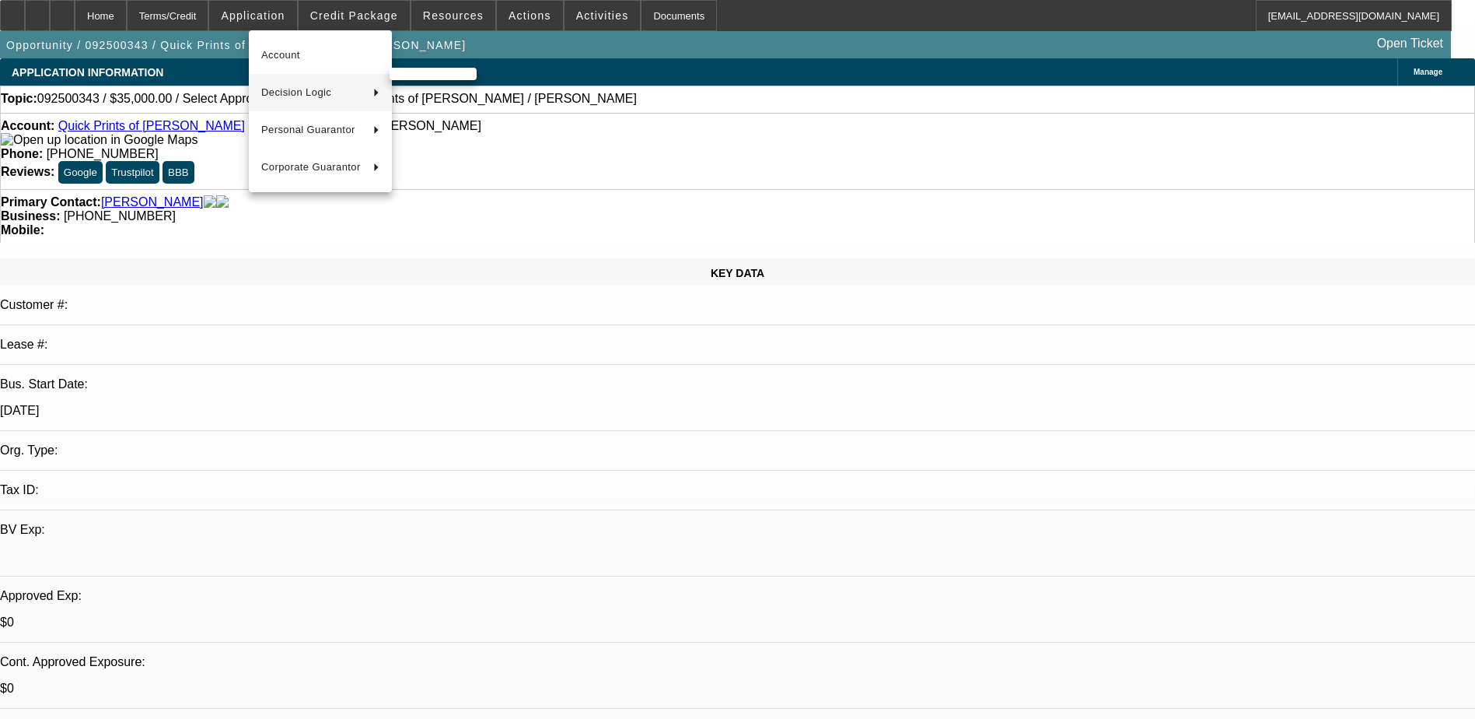
click at [313, 91] on span "Decision Logic" at bounding box center [311, 92] width 100 height 19
click at [473, 94] on span "Quick Prints of Alice (Account)" at bounding box center [498, 92] width 193 height 37
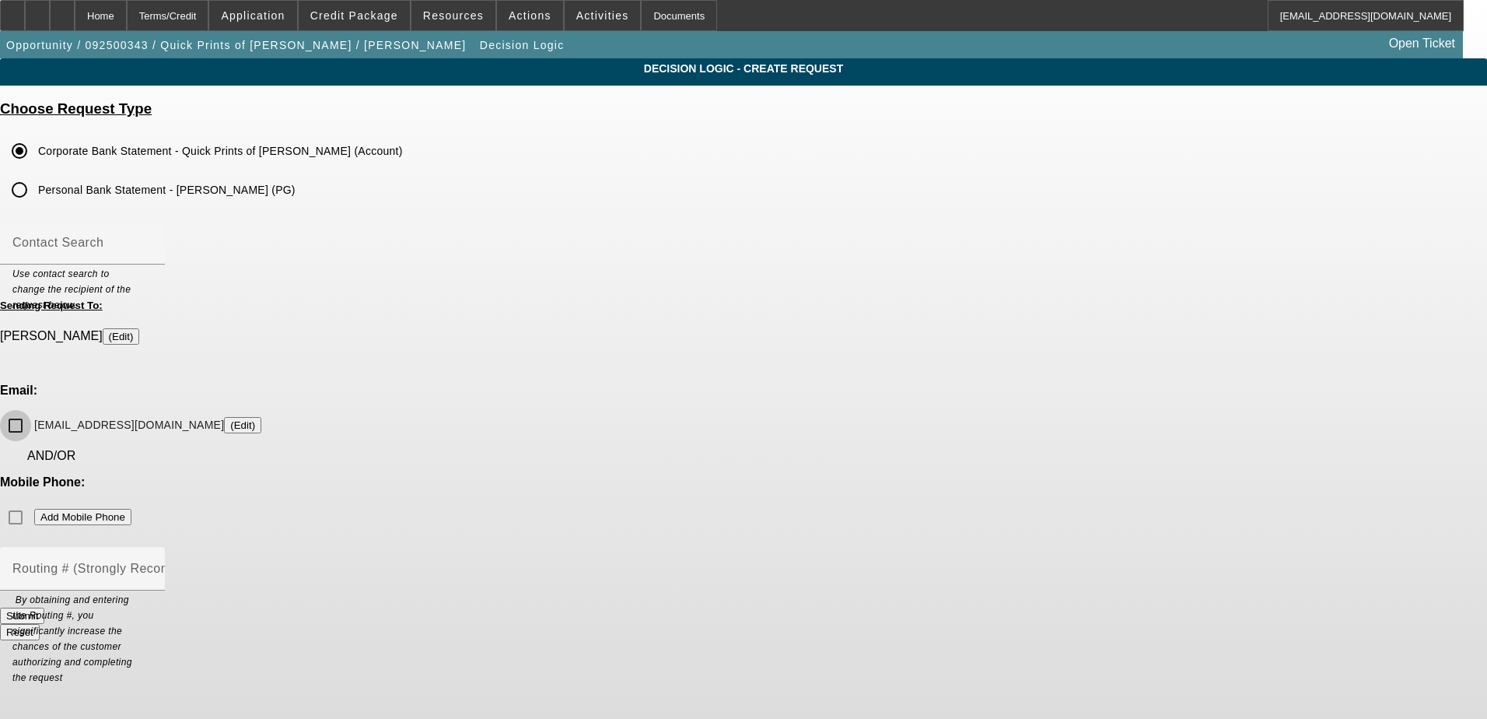
click at [31, 410] on input "quickprintsofalice@yahoo.com (Edit)" at bounding box center [15, 425] width 31 height 31
click at [44, 607] on button "Submit" at bounding box center [22, 615] width 44 height 16
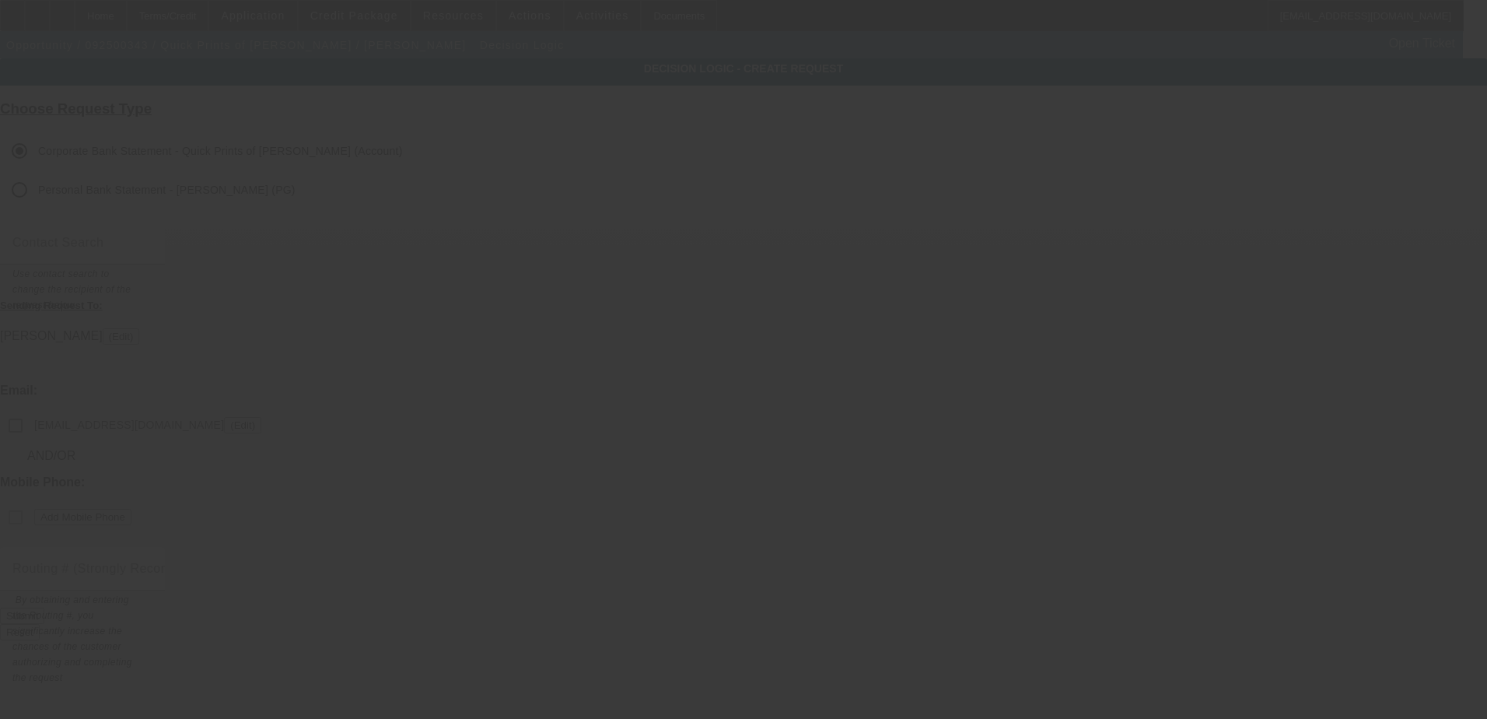
checkbox input "false"
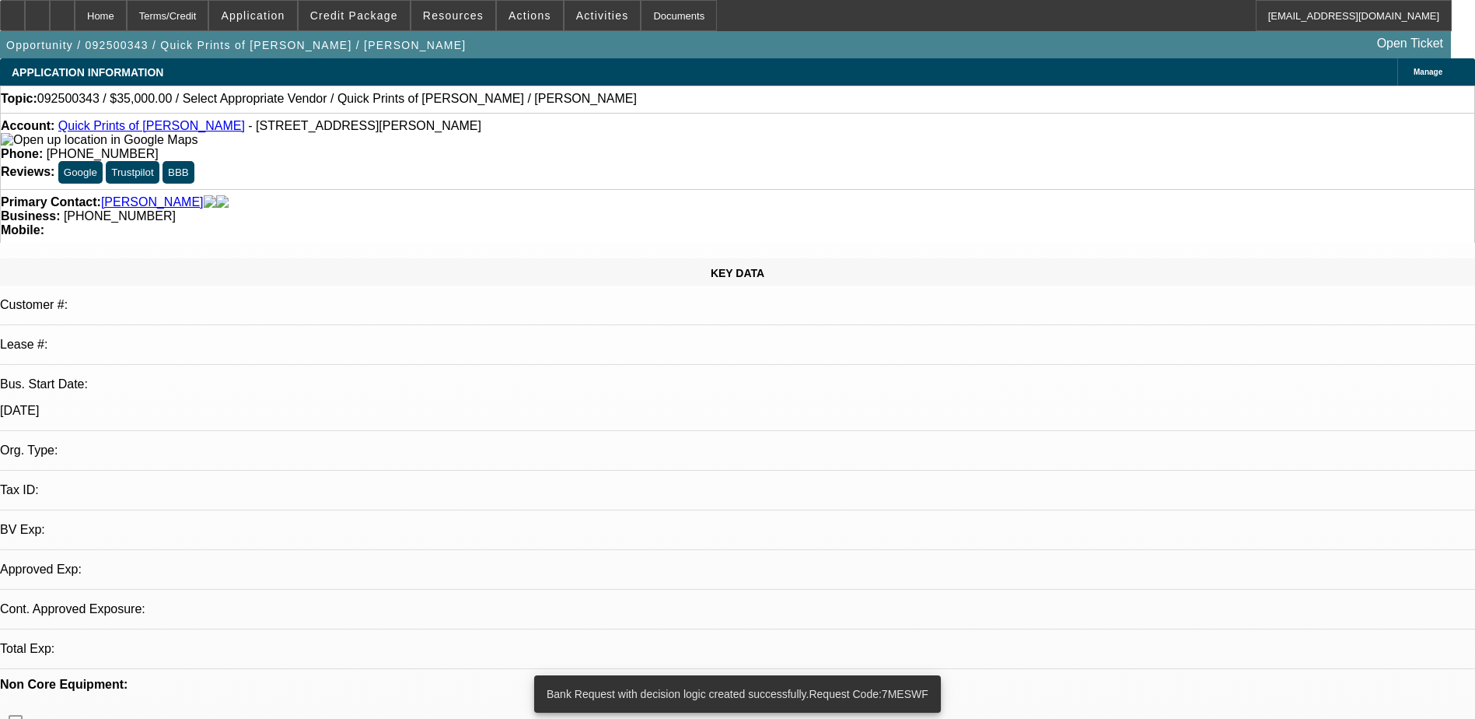
select select "0"
select select "2"
select select "0.1"
select select "4"
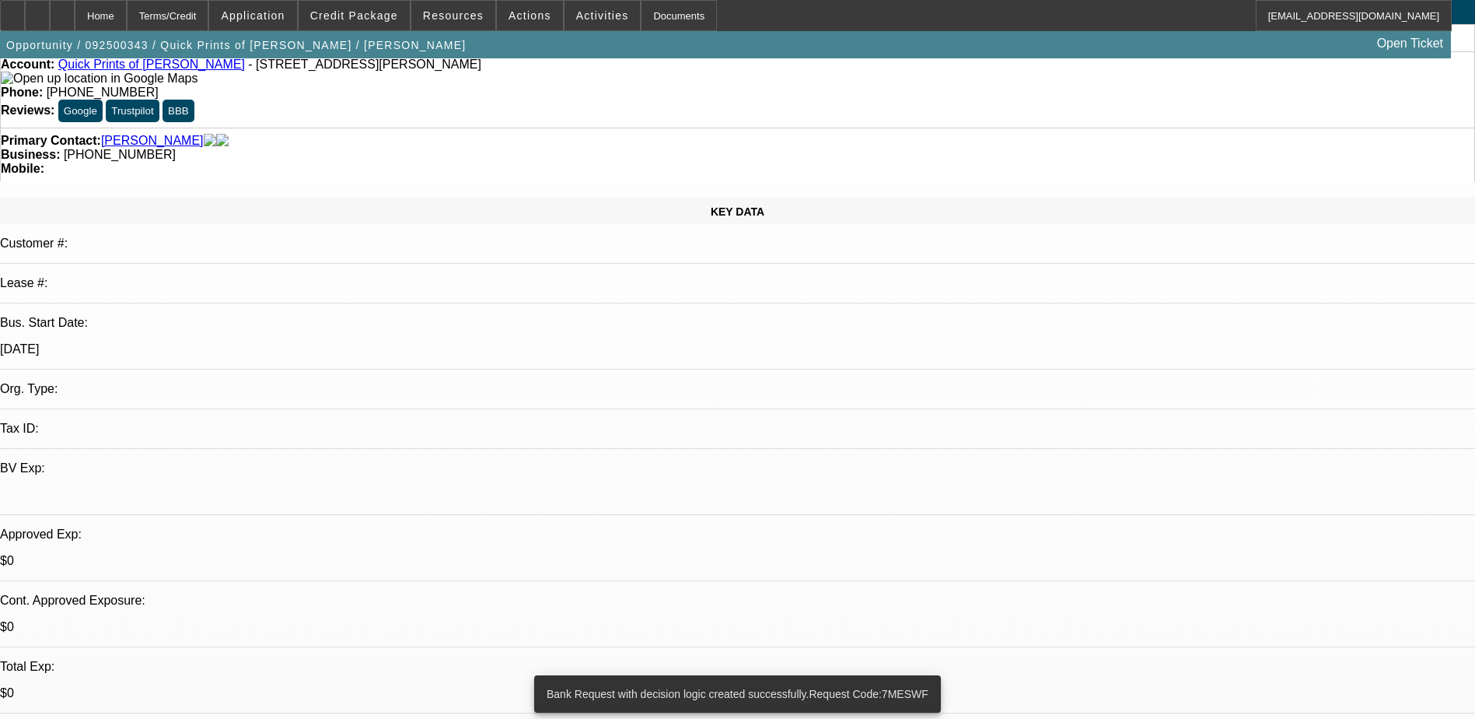
scroll to position [389, 0]
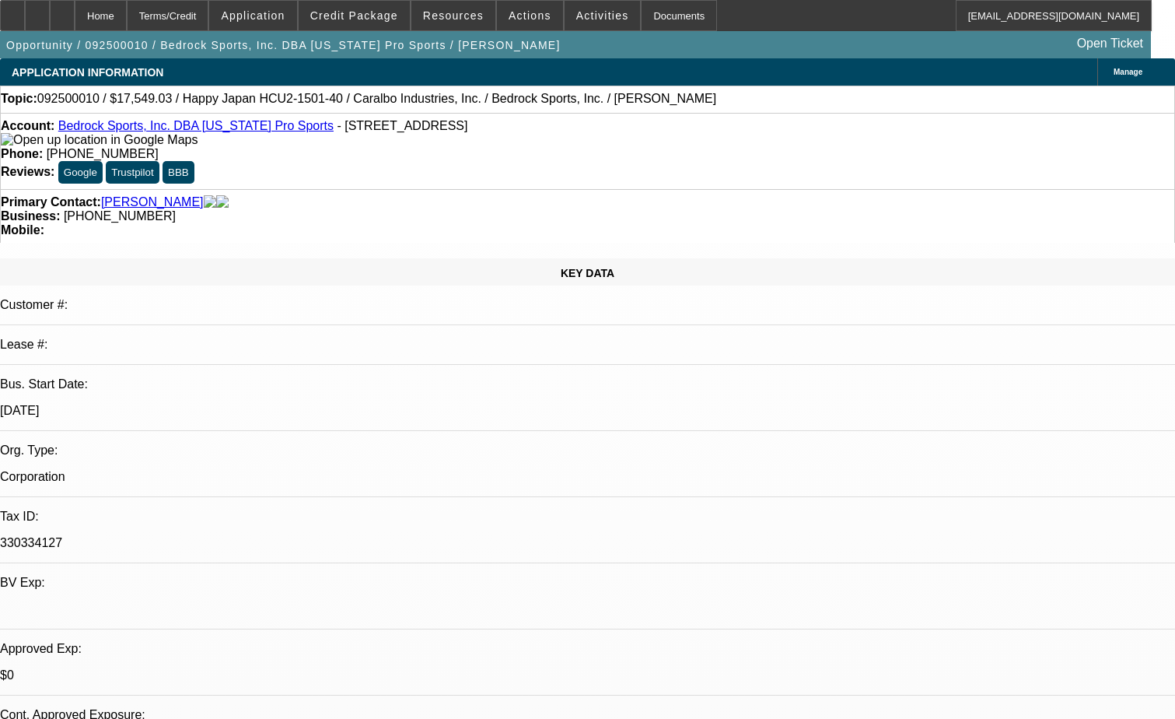
select select "0"
select select "2"
select select "0.1"
select select "4"
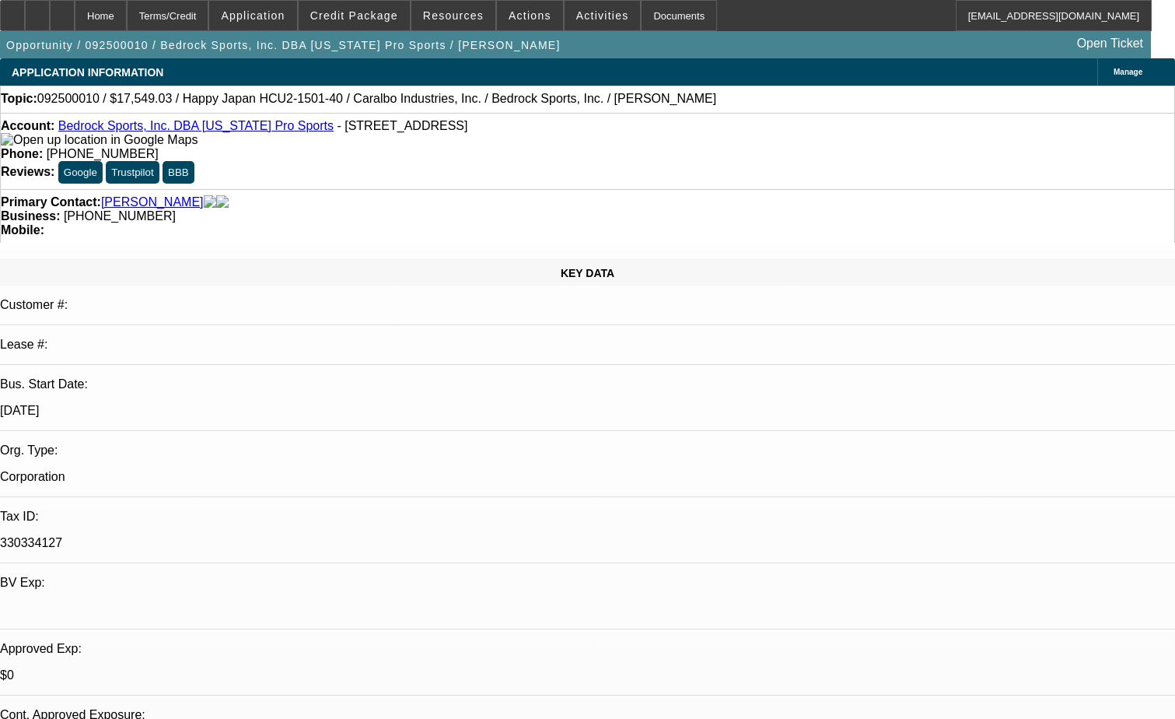
select select "0"
select select "2"
select select "0.1"
select select "4"
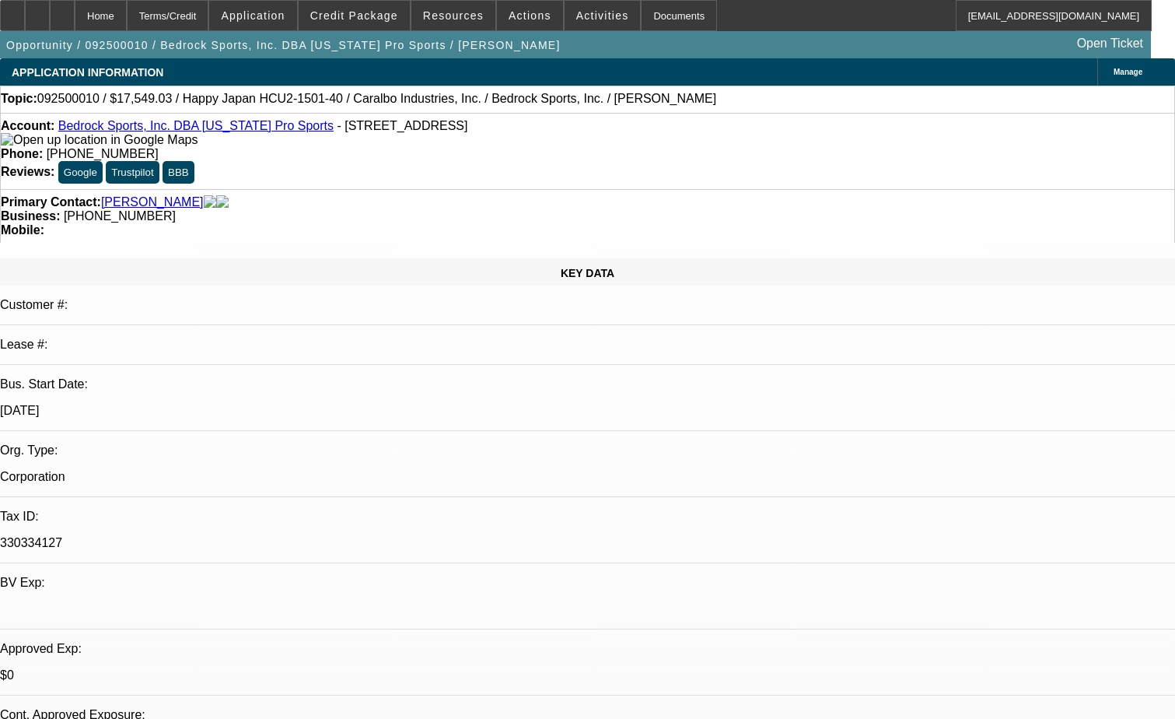
select select "0"
select select "2"
select select "0.1"
select select "4"
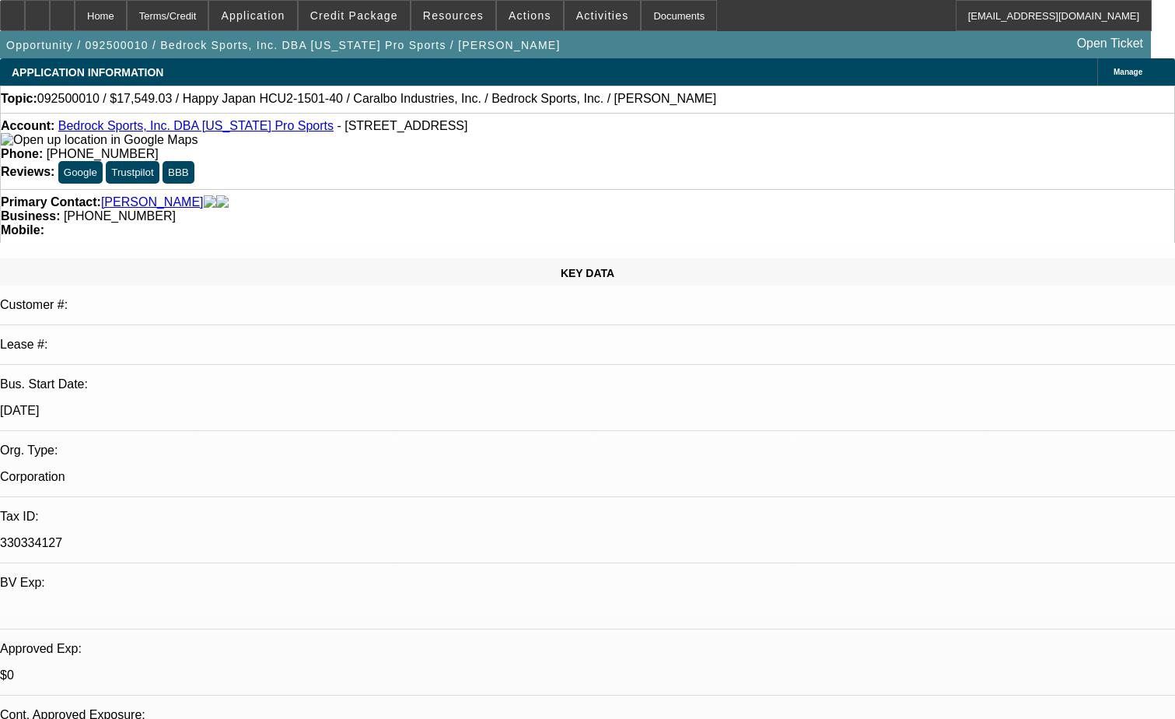
select select "0"
select select "2"
select select "0.1"
select select "4"
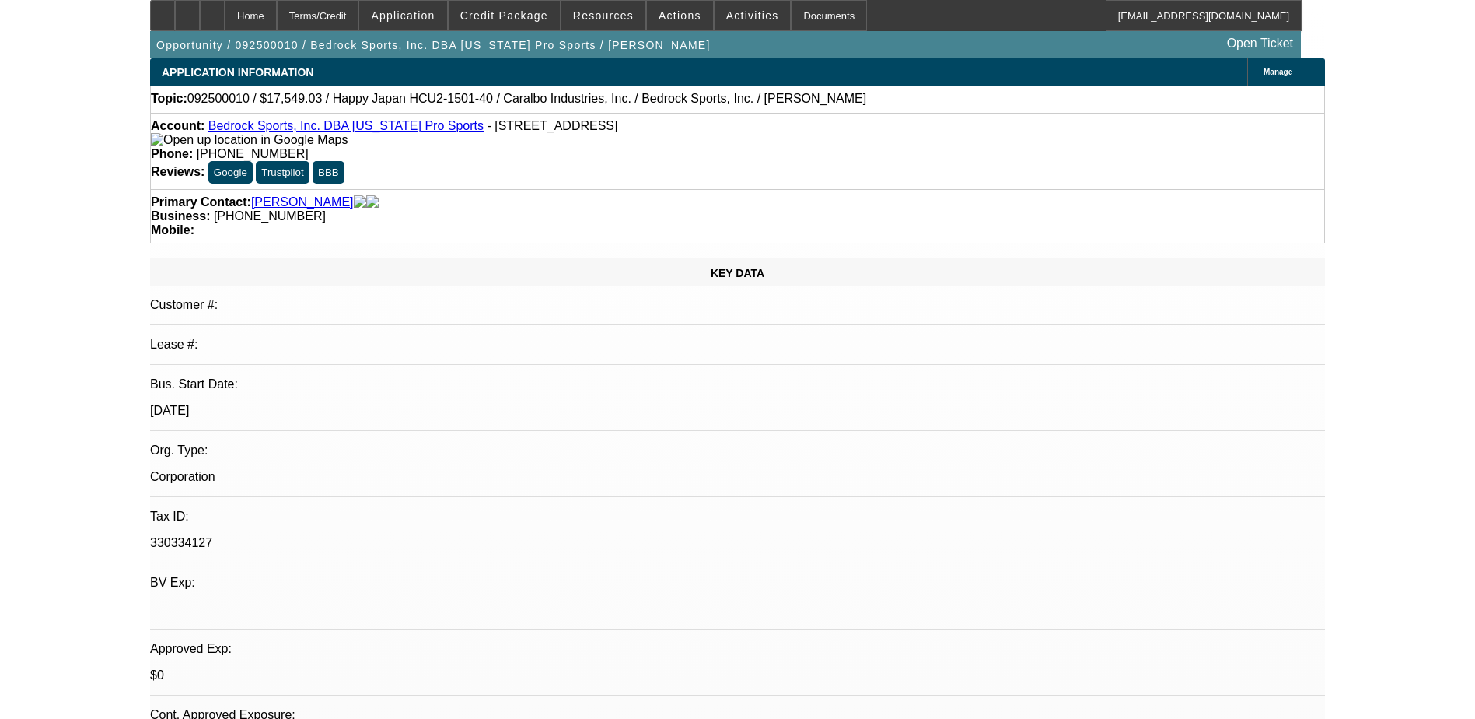
scroll to position [156, 0]
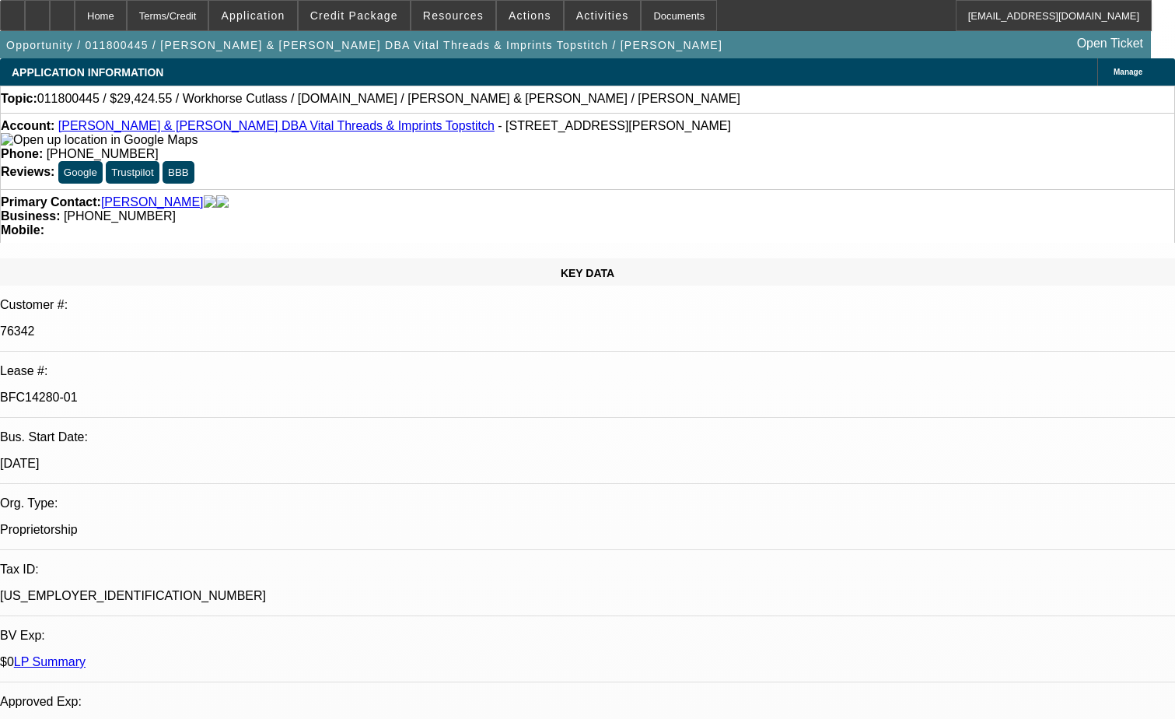
select select "0"
select select "6"
select select "0"
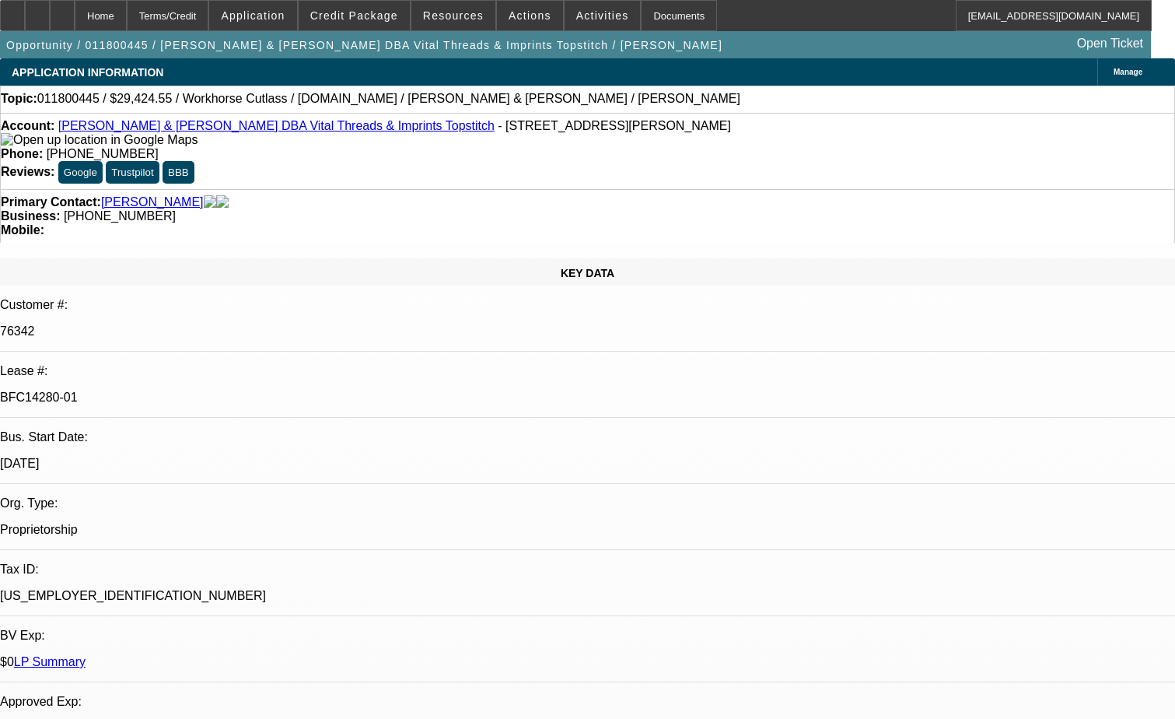
select select "0"
select select "6"
select select "0"
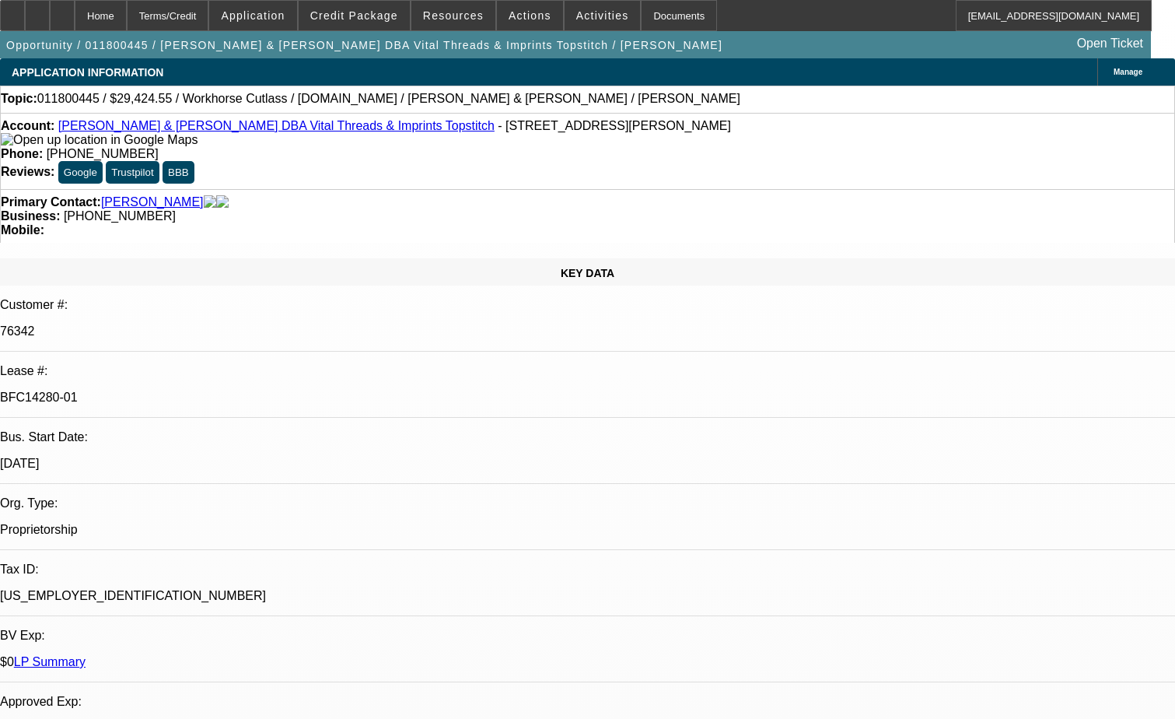
select select "0"
select select "6"
select select "0"
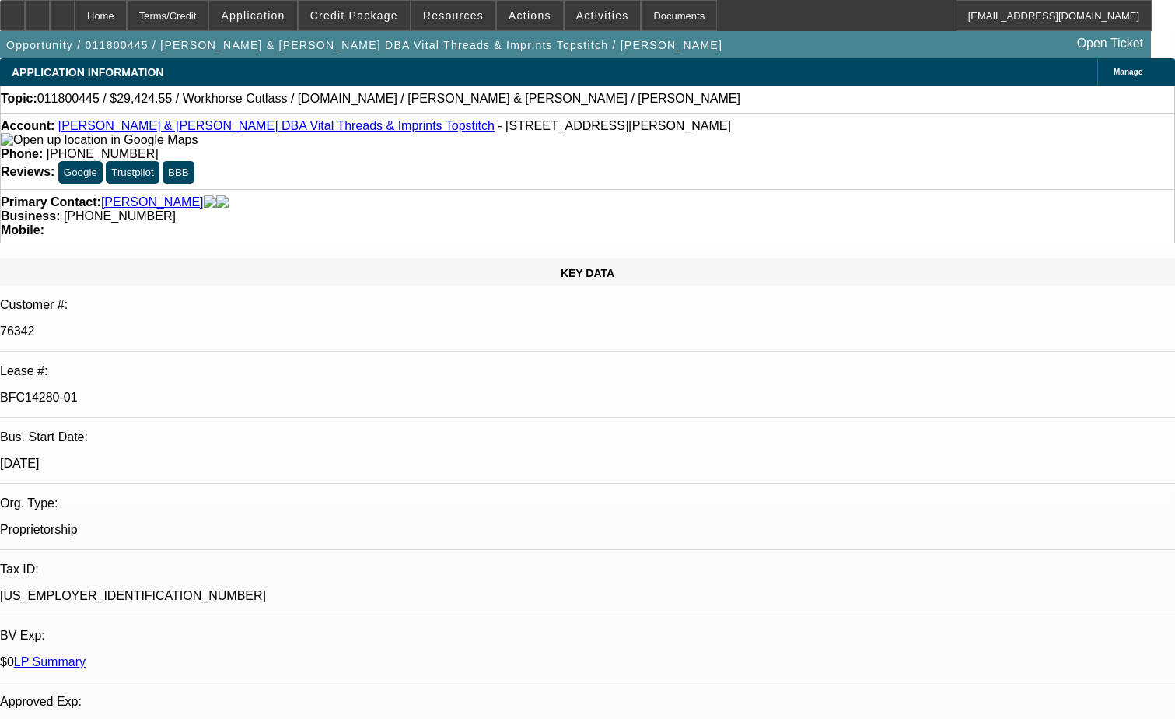
select select "6"
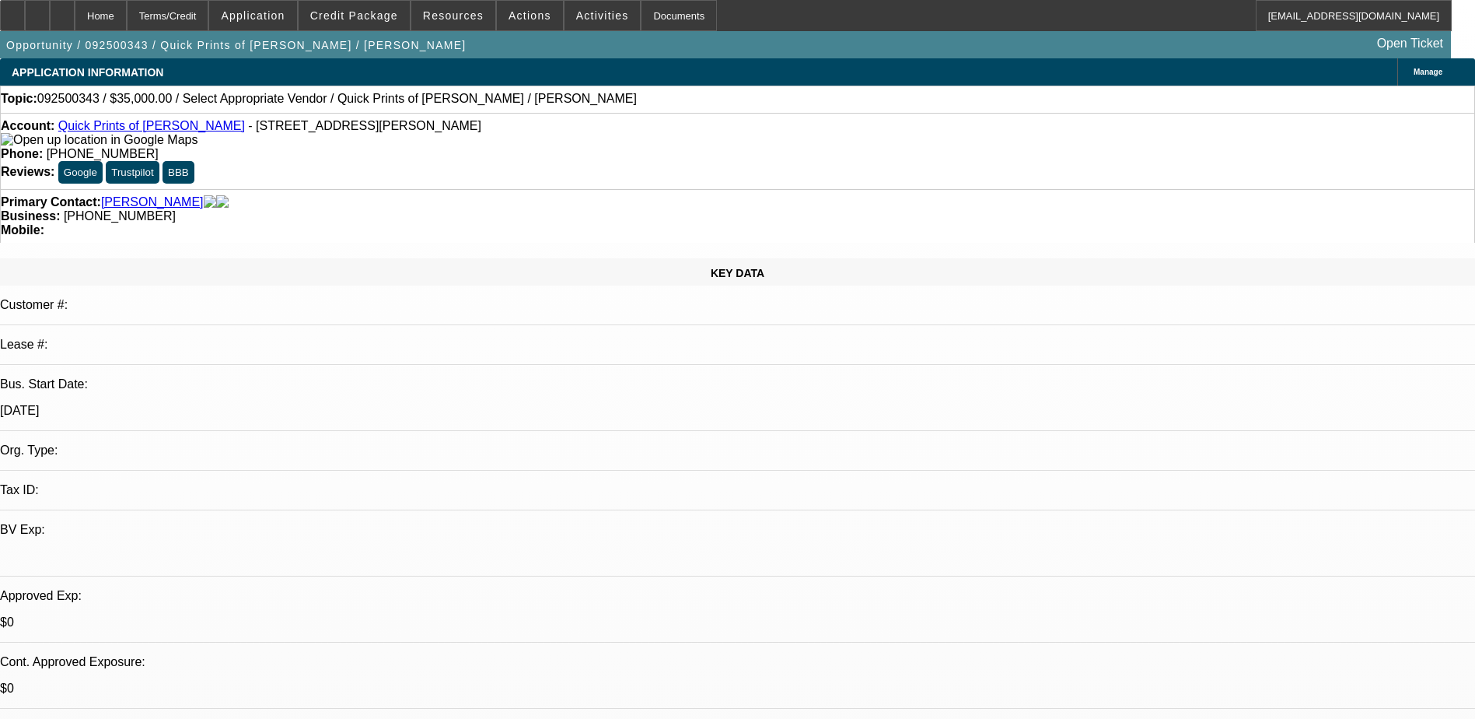
select select "0"
select select "2"
select select "0.1"
select select "4"
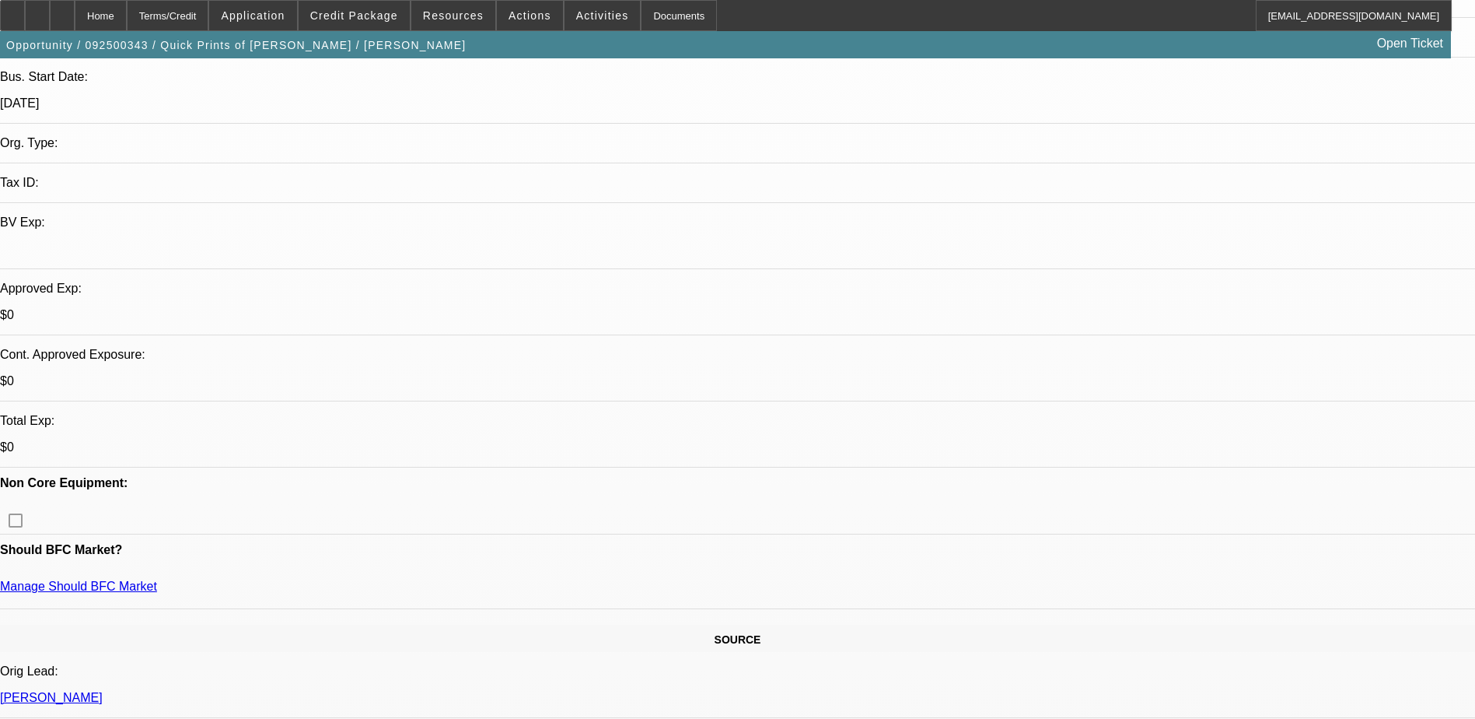
scroll to position [311, 0]
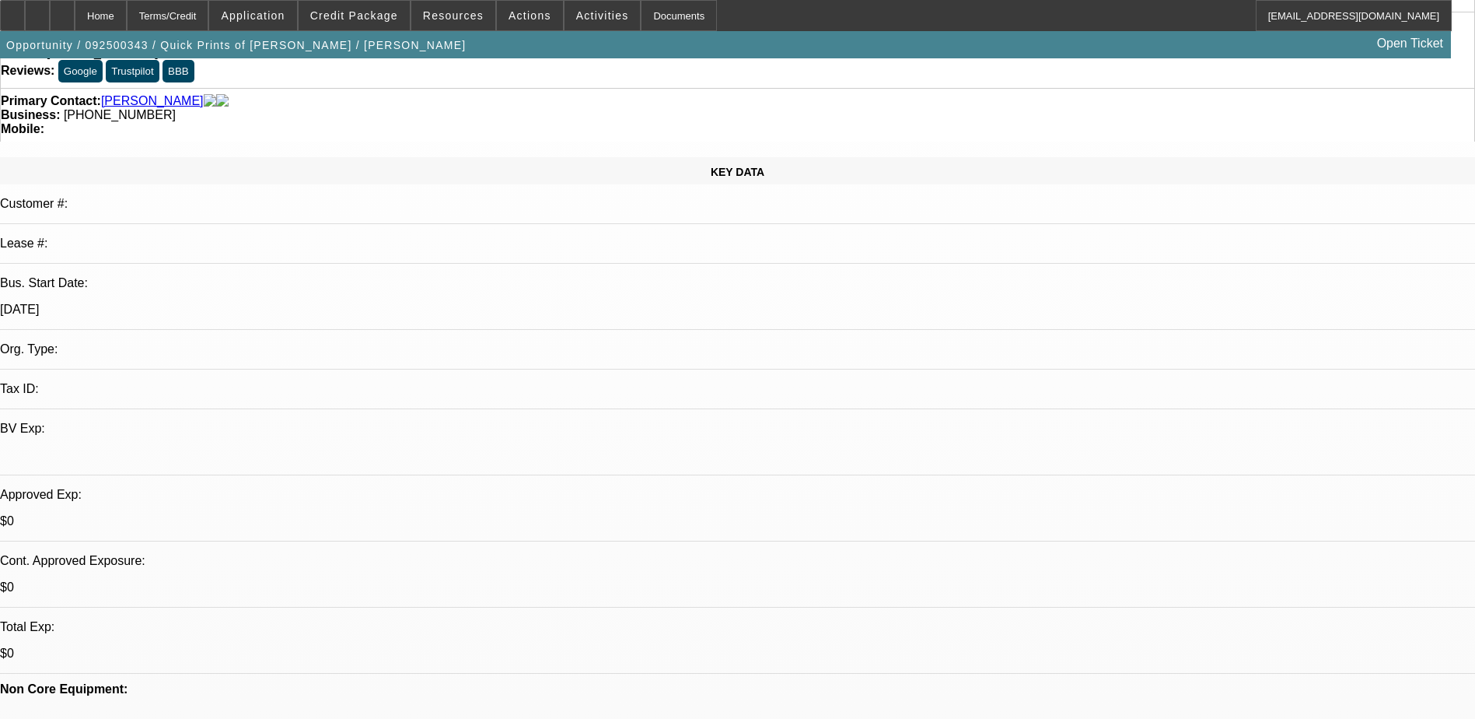
scroll to position [0, 0]
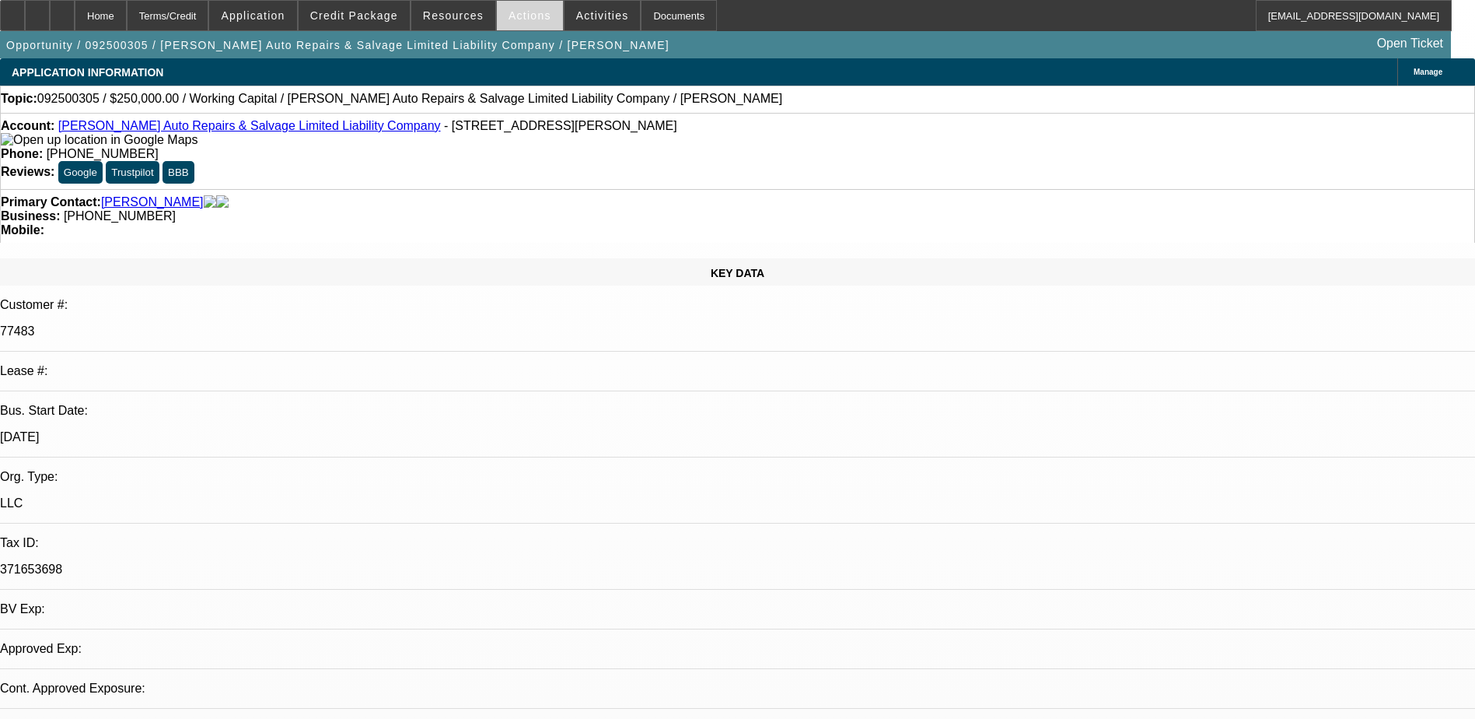
select select "0"
select select "2"
select select "0"
select select "6"
